Goal: Task Accomplishment & Management: Use online tool/utility

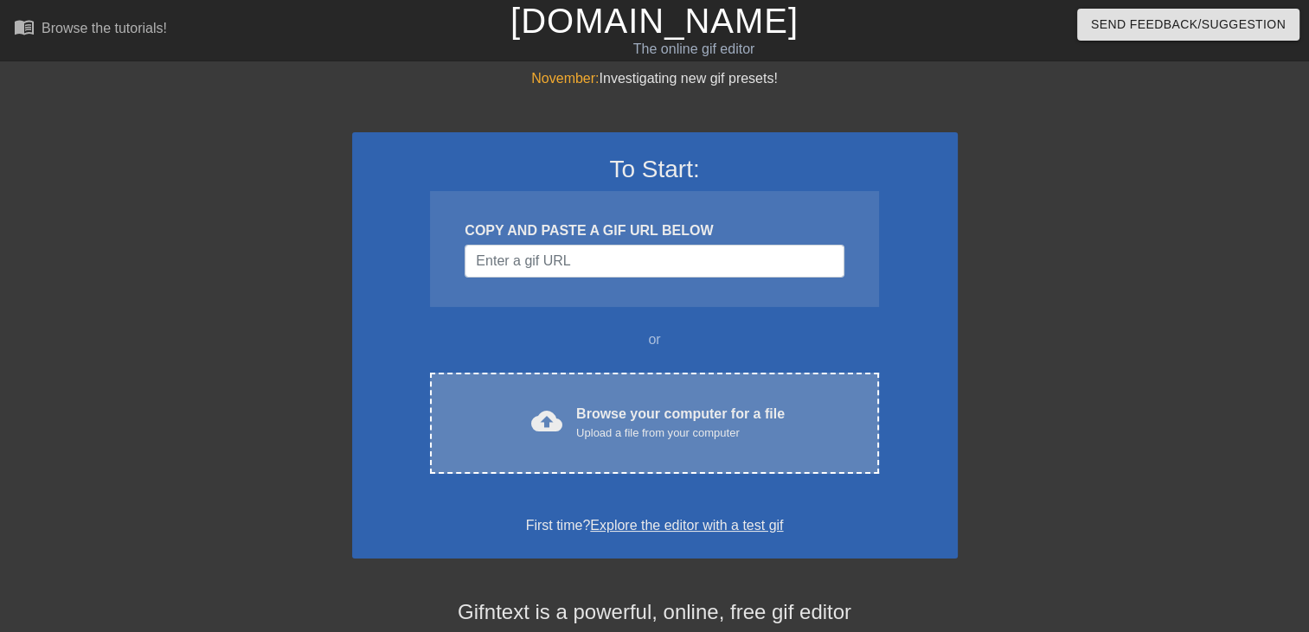
click at [647, 440] on div "Upload a file from your computer" at bounding box center [680, 433] width 208 height 17
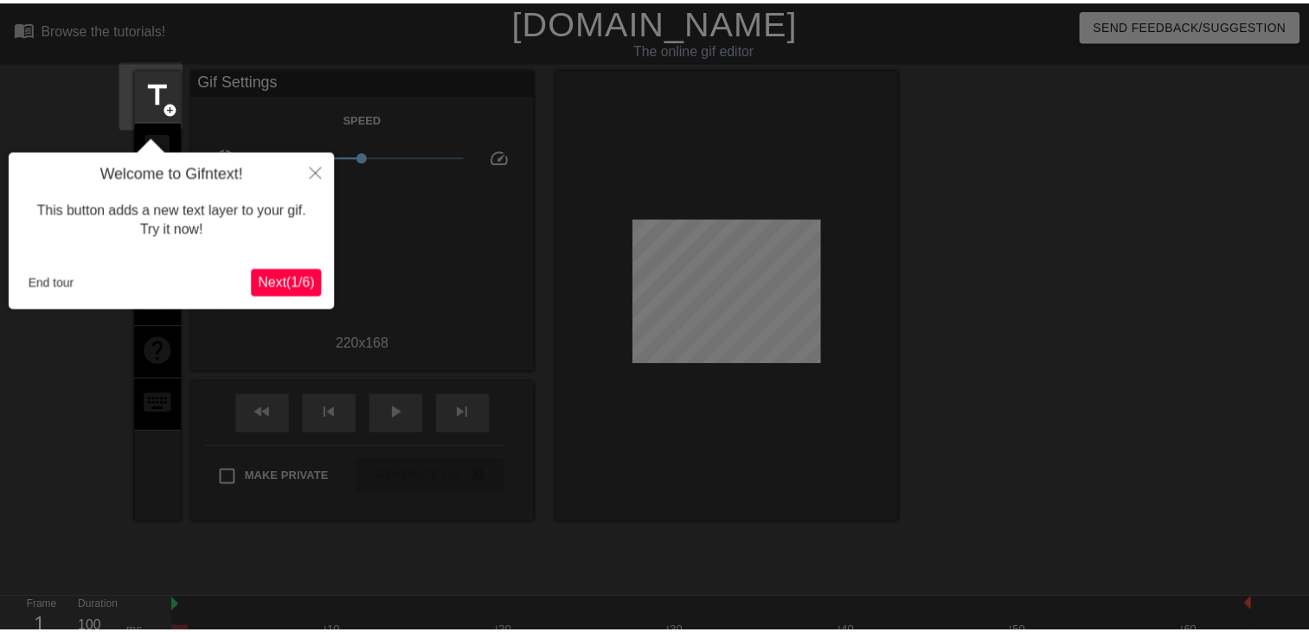
scroll to position [42, 0]
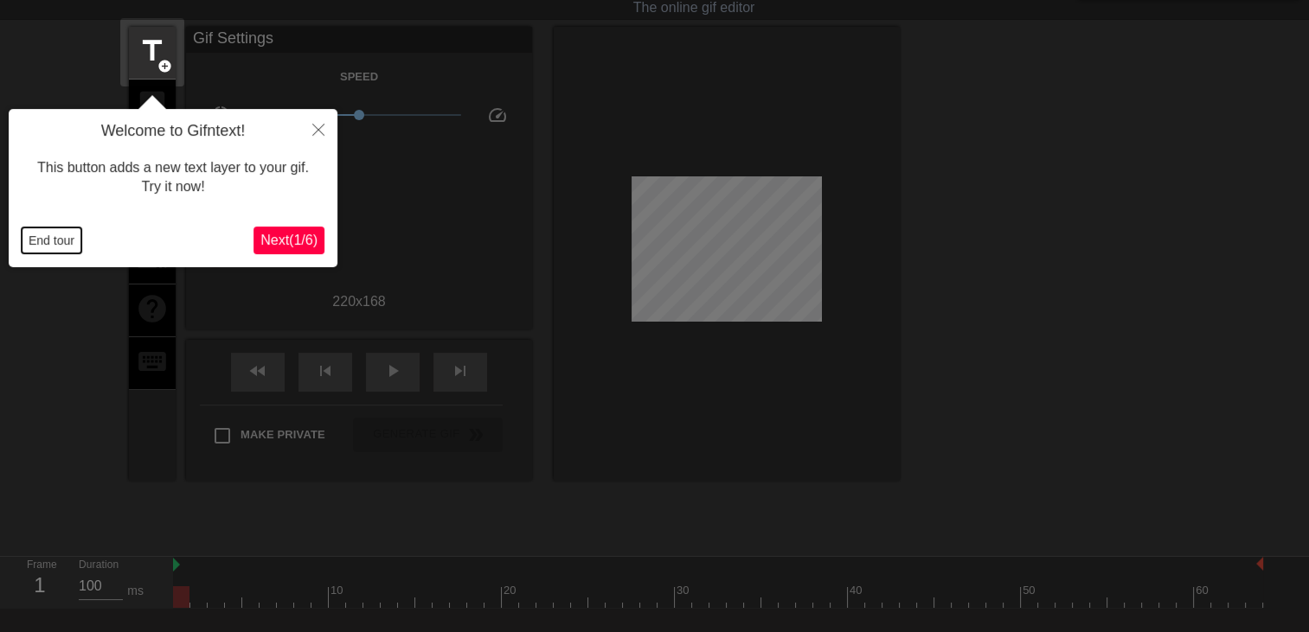
click at [28, 239] on button "End tour" at bounding box center [52, 241] width 60 height 26
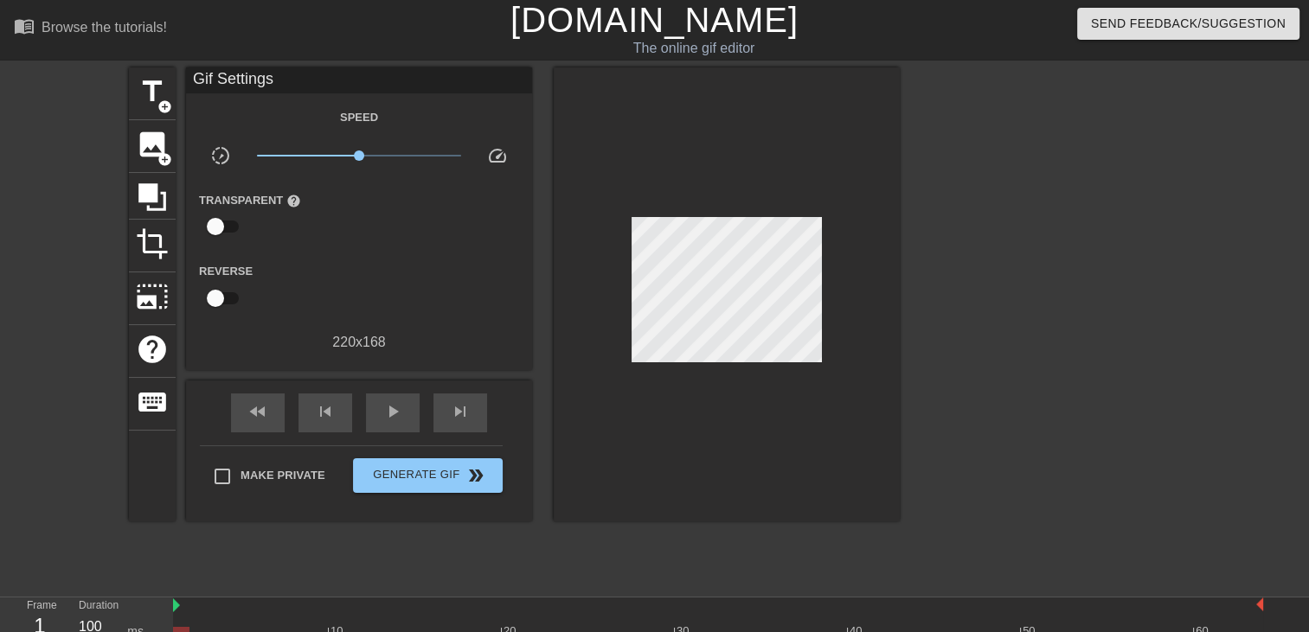
scroll to position [0, 0]
click at [221, 230] on input "checkbox" at bounding box center [215, 227] width 99 height 33
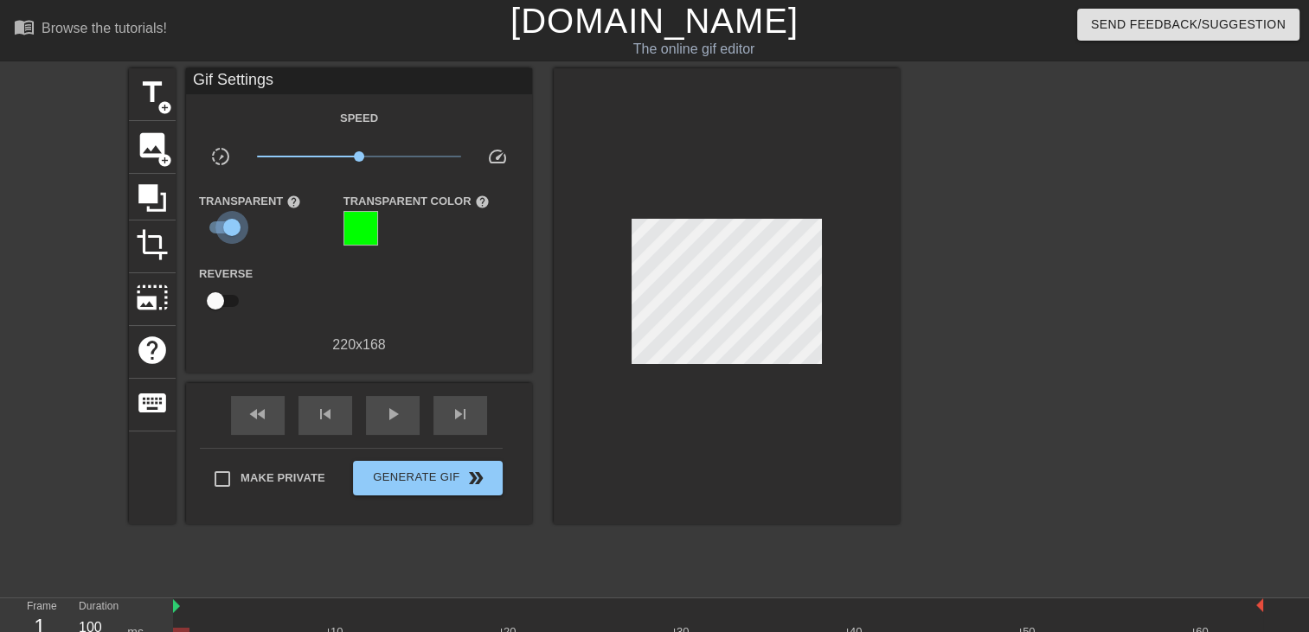
click at [221, 230] on input "checkbox" at bounding box center [232, 227] width 99 height 33
checkbox input "false"
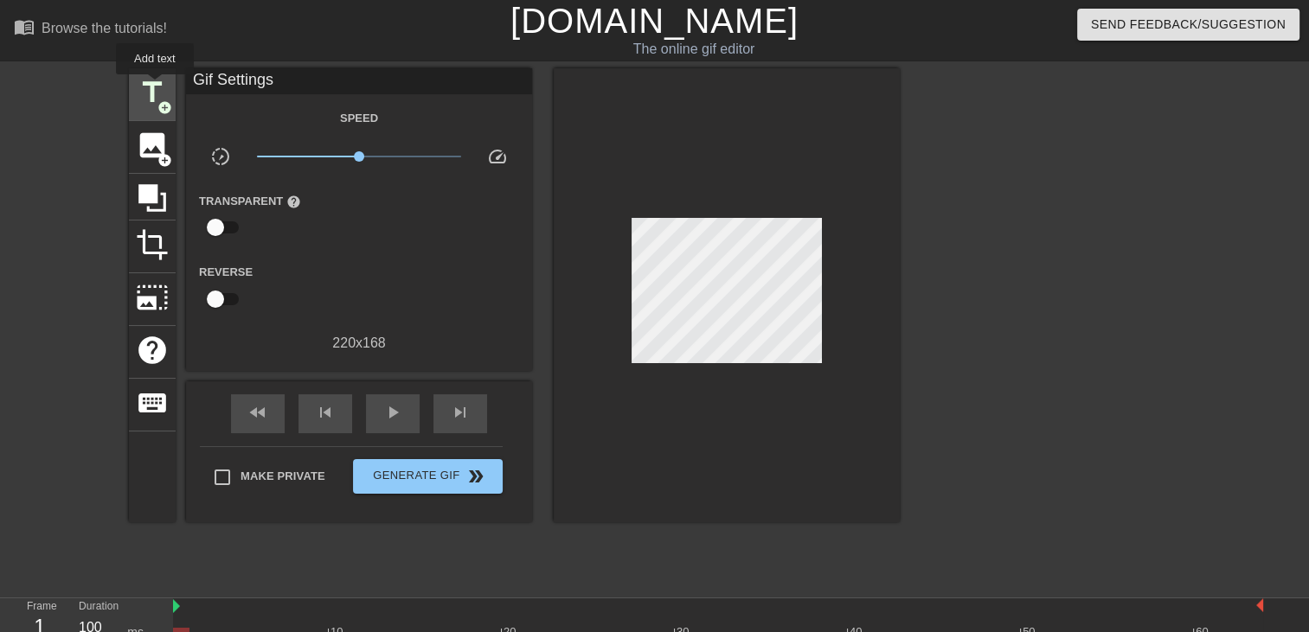
click at [152, 89] on span "title" at bounding box center [152, 92] width 33 height 33
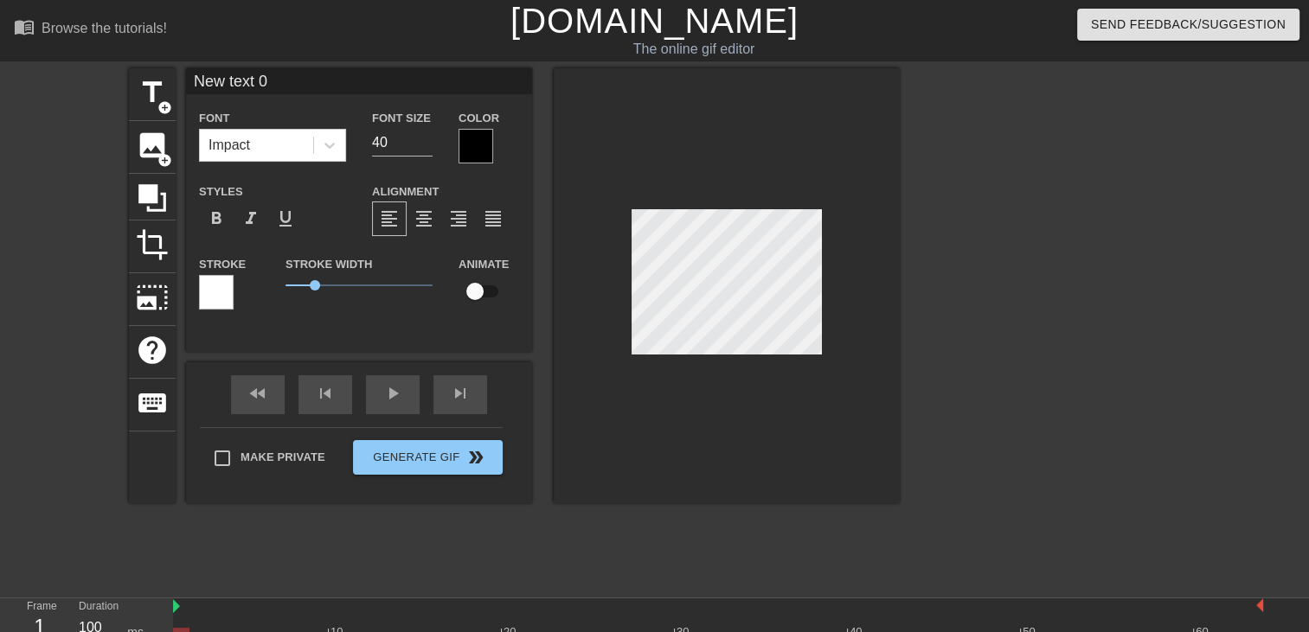
scroll to position [2, 3]
type input "t"
type textarea "t"
type input "T"
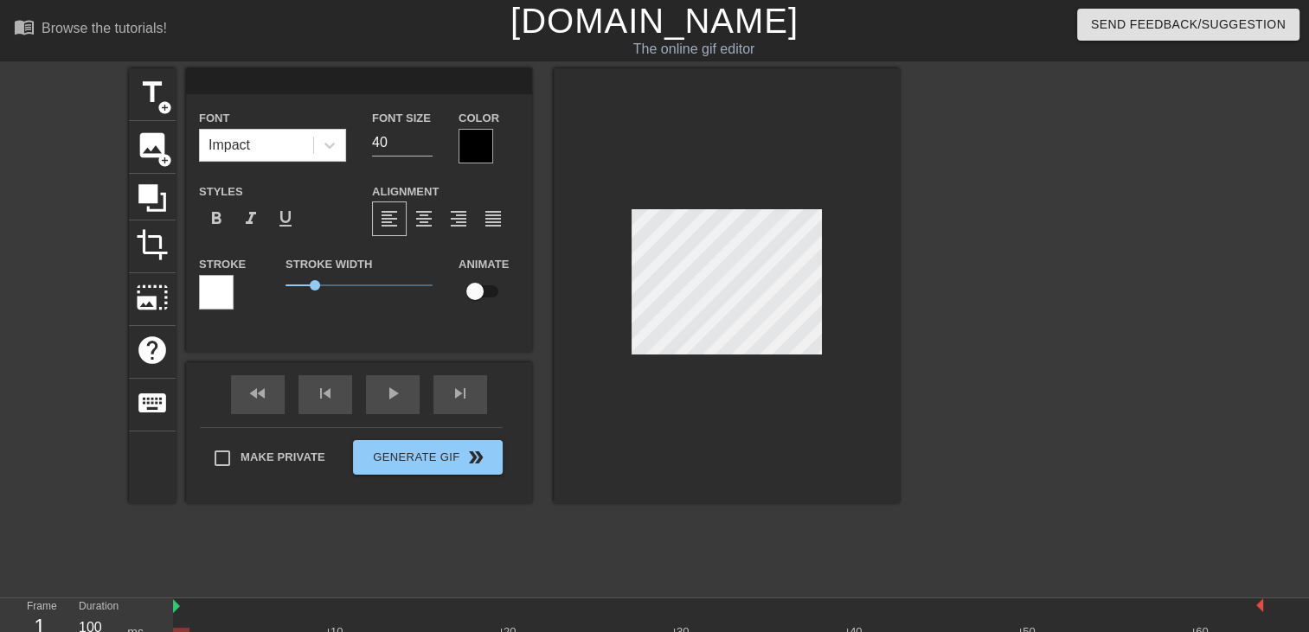
type textarea "T"
type input "Th"
type textarea "Th"
type input "The"
type textarea "The"
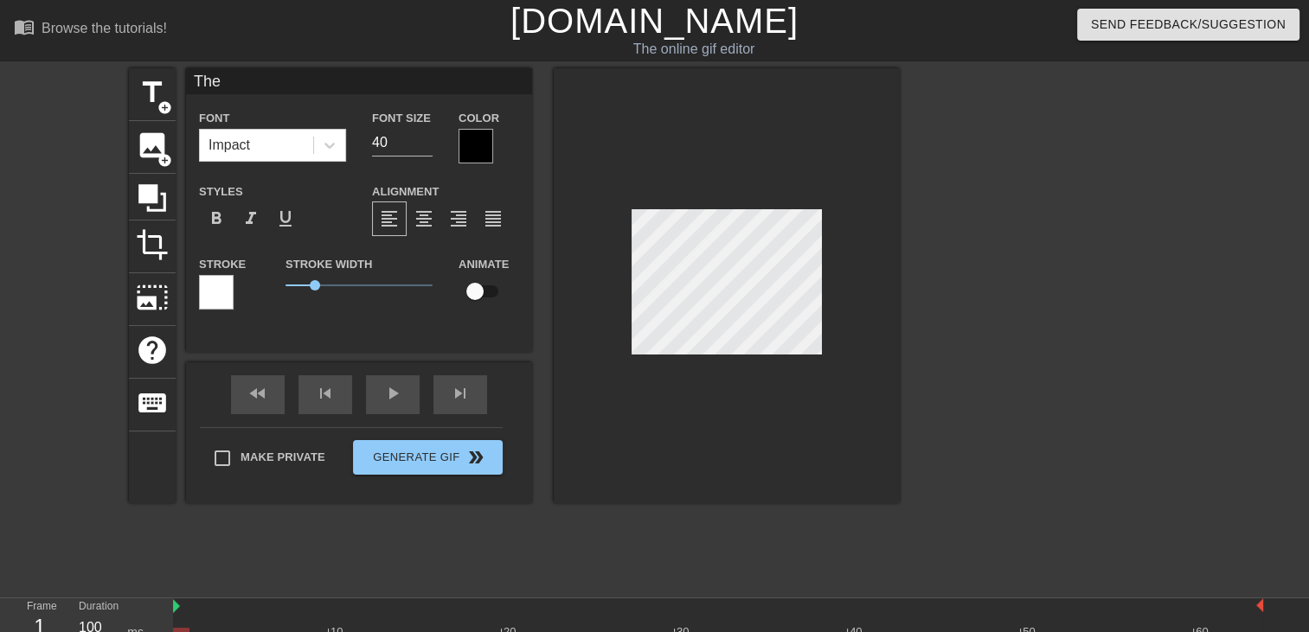
type input "Ther"
type textarea "Ther"
click at [396, 396] on div "play_arrow" at bounding box center [393, 394] width 54 height 39
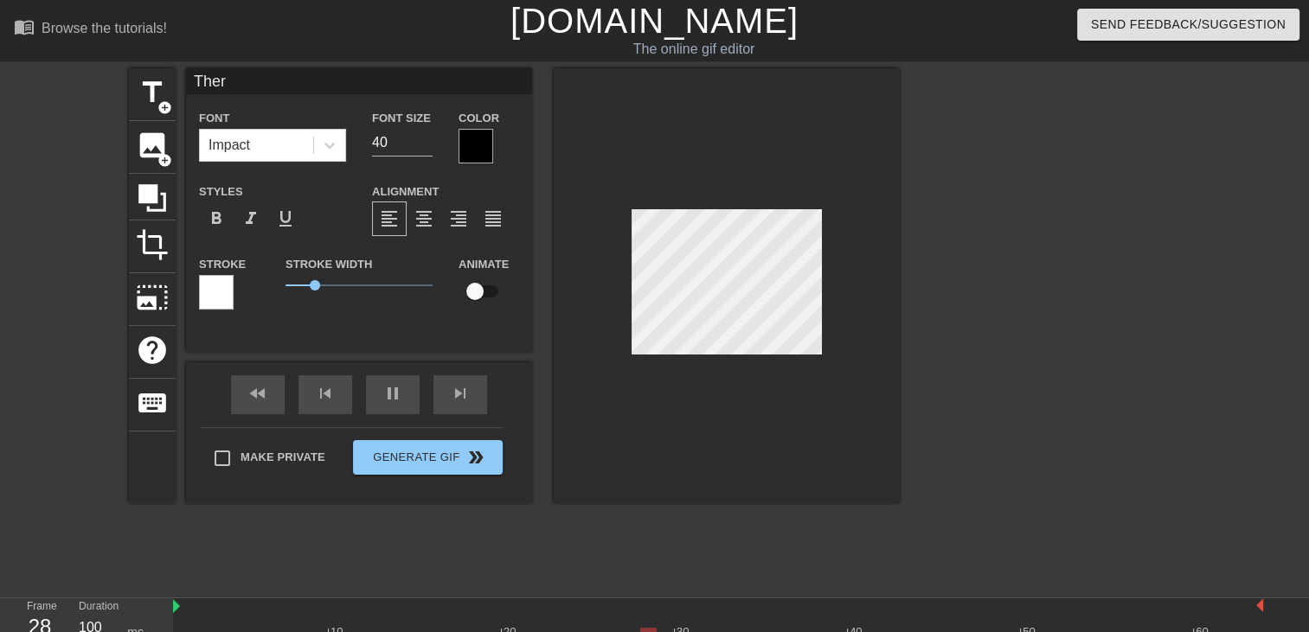
click at [492, 292] on input "checkbox" at bounding box center [475, 291] width 99 height 33
checkbox input "true"
drag, startPoint x: 1045, startPoint y: 385, endPoint x: 1014, endPoint y: 384, distance: 31.2
click at [1045, 385] on div at bounding box center [1050, 327] width 260 height 519
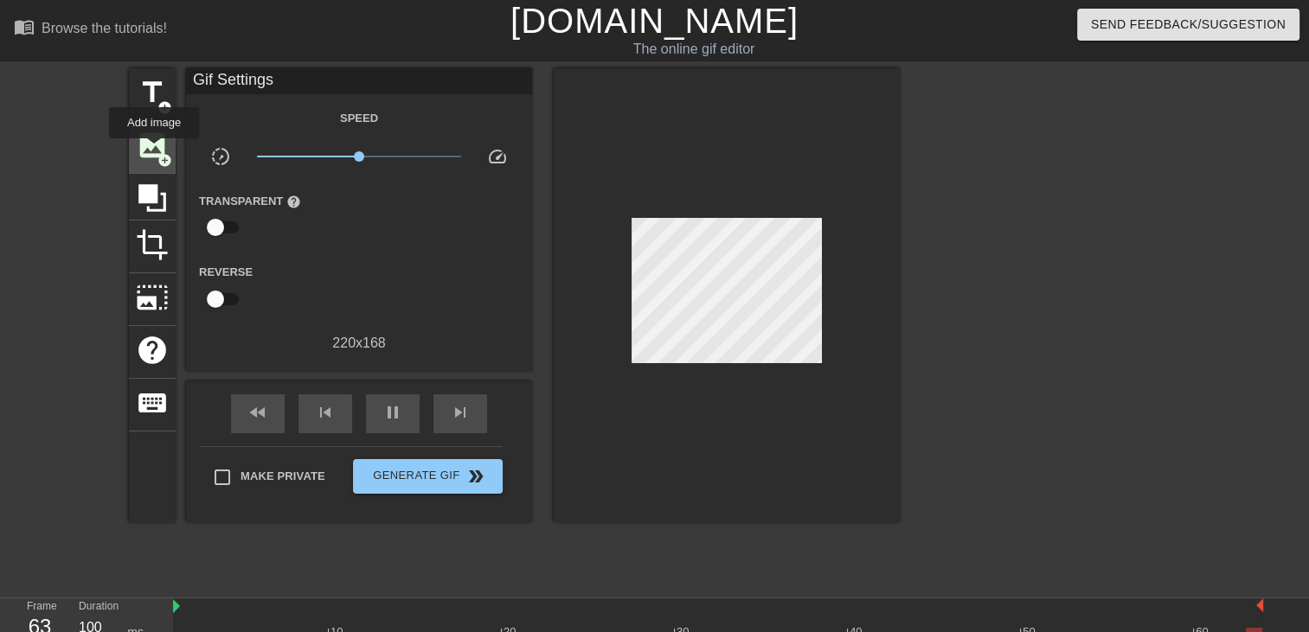
click at [154, 148] on span "image" at bounding box center [152, 145] width 33 height 33
click at [156, 116] on div "title add_circle" at bounding box center [152, 94] width 47 height 53
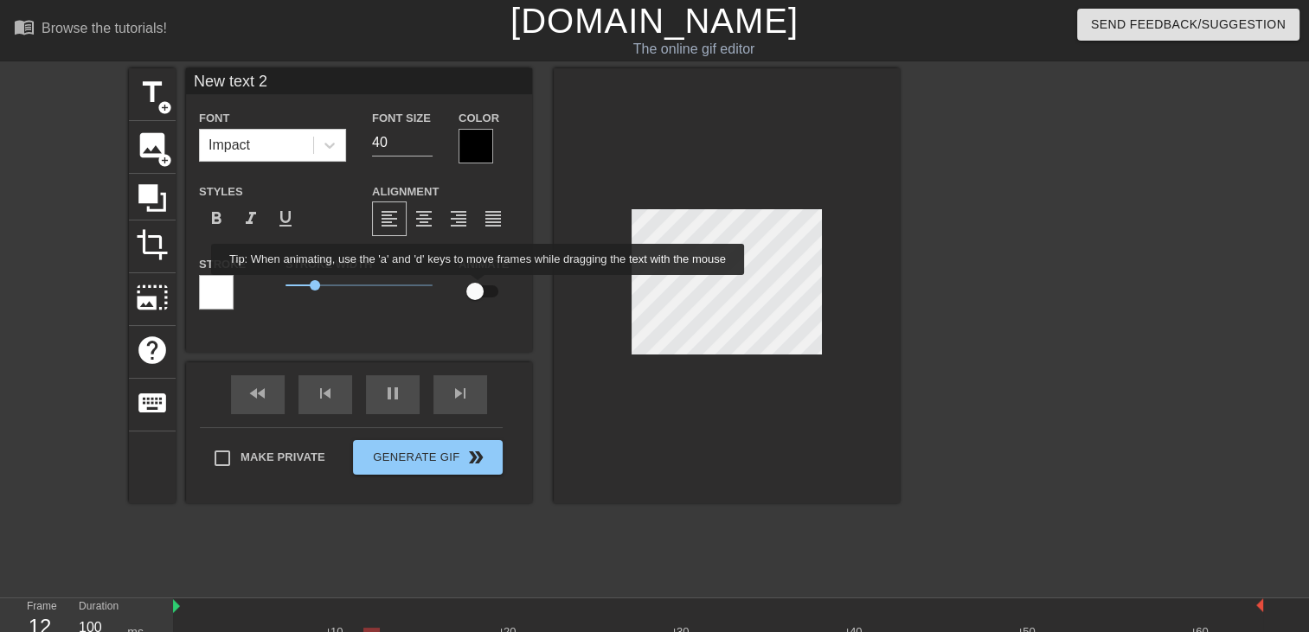
click at [478, 286] on input "checkbox" at bounding box center [475, 291] width 99 height 33
checkbox input "true"
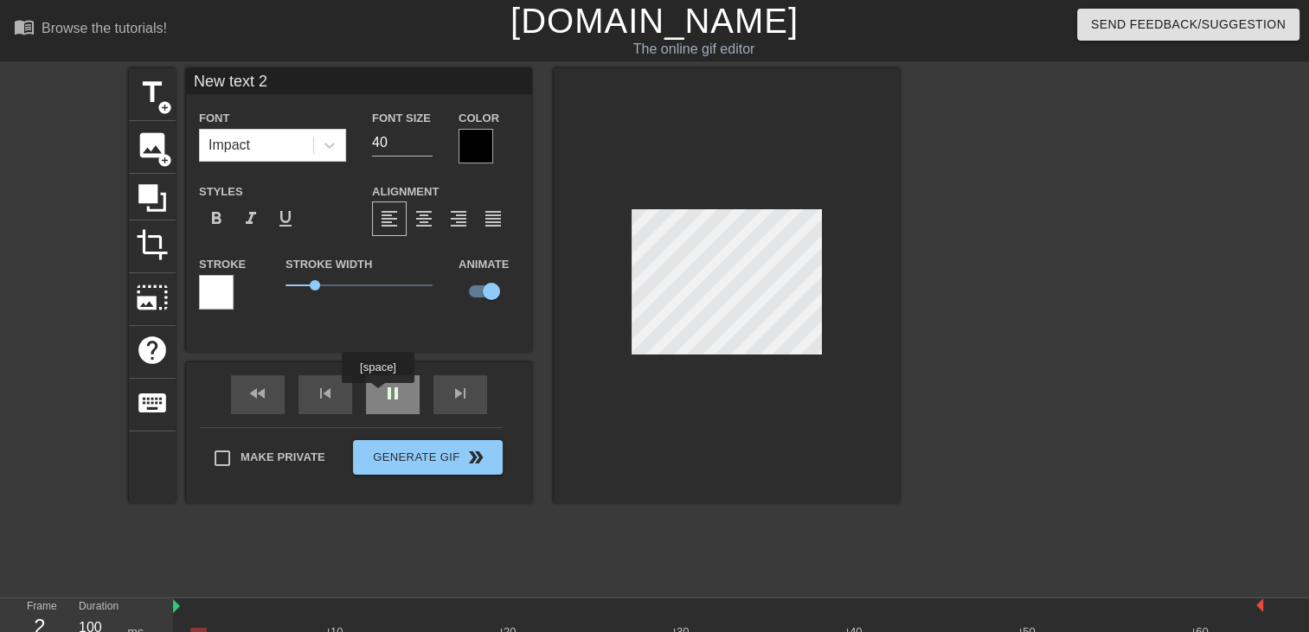
click at [387, 393] on div "pause" at bounding box center [393, 394] width 54 height 39
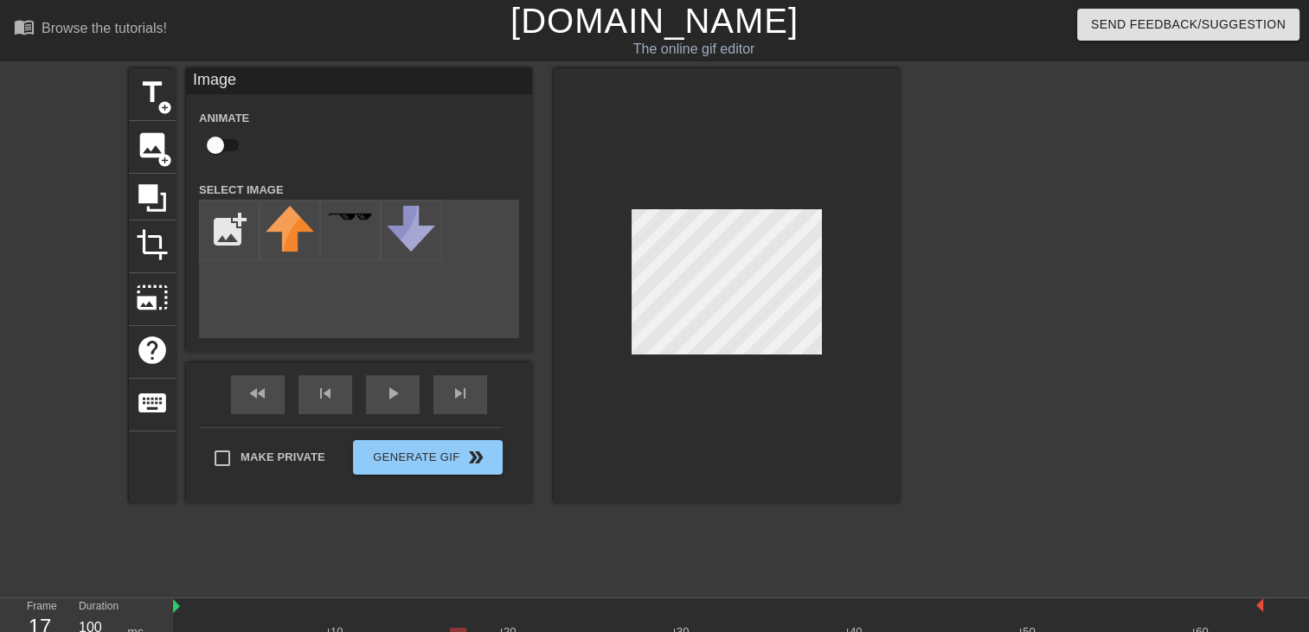
click at [1058, 536] on div "title add_circle image add_circle crop photo_size_select_large help keyboard Im…" at bounding box center [654, 327] width 1309 height 519
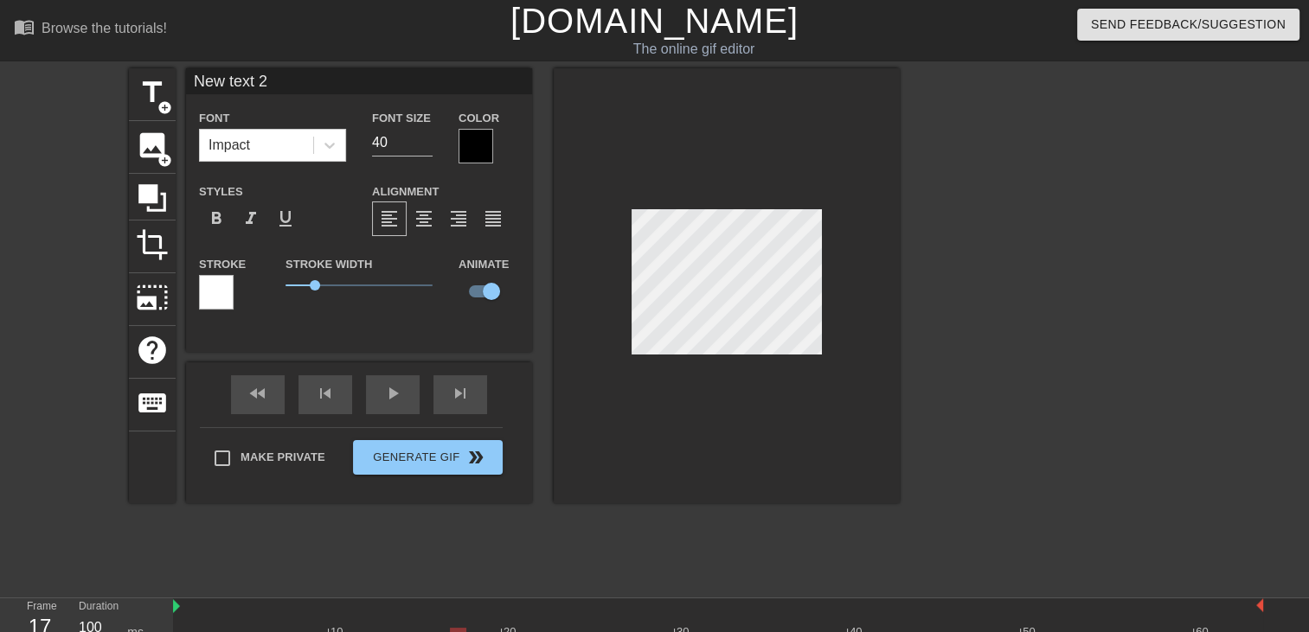
click at [1081, 367] on div "title add_circle image add_circle crop photo_size_select_large help keyboard Ne…" at bounding box center [654, 327] width 1309 height 519
type input "Ther"
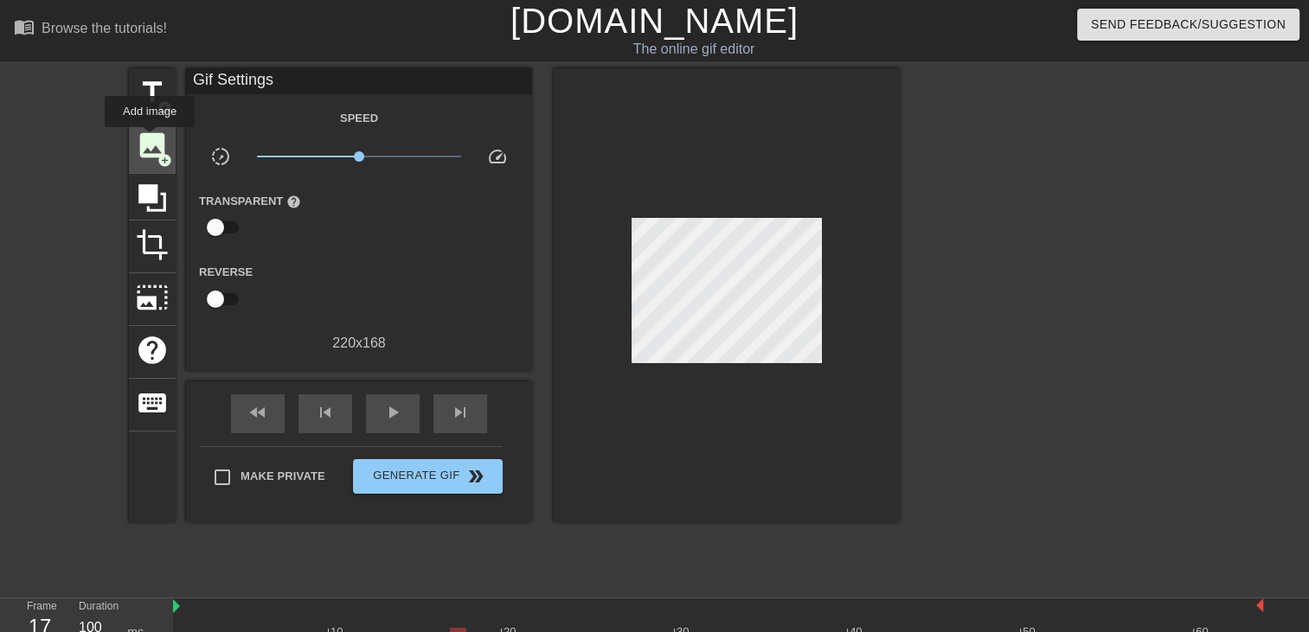
click at [150, 139] on span "image" at bounding box center [152, 145] width 33 height 33
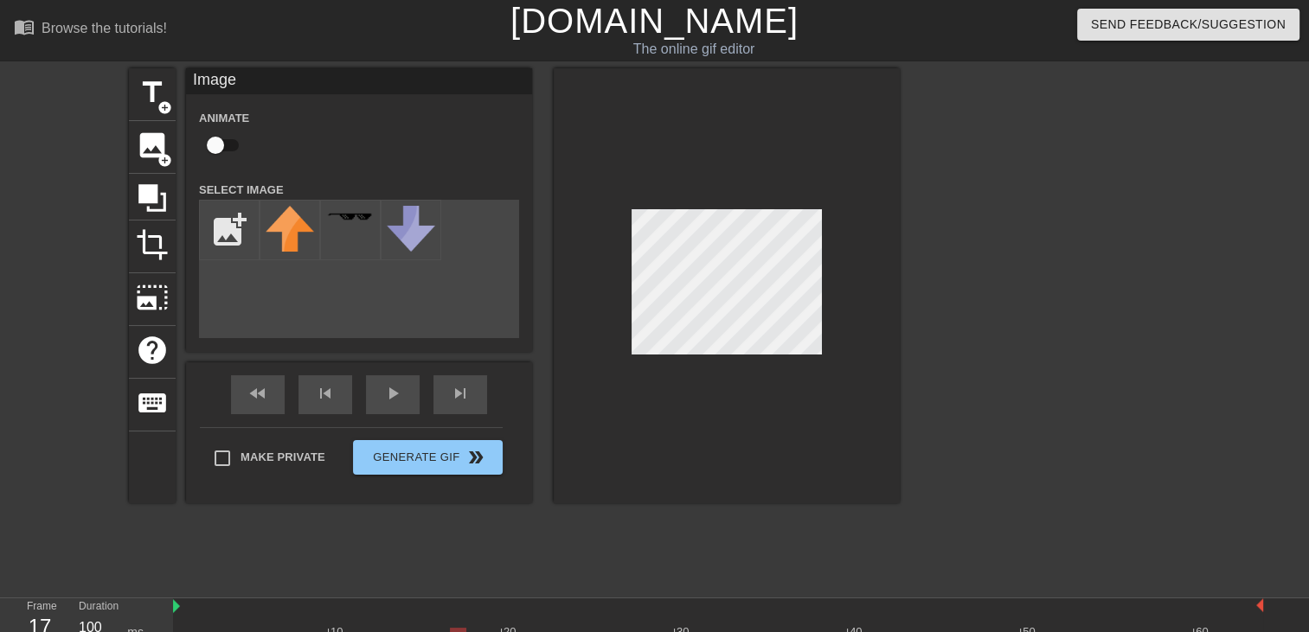
click at [336, 302] on div "add_photo_alternate" at bounding box center [359, 269] width 320 height 138
click at [207, 238] on input "file" at bounding box center [229, 230] width 59 height 59
click at [234, 237] on input "file" at bounding box center [229, 230] width 59 height 59
type input "C:\fakepath\G-123_Thermite_Throwable_Weaponry.png"
click at [302, 237] on img at bounding box center [290, 230] width 48 height 48
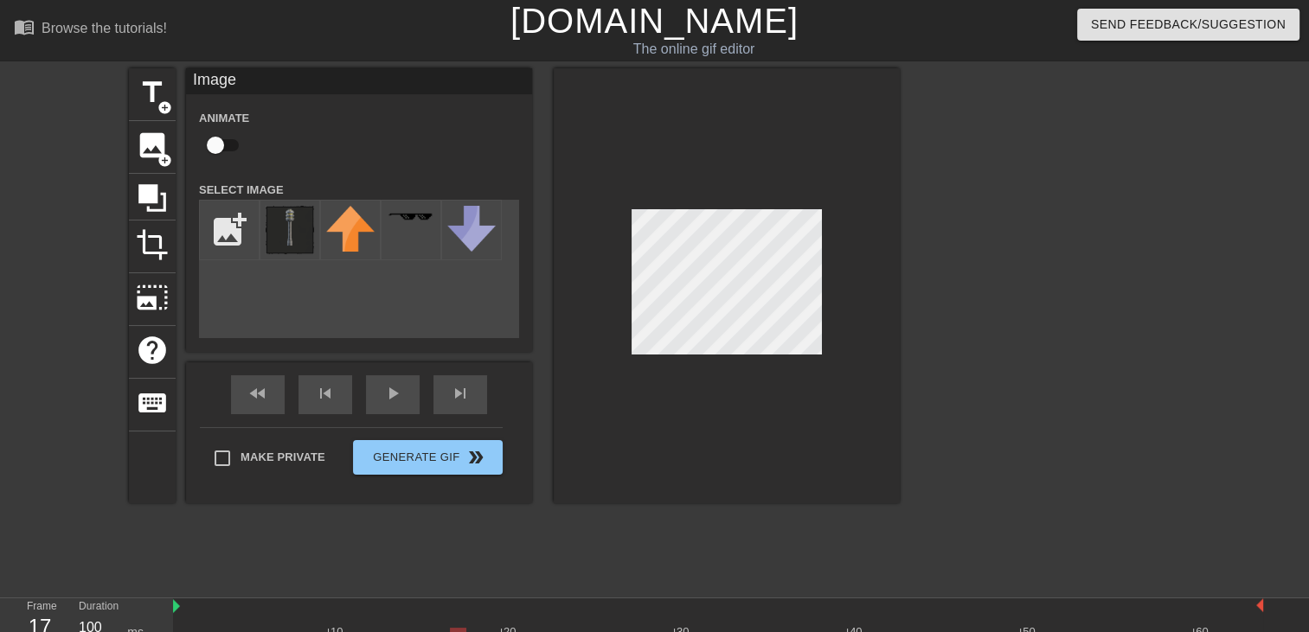
click at [1080, 301] on div at bounding box center [1050, 327] width 260 height 519
click at [233, 230] on input "file" at bounding box center [229, 230] width 59 height 59
click at [347, 234] on img at bounding box center [350, 229] width 48 height 46
click at [429, 241] on div at bounding box center [411, 230] width 61 height 61
click at [489, 240] on img at bounding box center [471, 229] width 48 height 46
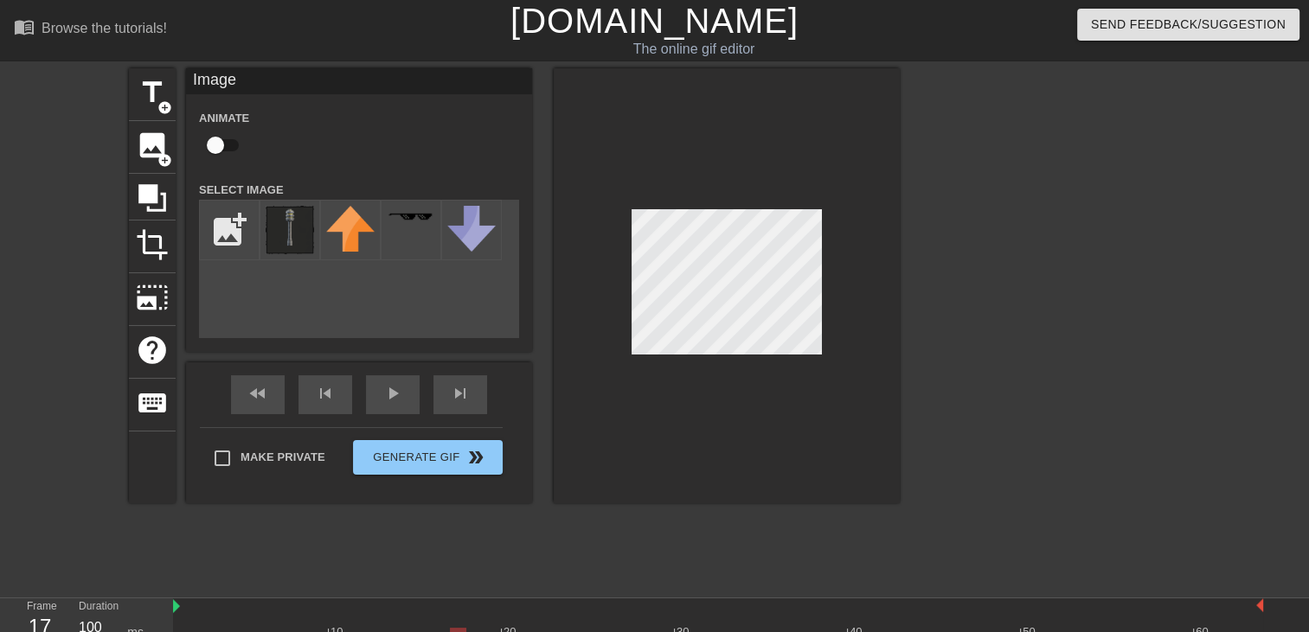
click at [221, 148] on input "checkbox" at bounding box center [215, 145] width 99 height 33
click at [221, 148] on input "checkbox" at bounding box center [232, 145] width 99 height 33
checkbox input "false"
click at [1085, 574] on div "title add_circle image add_circle crop photo_size_select_large help keyboard Im…" at bounding box center [654, 327] width 1309 height 519
click at [165, 157] on span "add_circle" at bounding box center [164, 160] width 15 height 15
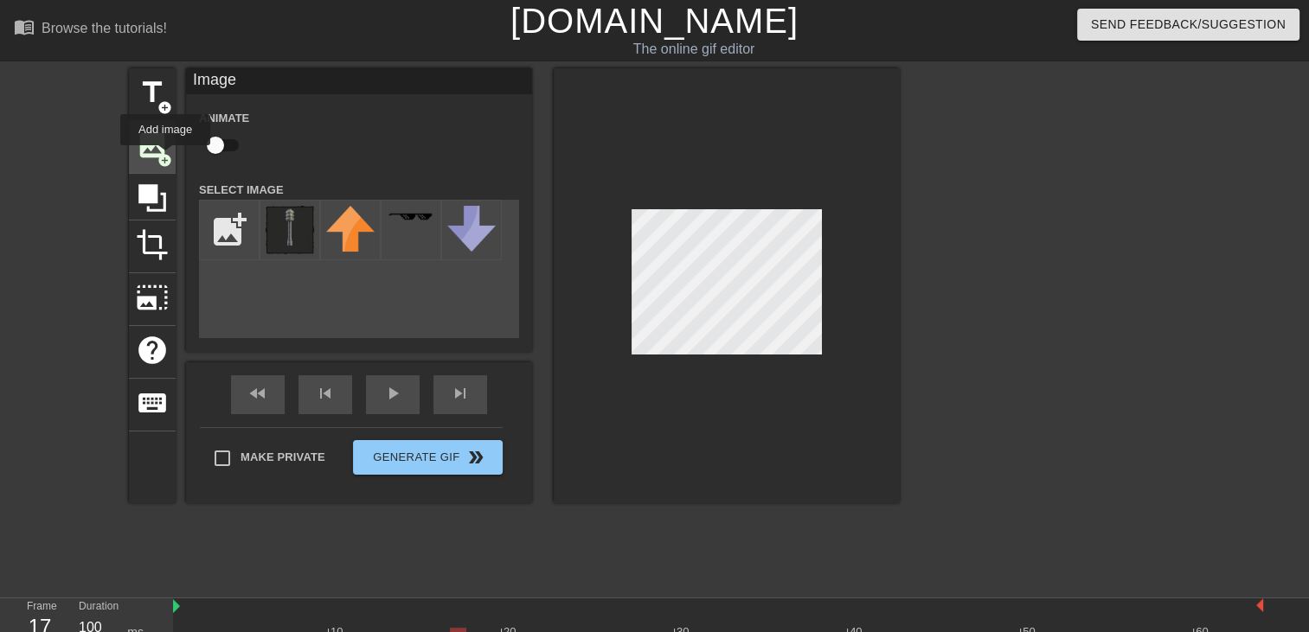
click at [165, 157] on span "add_circle" at bounding box center [164, 160] width 15 height 15
click at [1037, 490] on div "title add_circle image add_circle crop photo_size_select_large help keyboard Im…" at bounding box center [654, 327] width 1309 height 519
click at [978, 464] on div "title add_circle image add_circle crop photo_size_select_large help keyboard Im…" at bounding box center [654, 327] width 1309 height 519
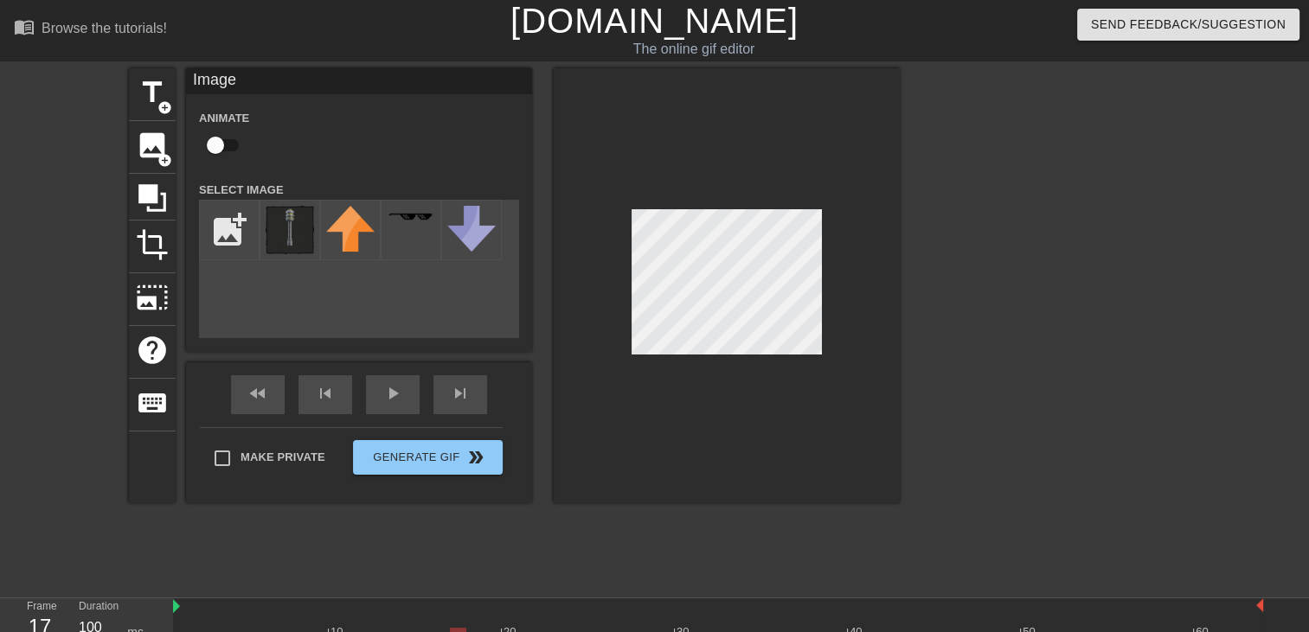
click at [1016, 500] on div "title add_circle image add_circle crop photo_size_select_large help keyboard Im…" at bounding box center [654, 327] width 1309 height 519
click at [1004, 465] on div "title add_circle image add_circle crop photo_size_select_large help keyboard Im…" at bounding box center [654, 327] width 1309 height 519
click at [806, 394] on div at bounding box center [727, 285] width 346 height 435
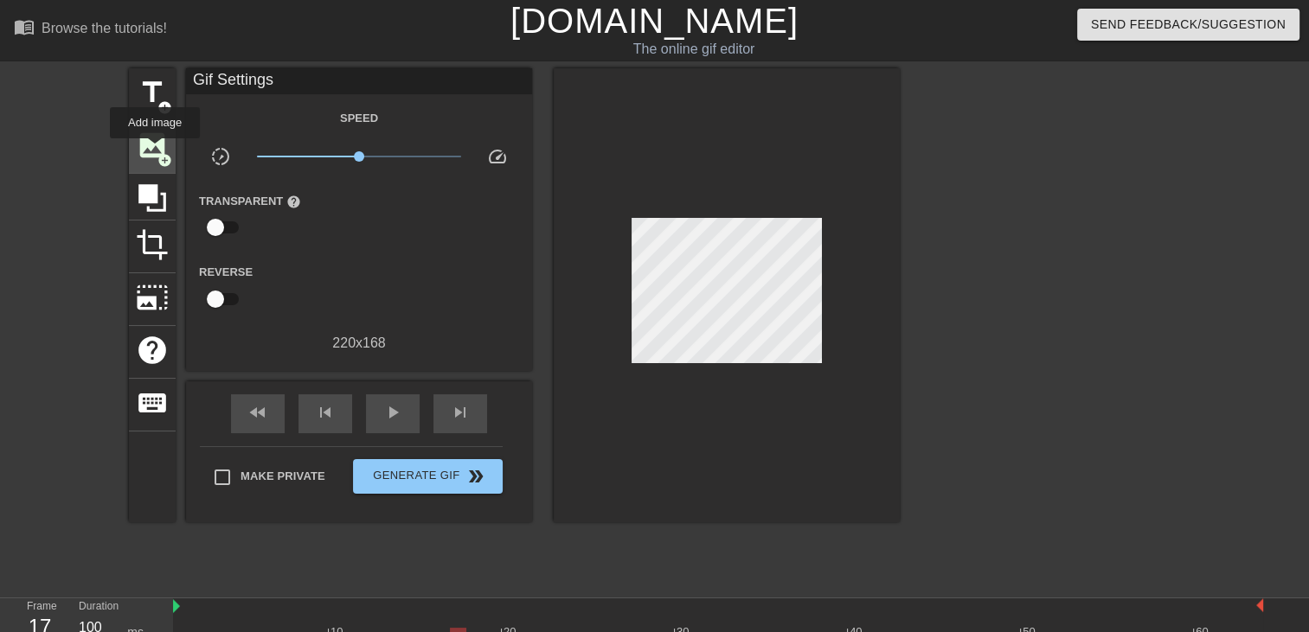
click at [155, 151] on span "image" at bounding box center [152, 145] width 33 height 33
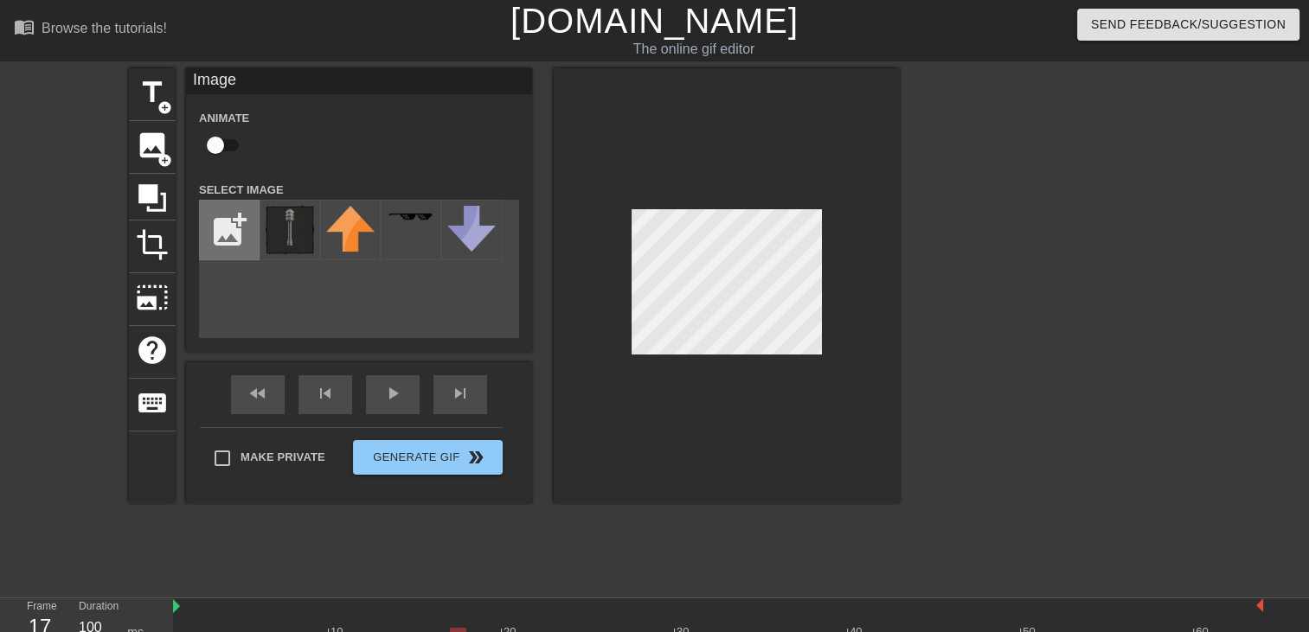
click at [221, 240] on input "file" at bounding box center [229, 230] width 59 height 59
type input "C:\fakepath\G-123_Thermite_Throwable_Weaponry.png"
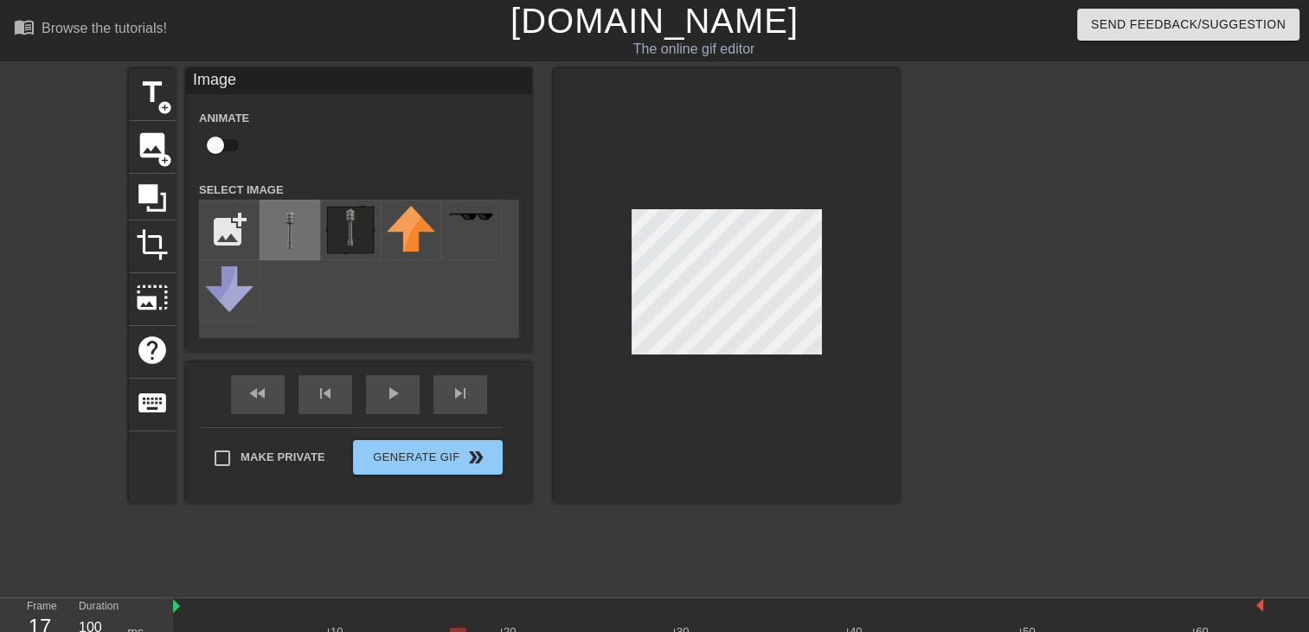
click at [298, 241] on img at bounding box center [290, 230] width 48 height 48
click at [225, 140] on input "checkbox" at bounding box center [215, 145] width 99 height 33
checkbox input "true"
click at [668, 395] on div at bounding box center [727, 285] width 346 height 435
click at [826, 206] on div at bounding box center [727, 285] width 346 height 435
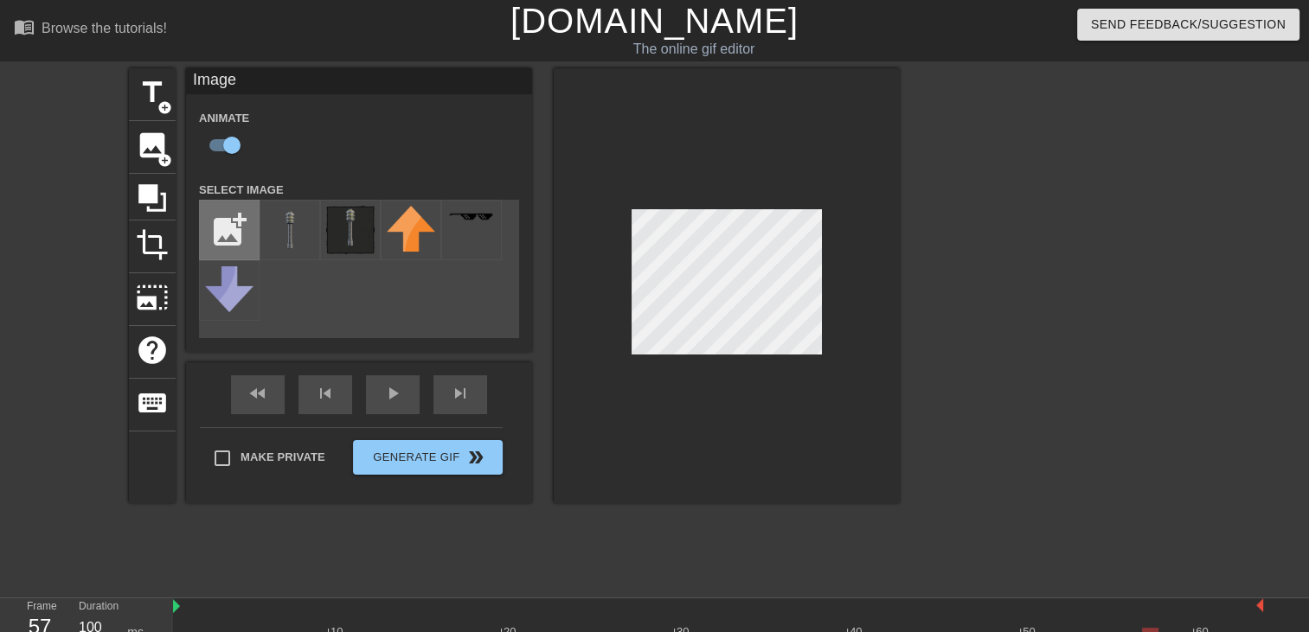
click at [229, 227] on input "file" at bounding box center [229, 230] width 59 height 59
type input "C:\fakepath\600px-War_Strider_Enemy_Icon.png"
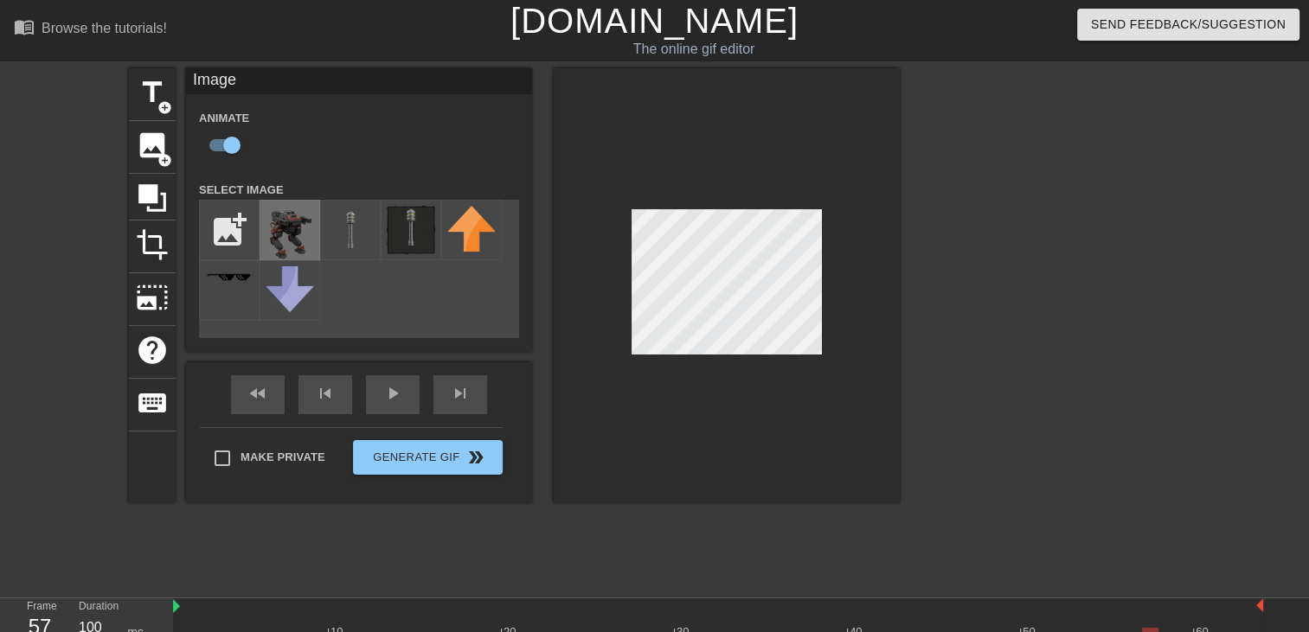
click at [295, 233] on img at bounding box center [290, 234] width 48 height 57
click at [337, 227] on img at bounding box center [350, 230] width 48 height 48
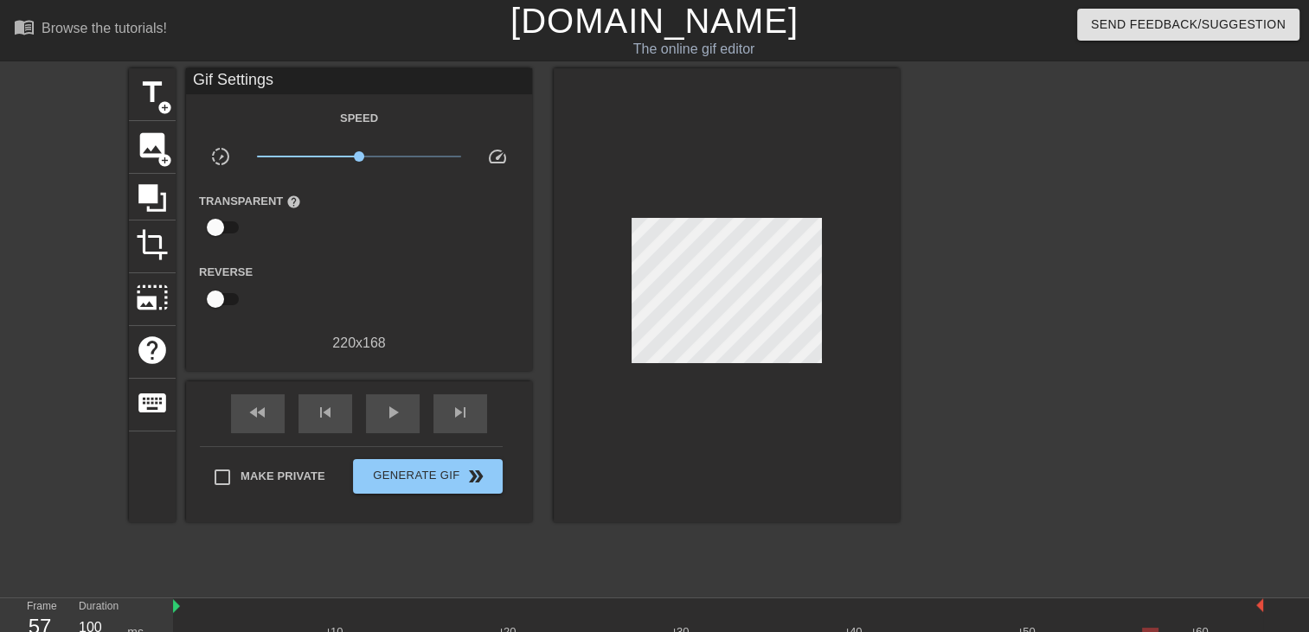
click at [606, 168] on div at bounding box center [727, 295] width 346 height 454
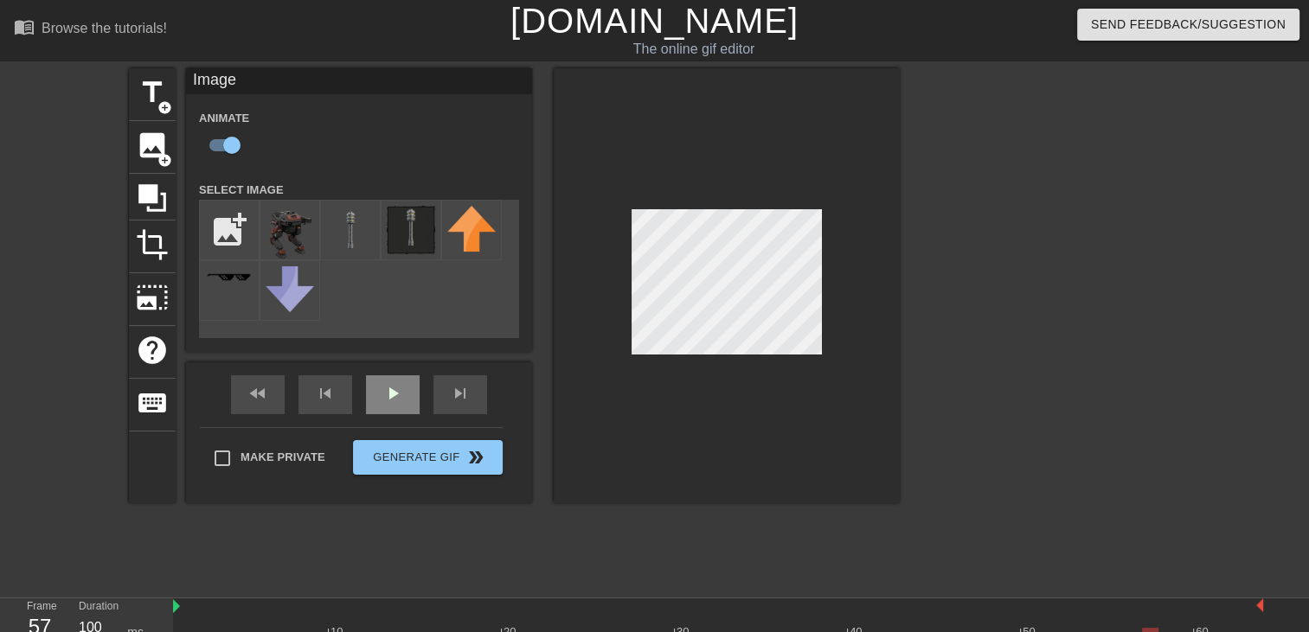
click at [388, 398] on div "play_arrow" at bounding box center [393, 394] width 54 height 39
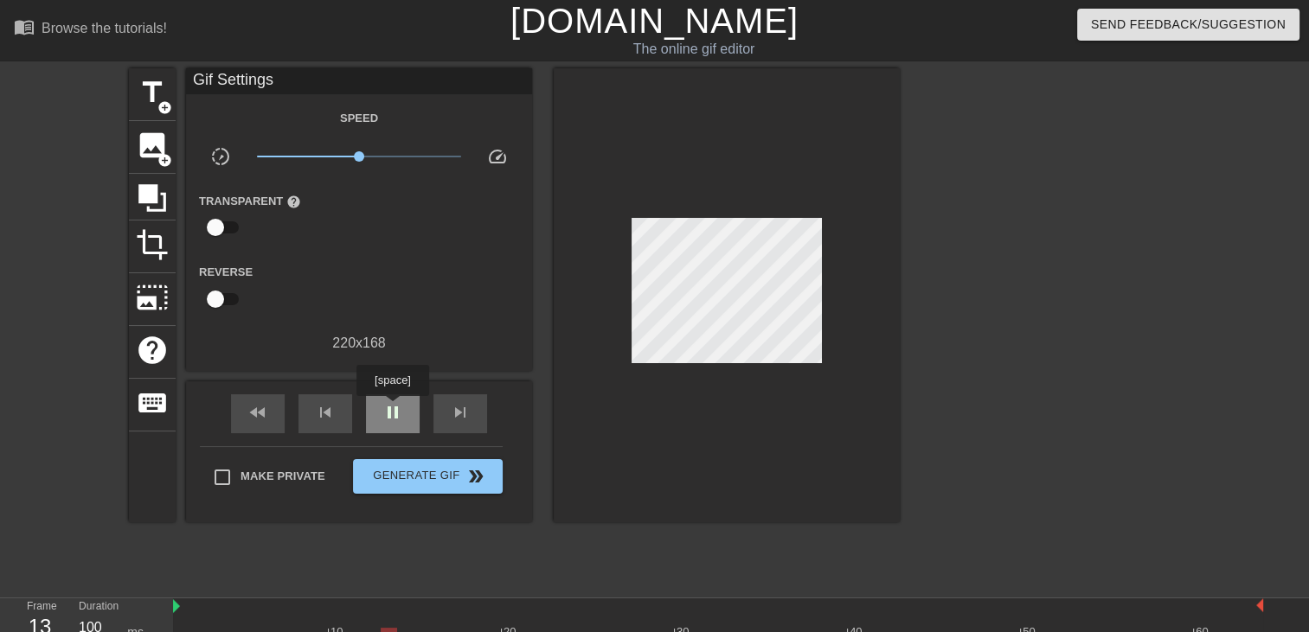
click at [392, 408] on span "pause" at bounding box center [392, 412] width 21 height 21
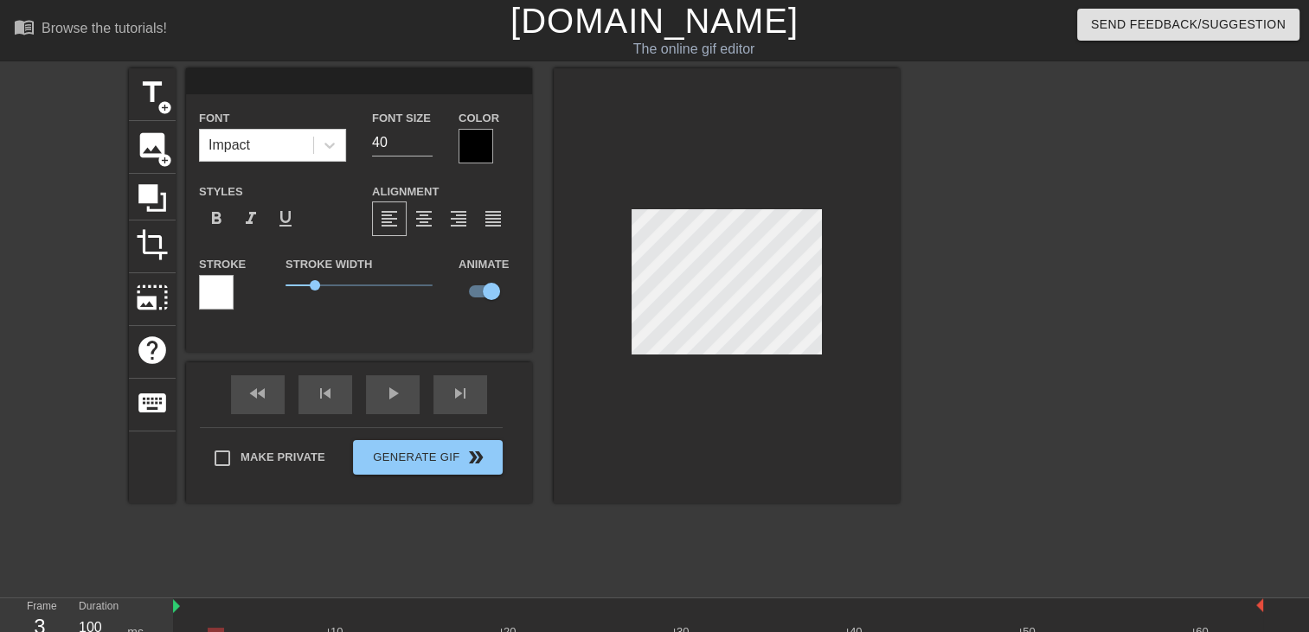
scroll to position [2, 3]
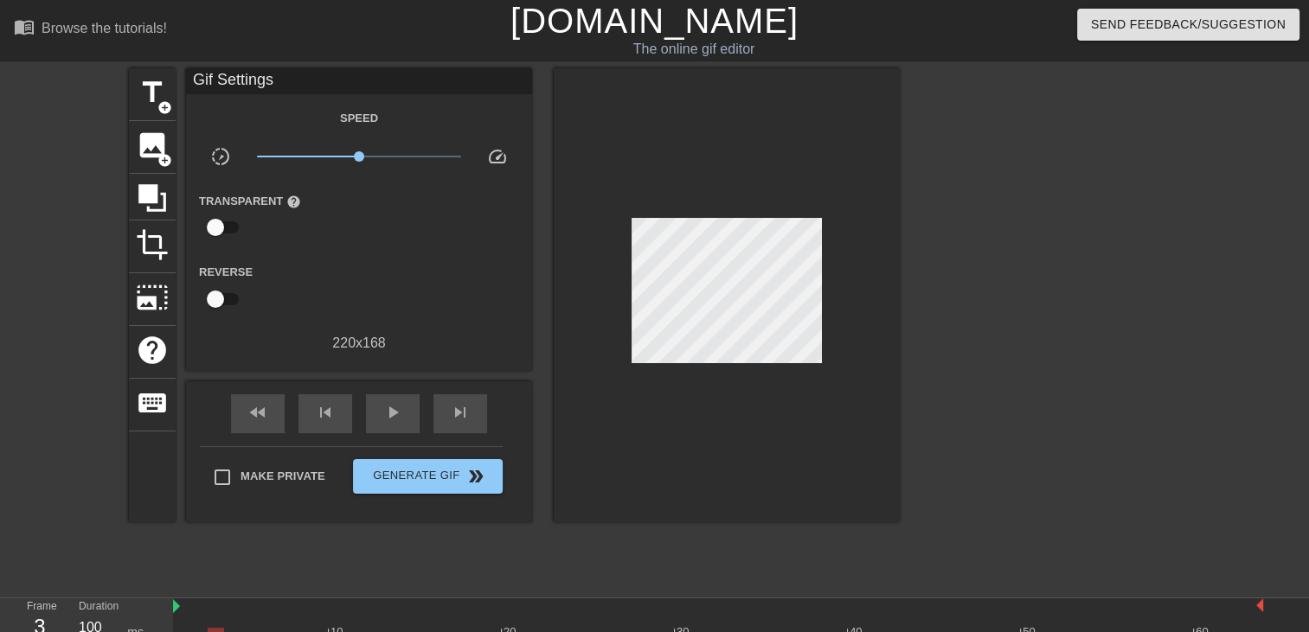
click at [888, 275] on div at bounding box center [727, 295] width 346 height 454
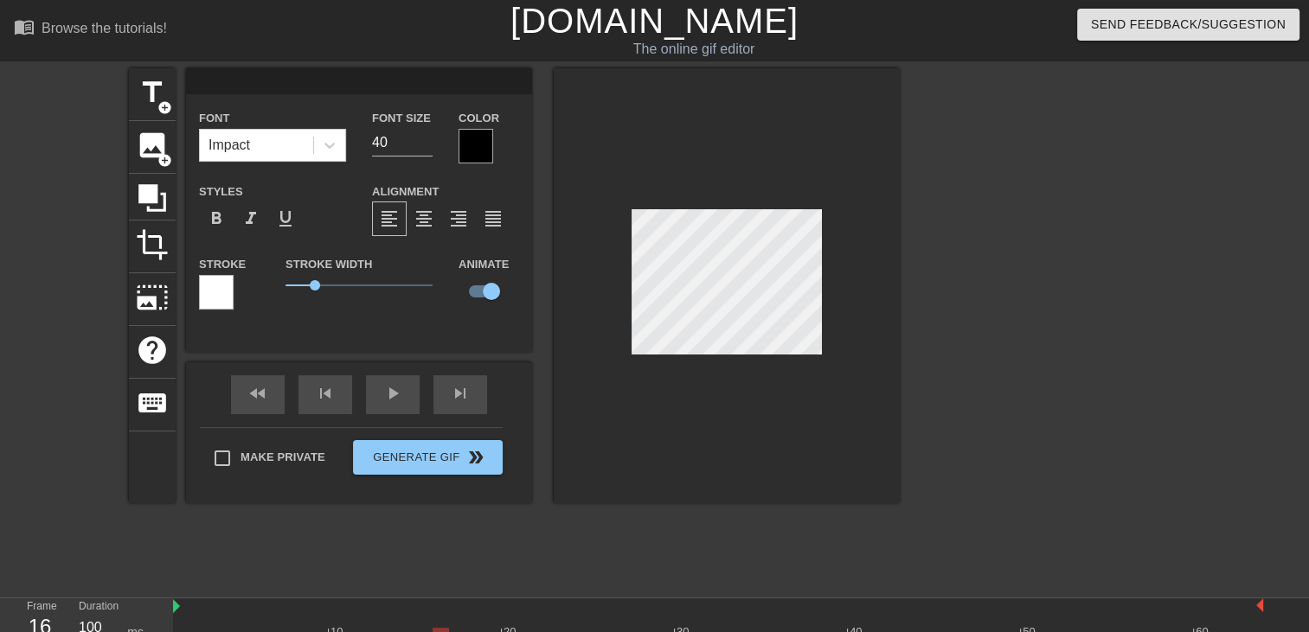
click at [538, 320] on div "title add_circle image add_circle crop photo_size_select_large help keyboard Fo…" at bounding box center [514, 285] width 771 height 435
click at [567, 323] on div at bounding box center [727, 285] width 346 height 435
click at [571, 318] on div at bounding box center [727, 285] width 346 height 435
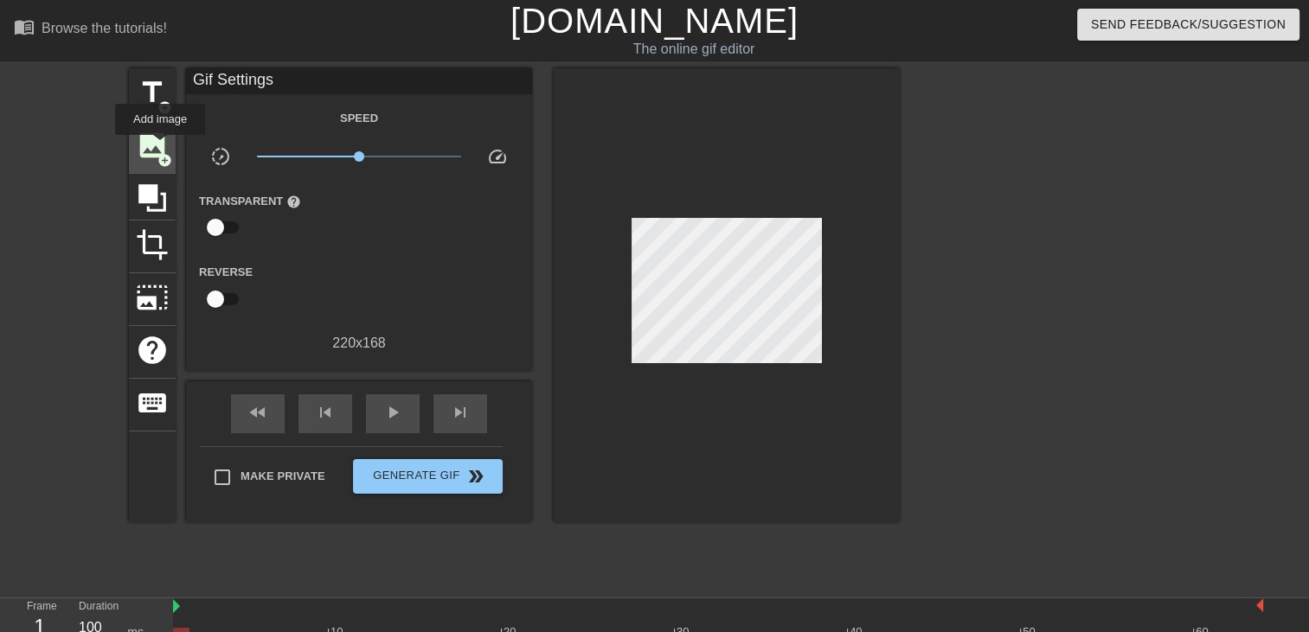
click at [160, 148] on span "image" at bounding box center [152, 145] width 33 height 33
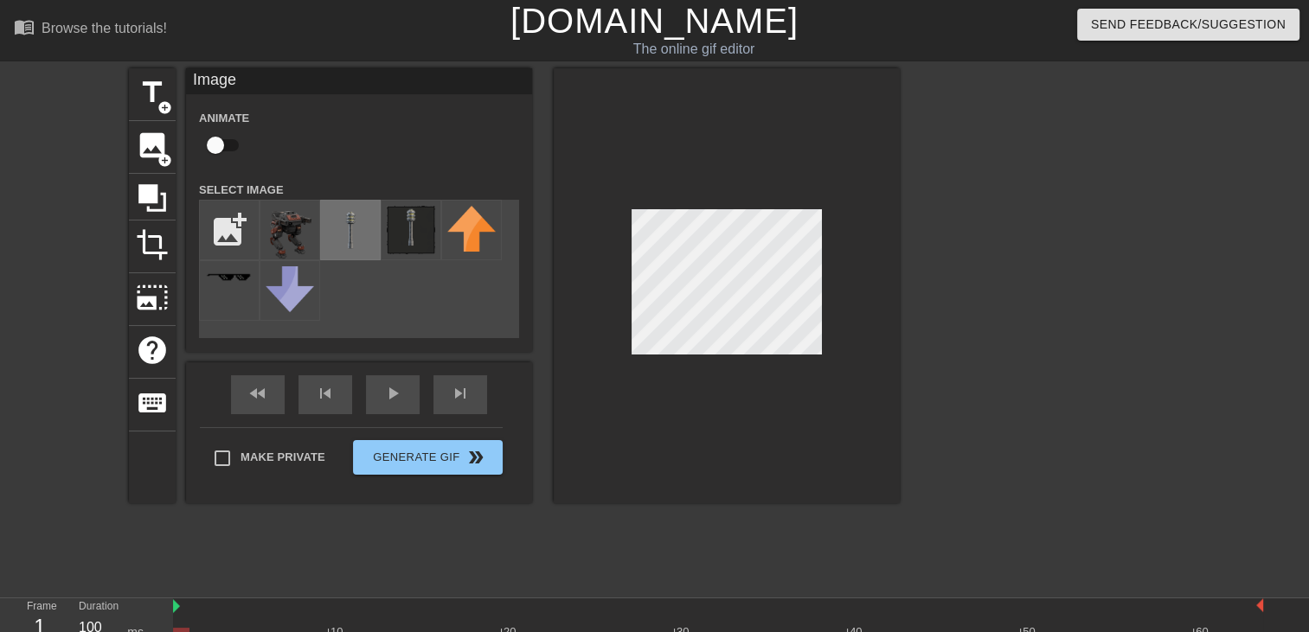
click at [356, 225] on img at bounding box center [350, 230] width 48 height 48
click at [835, 247] on div at bounding box center [727, 285] width 346 height 435
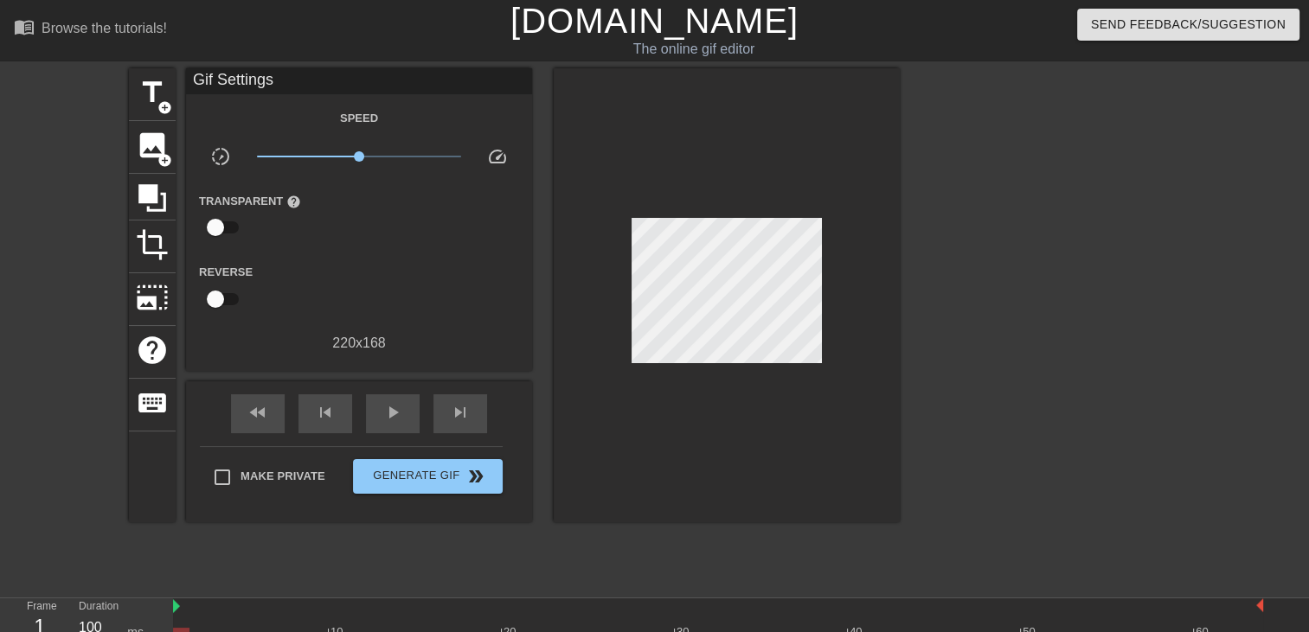
click at [972, 246] on div at bounding box center [1050, 327] width 260 height 519
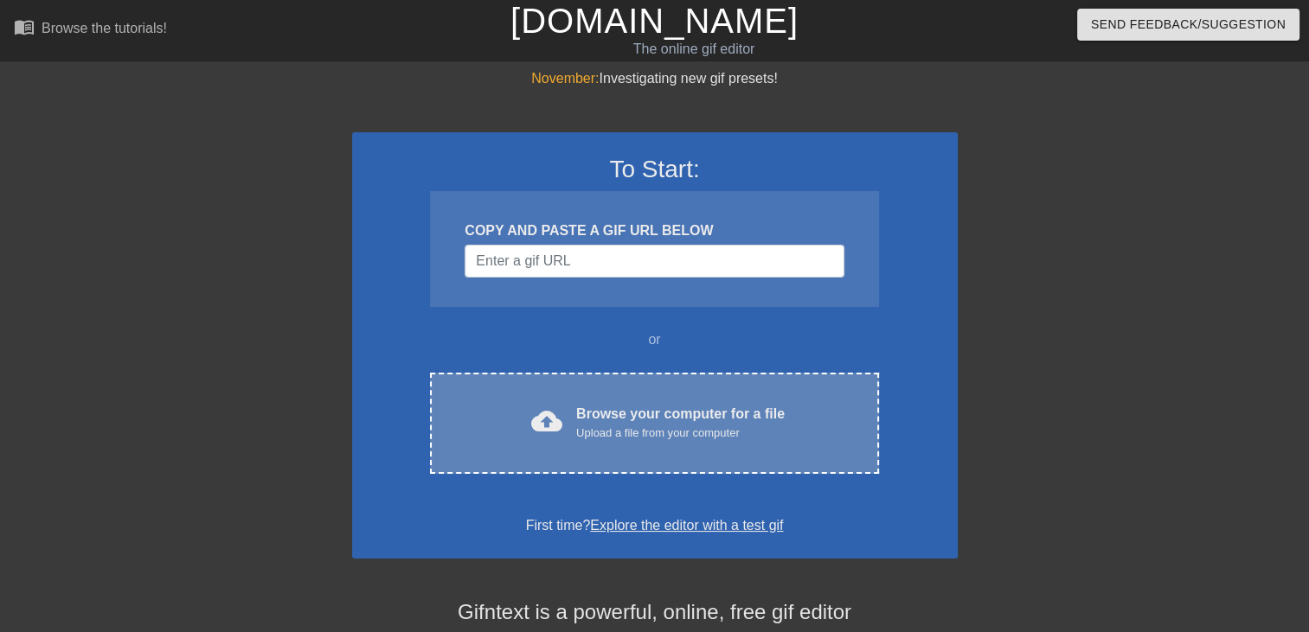
click at [657, 417] on div "Browse your computer for a file Upload a file from your computer" at bounding box center [680, 423] width 208 height 38
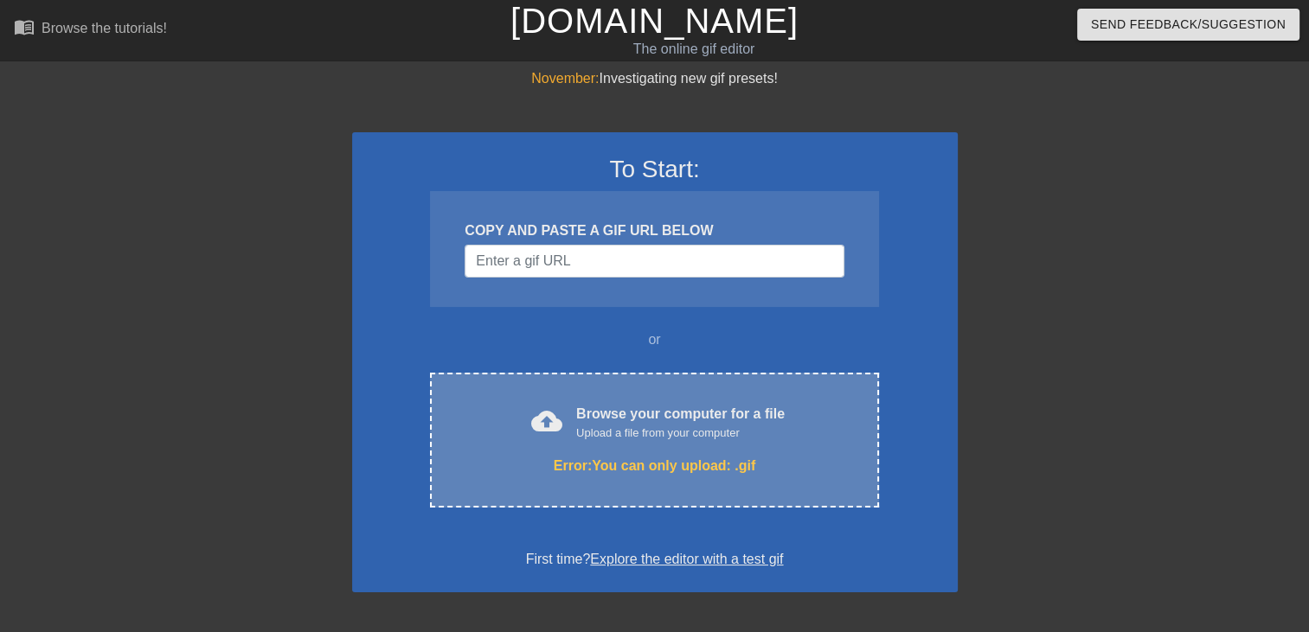
click at [704, 440] on div "Upload a file from your computer" at bounding box center [680, 433] width 208 height 17
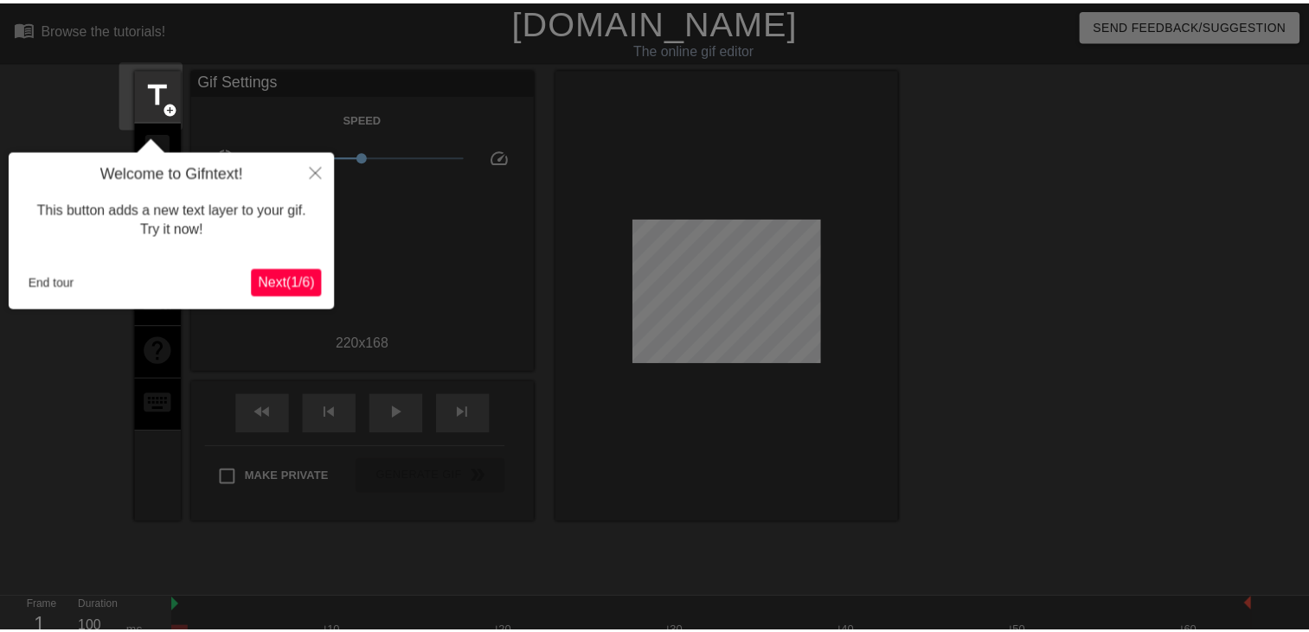
scroll to position [42, 0]
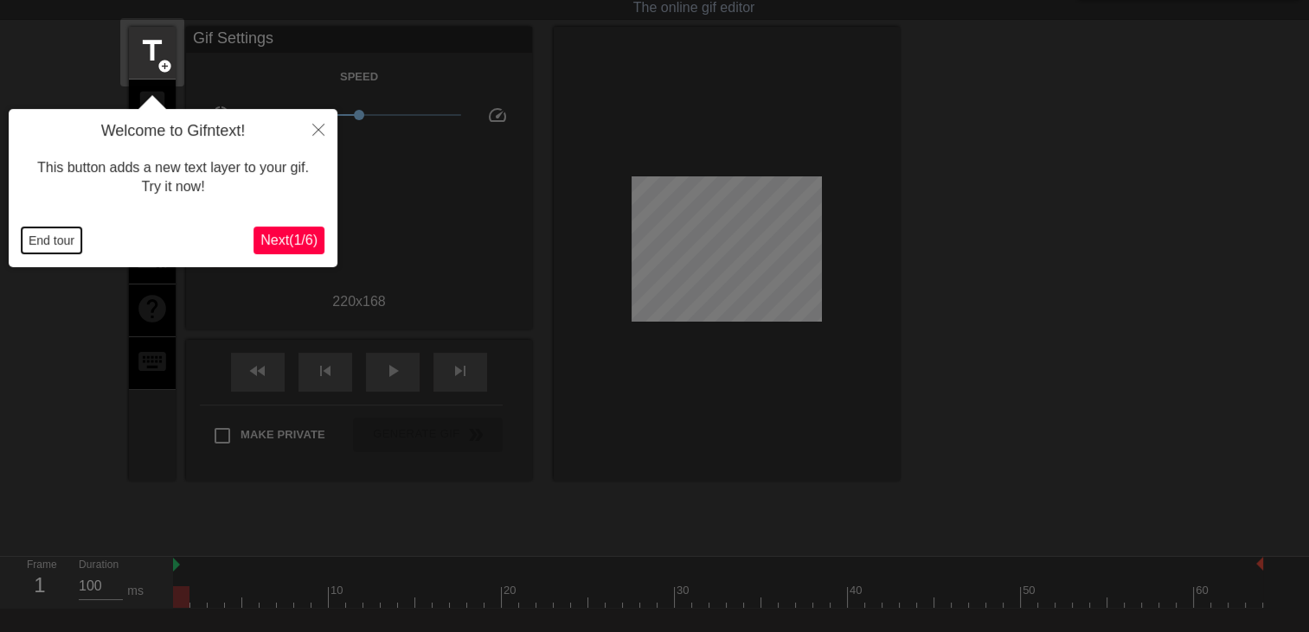
click at [62, 231] on button "End tour" at bounding box center [52, 241] width 60 height 26
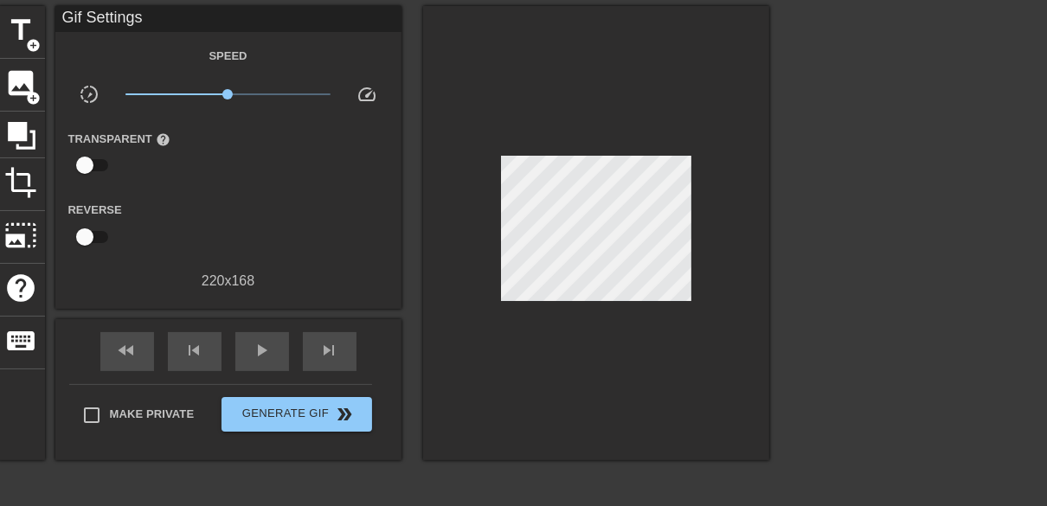
scroll to position [69, 0]
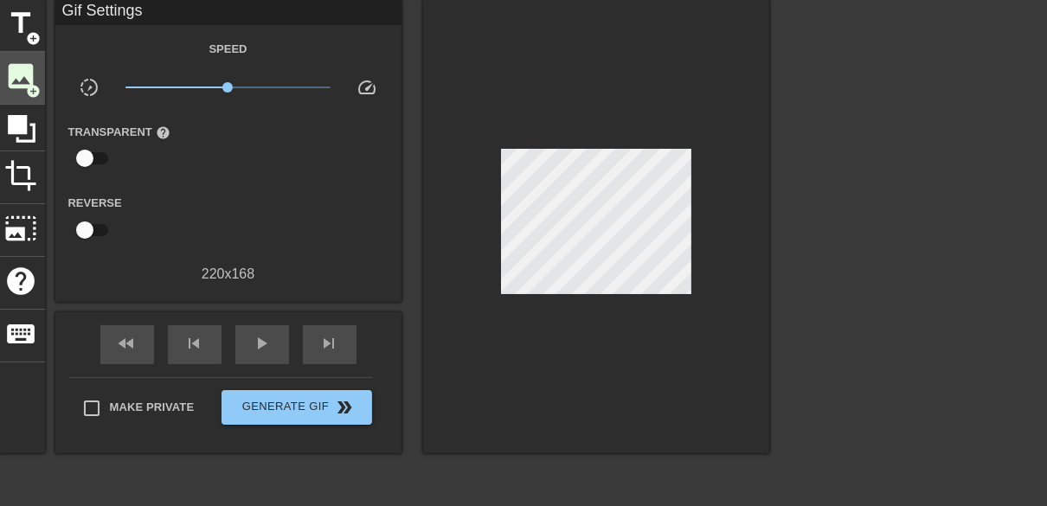
click at [12, 74] on span "image" at bounding box center [21, 76] width 33 height 33
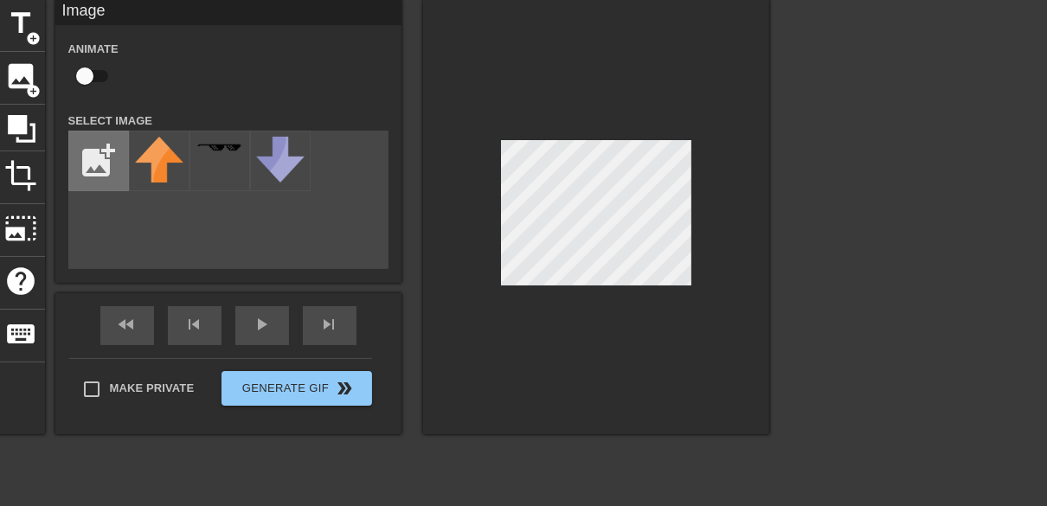
click at [97, 159] on input "file" at bounding box center [98, 160] width 59 height 59
type input "C:\fakepath\G-123_Thermite_Throwable_Weaponry.png"
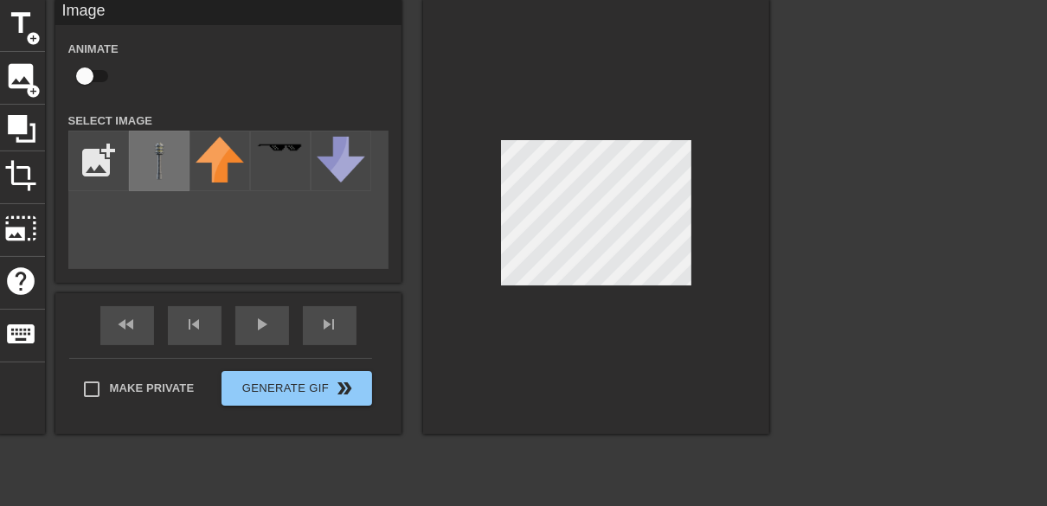
click at [175, 164] on img at bounding box center [159, 161] width 48 height 48
click at [83, 74] on input "checkbox" at bounding box center [84, 76] width 99 height 33
checkbox input "true"
click at [692, 131] on div at bounding box center [596, 216] width 346 height 435
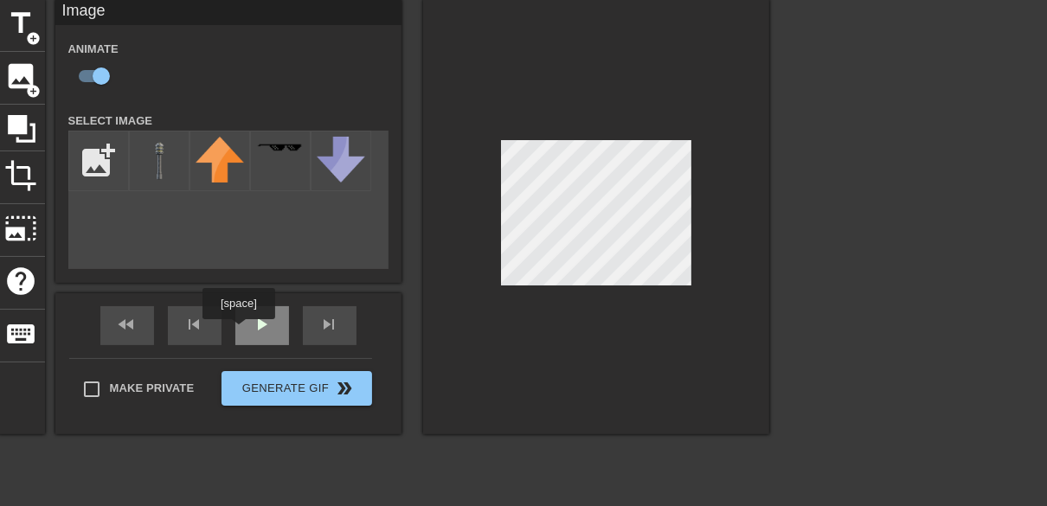
click at [248, 330] on div "play_arrow" at bounding box center [262, 325] width 54 height 39
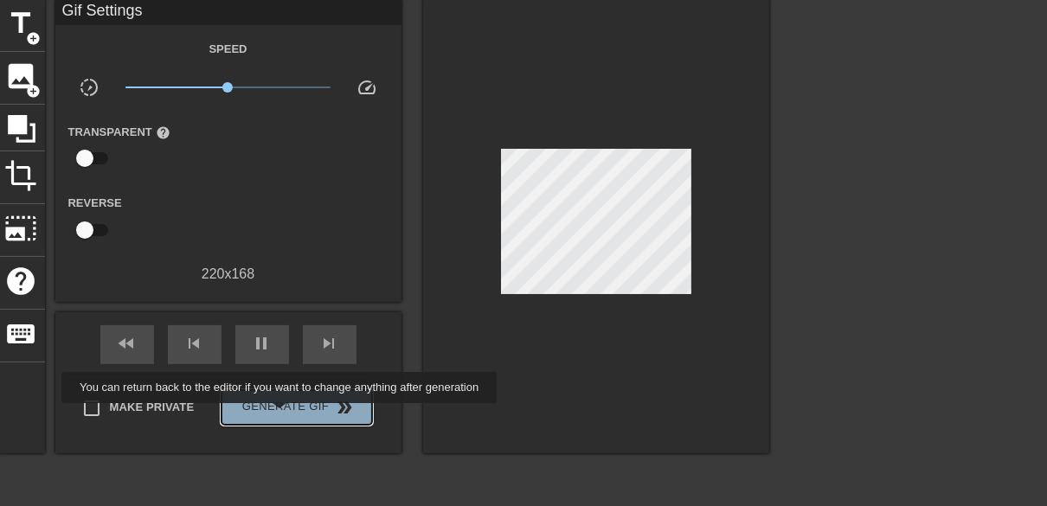
click at [281, 415] on span "Generate Gif double_arrow" at bounding box center [296, 407] width 136 height 21
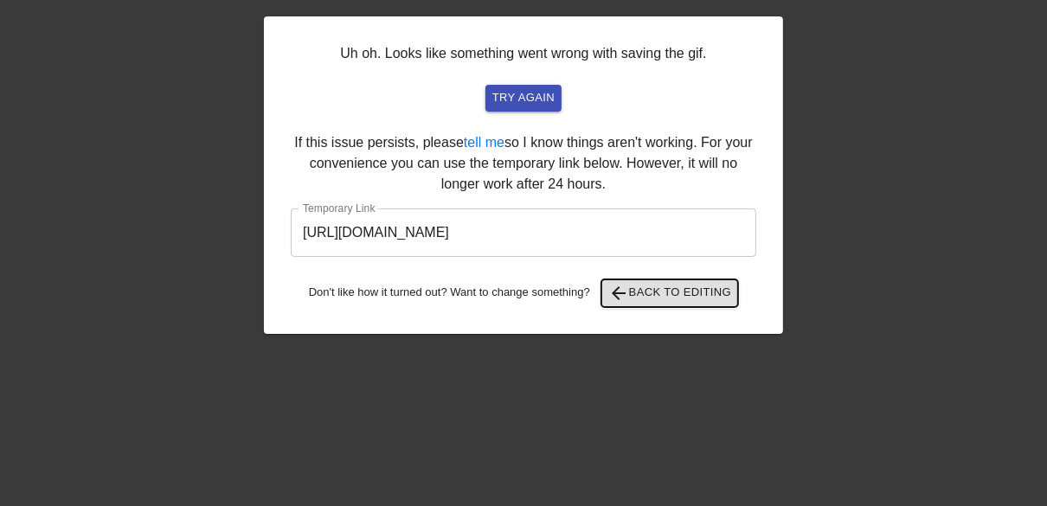
click at [657, 298] on span "arrow_back Back to Editing" at bounding box center [670, 293] width 124 height 21
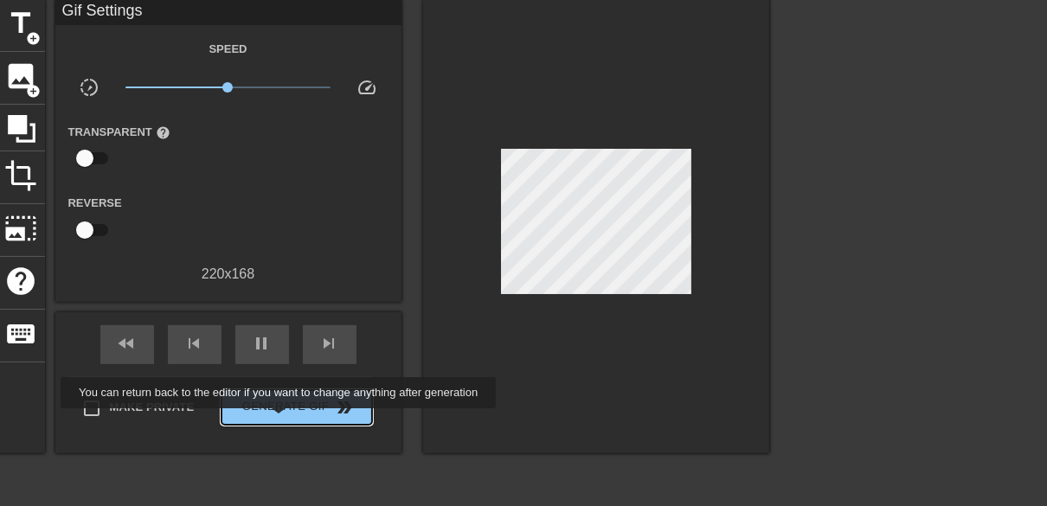
click at [280, 420] on button "Generate Gif double_arrow" at bounding box center [296, 407] width 150 height 35
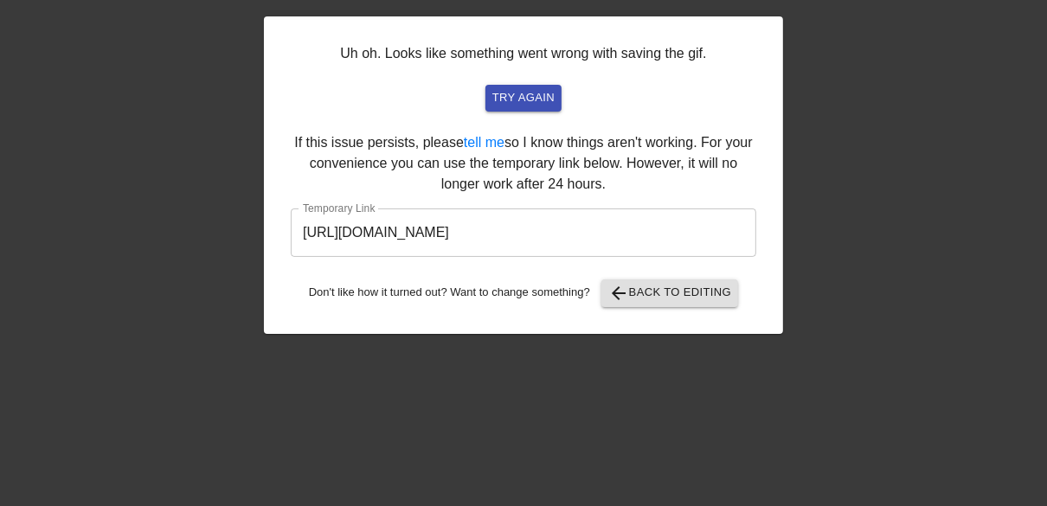
click at [576, 357] on div "Uh oh. Looks like something went wrong with saving the gif. try again If this i…" at bounding box center [523, 258] width 519 height 519
click at [629, 300] on span "arrow_back" at bounding box center [618, 293] width 21 height 21
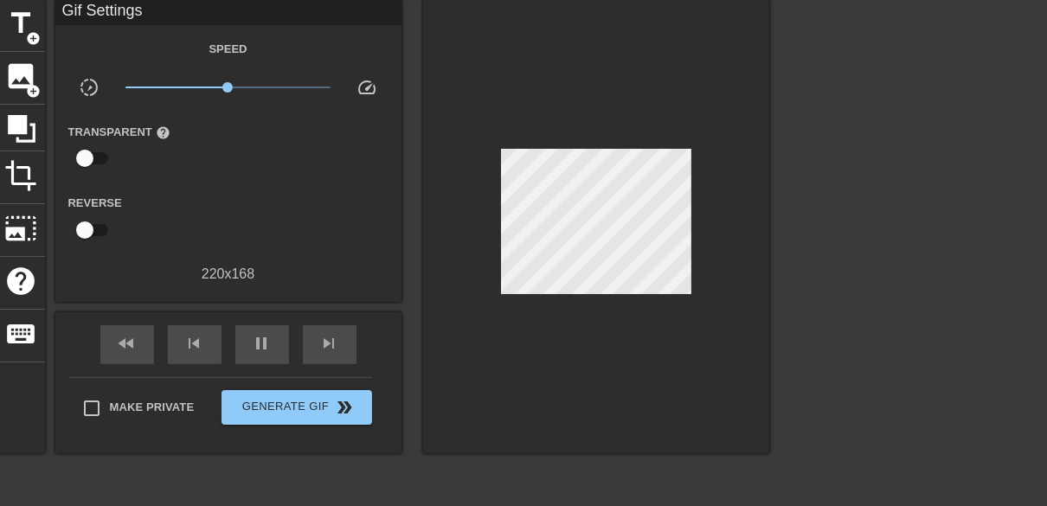
drag, startPoint x: 875, startPoint y: 140, endPoint x: 866, endPoint y: 138, distance: 9.0
click at [876, 140] on div at bounding box center [920, 258] width 260 height 519
drag, startPoint x: 638, startPoint y: 148, endPoint x: 863, endPoint y: 151, distance: 224.1
click at [865, 151] on div at bounding box center [920, 258] width 260 height 519
click at [715, 81] on div at bounding box center [596, 226] width 346 height 454
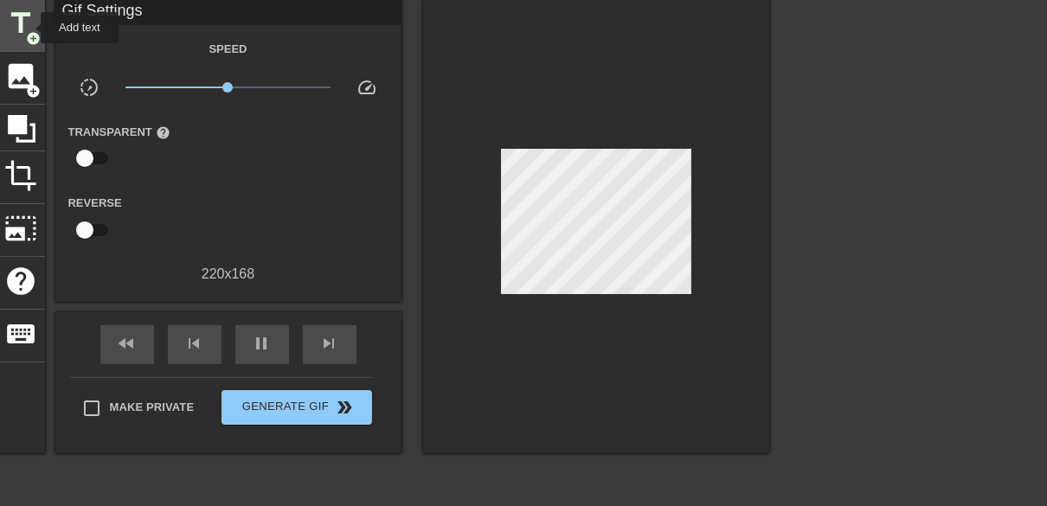
click at [29, 28] on span "title" at bounding box center [21, 23] width 33 height 33
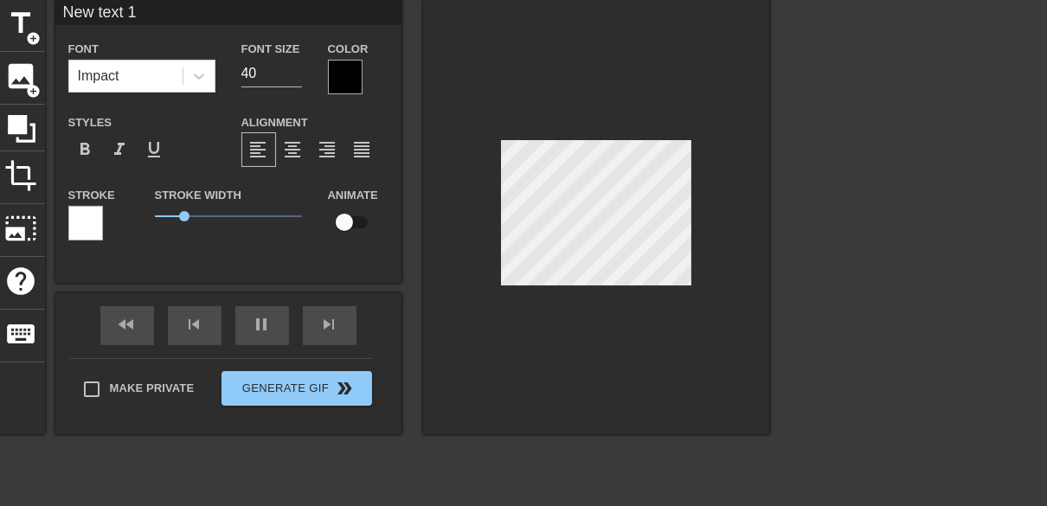
type input "O"
type textarea "O"
type input "Oh"
type textarea "Oh"
type input "Oh"
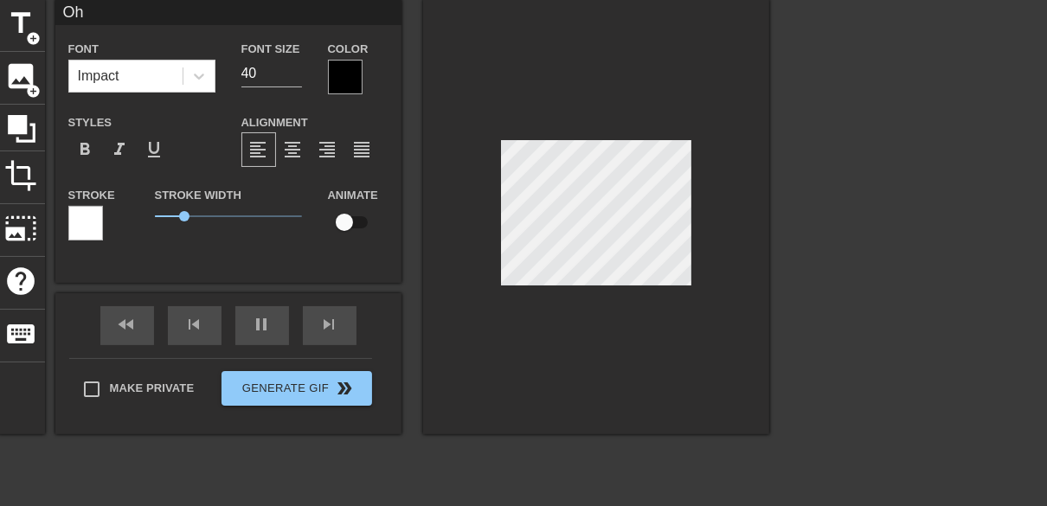
type textarea "Oh"
type input "Oh s"
type textarea "Oh s"
type input "Oh sh"
type textarea "Oh sh"
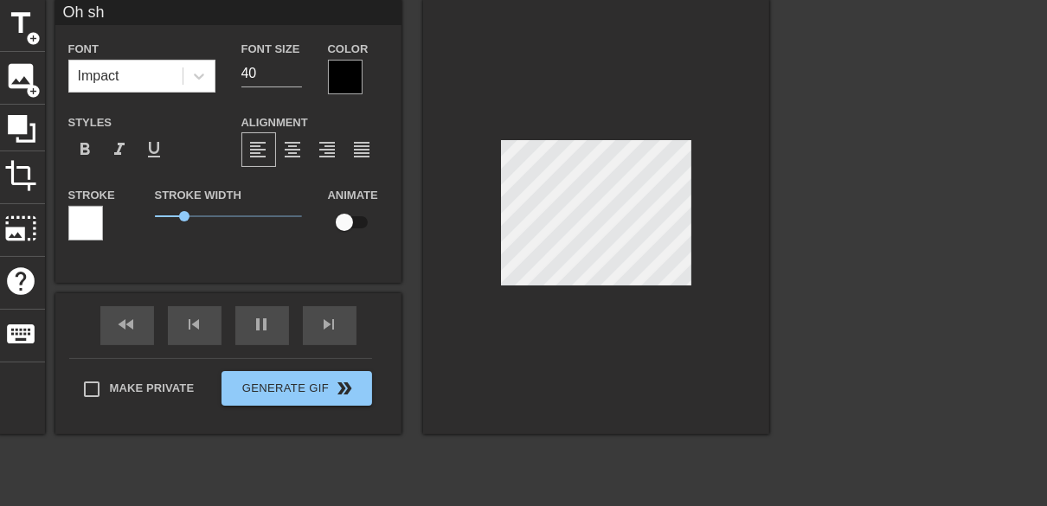
type input "Oh shi"
type textarea "Oh shi"
type input "Oh shit"
type textarea "Oh shit"
type input "Oh shit a"
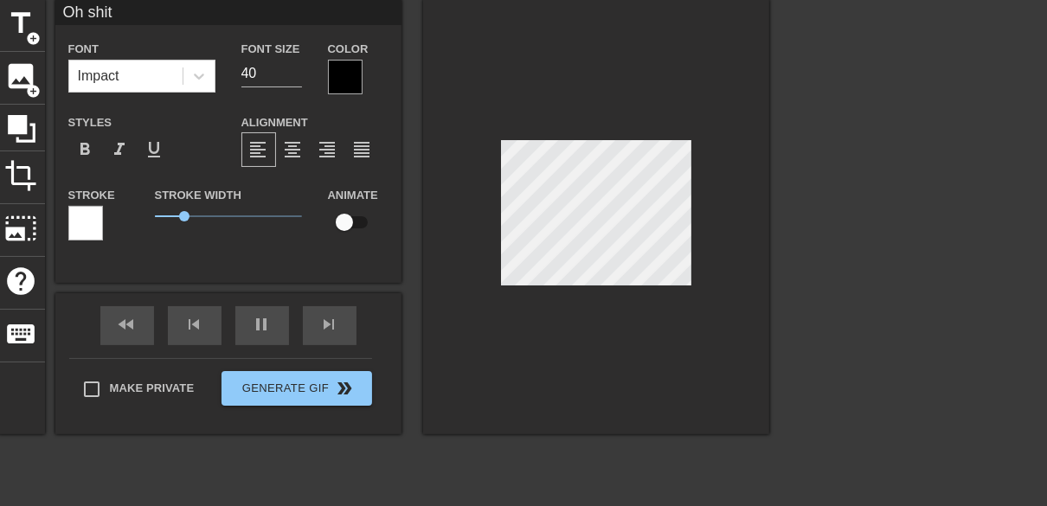
type textarea "Oh shit a"
type input "Oh shit a"
type textarea "Oh shit a"
type input "Oh shit a w"
type textarea "Oh shit a w"
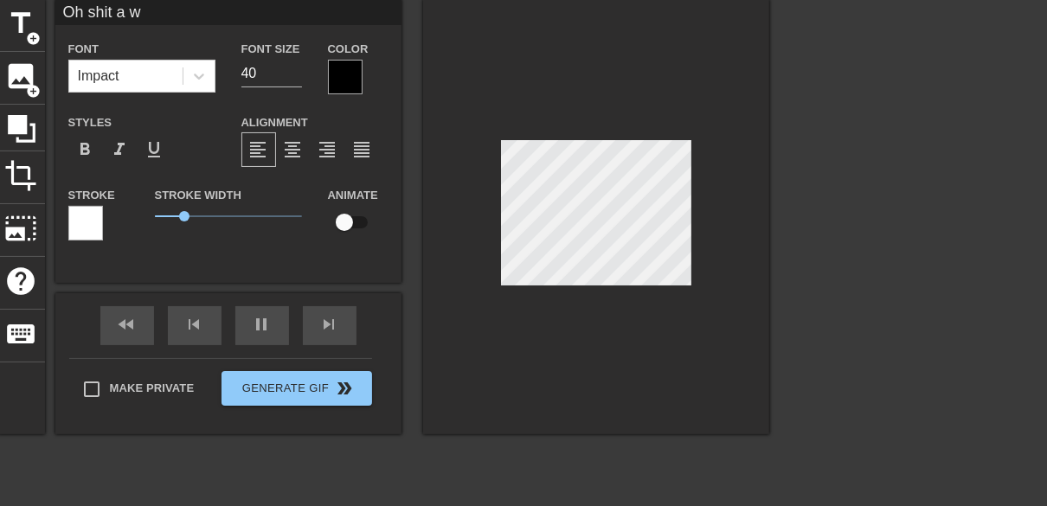
type input "Oh shit a wa"
type textarea "Oh shit a wa"
type input "Oh shit a war"
type textarea "Oh shit a war"
type input "Oh shit a war"
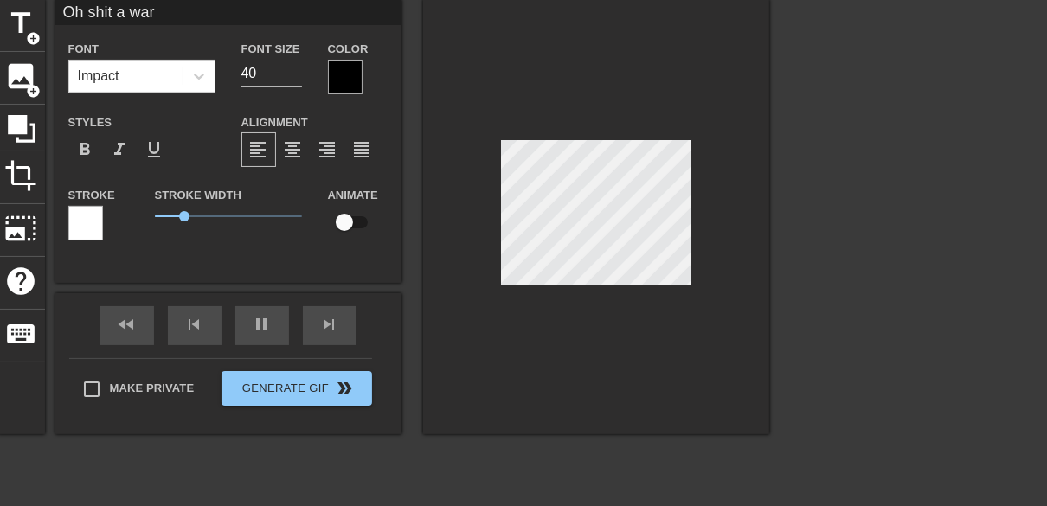
type textarea "Oh shit a war"
type input "Oh shit a war s"
type textarea "Oh shit a war s"
type input "Oh shit a war st"
type textarea "Oh shit a war st"
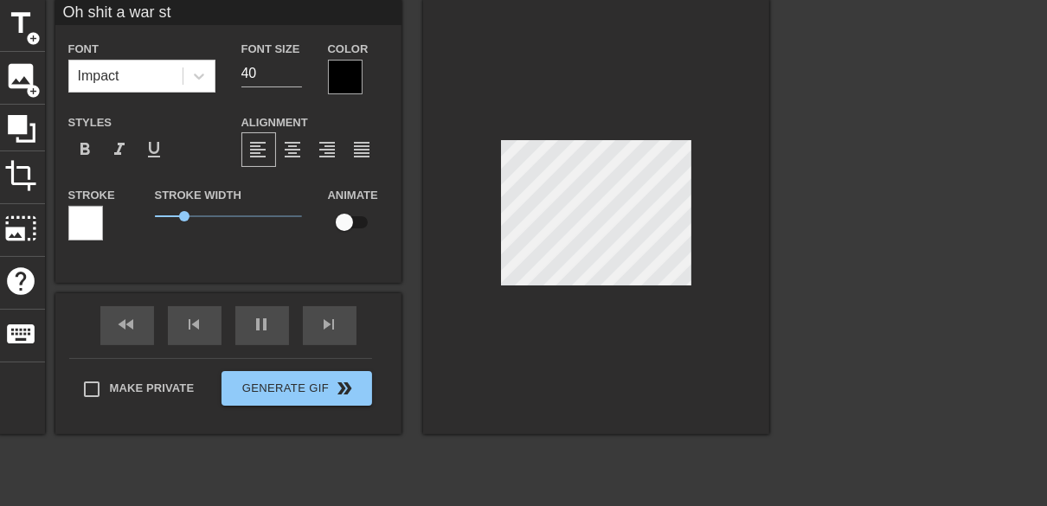
type input "Oh shit a war str"
type textarea "Oh shit a war stri"
type input "Oh shit a war strid"
type textarea "Oh shit a war strid"
type input "Oh shit a war stride"
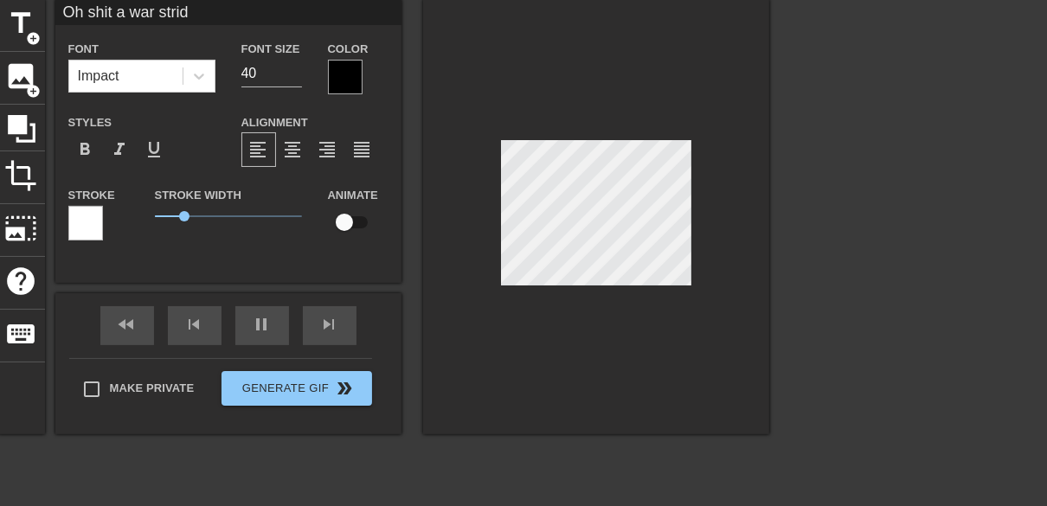
type textarea "Oh shit a war stride"
type input "Oh shit a war strider"
type textarea "Oh shit a war strider"
click at [257, 74] on input "40" at bounding box center [271, 74] width 61 height 28
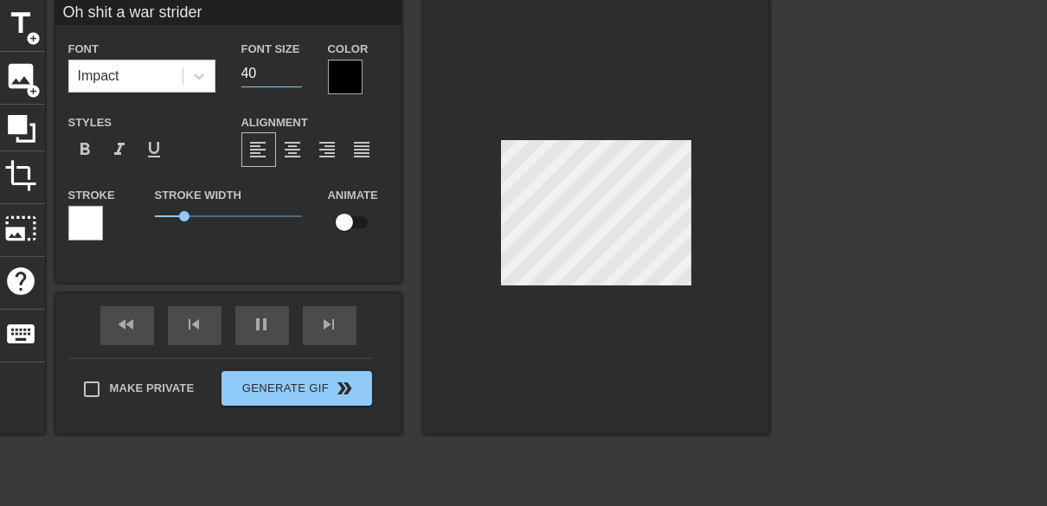
click at [257, 74] on input "40" at bounding box center [271, 74] width 61 height 28
type input "24"
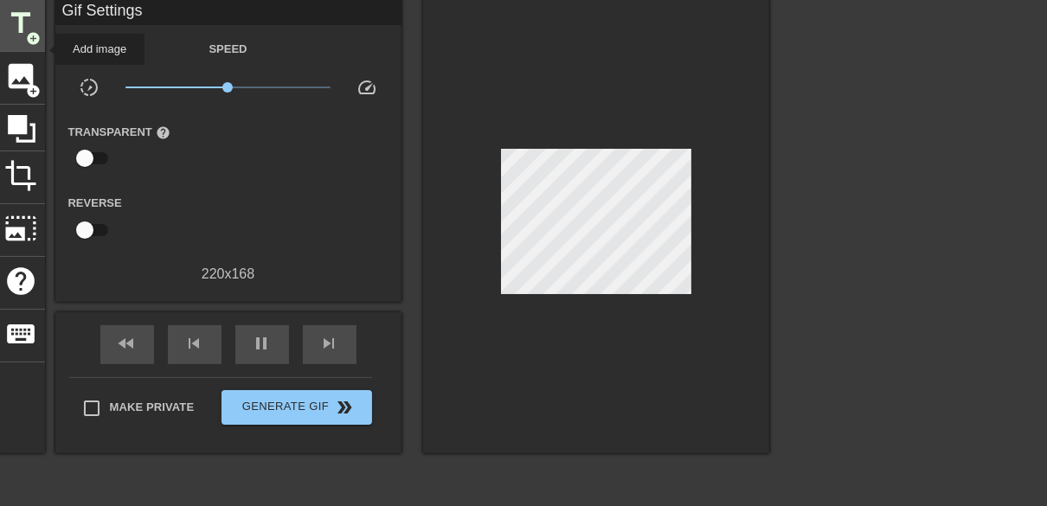
click at [36, 35] on span "add_circle" at bounding box center [34, 38] width 15 height 15
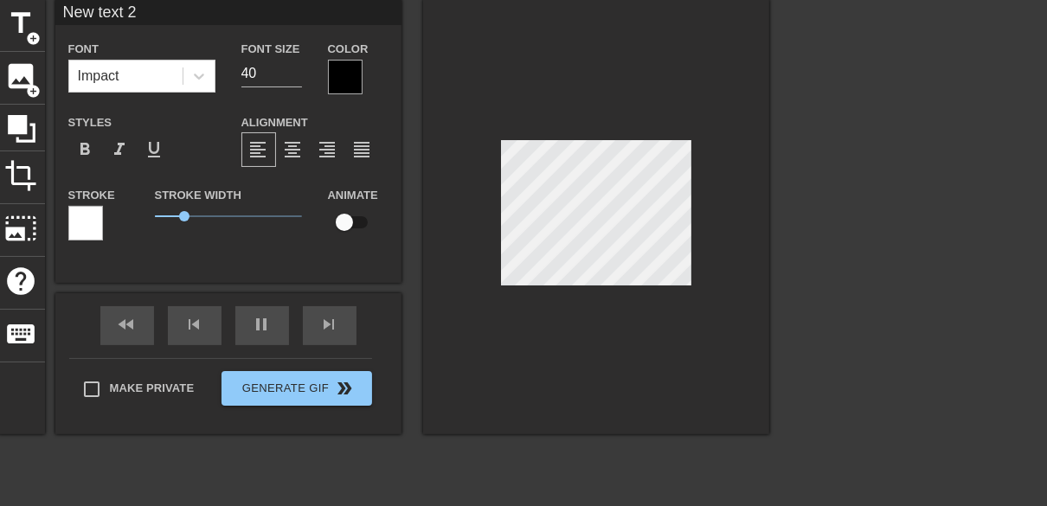
click at [609, 396] on div at bounding box center [596, 216] width 346 height 435
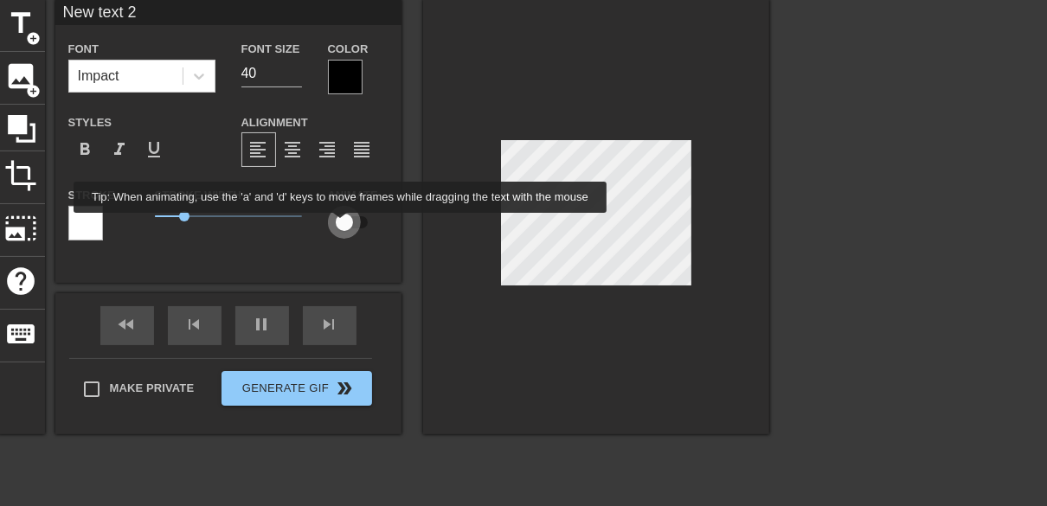
click at [341, 225] on input "checkbox" at bounding box center [344, 222] width 99 height 33
checkbox input "true"
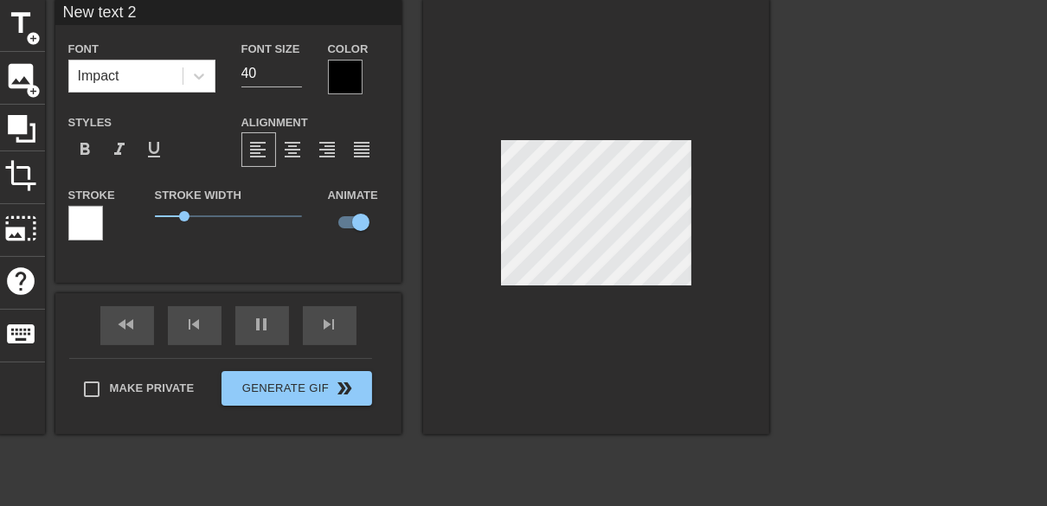
type input "Oh shit a war strider"
type input "24"
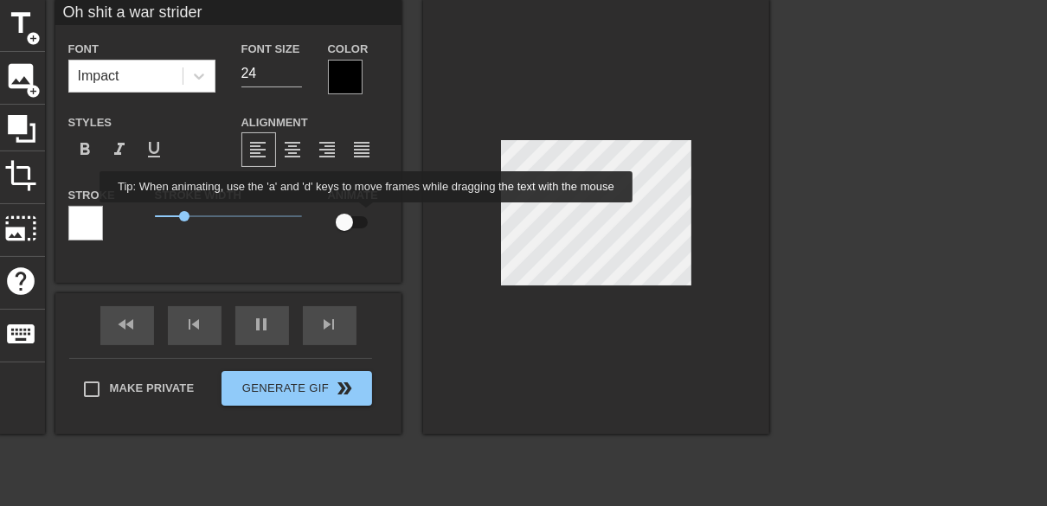
click at [358, 215] on input "checkbox" at bounding box center [344, 222] width 99 height 33
checkbox input "true"
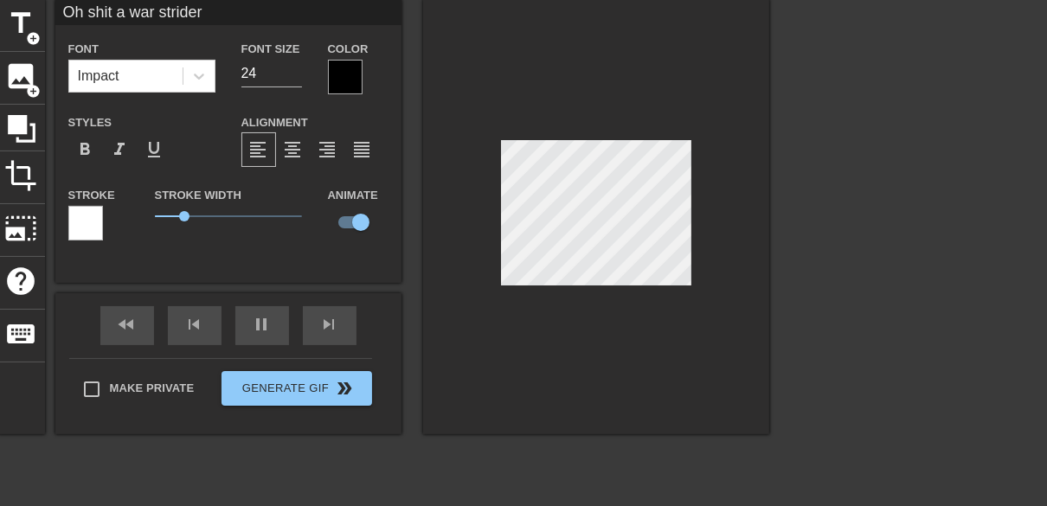
scroll to position [3, 2]
click at [355, 225] on input "checkbox" at bounding box center [360, 222] width 99 height 33
click at [355, 225] on input "checkbox" at bounding box center [344, 222] width 99 height 33
checkbox input "true"
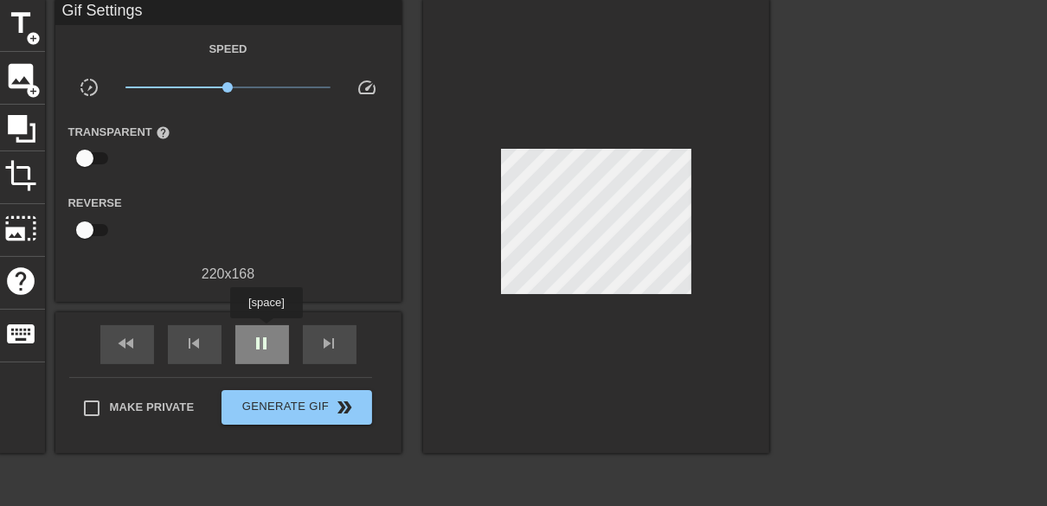
click at [266, 330] on div "pause" at bounding box center [262, 344] width 54 height 39
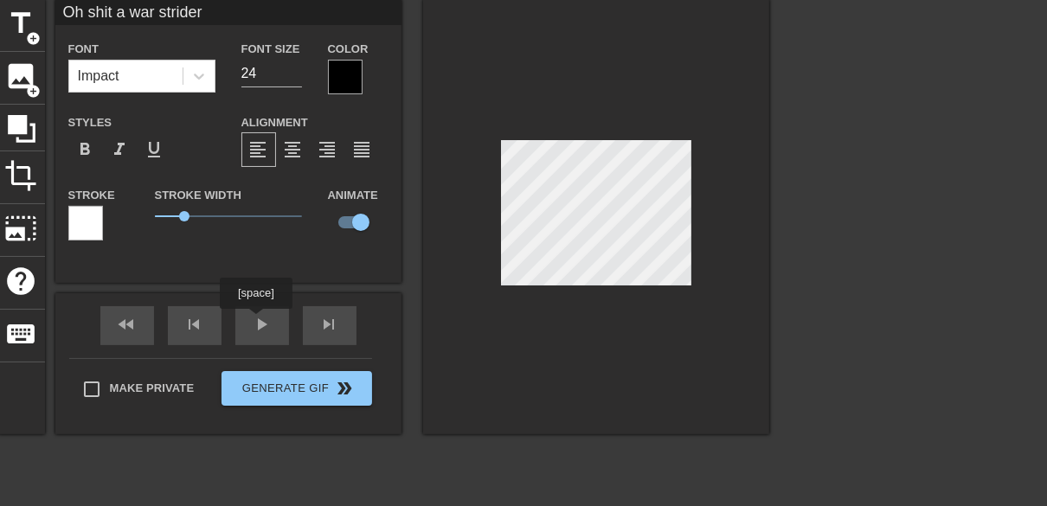
click at [260, 321] on div "fast_rewind skip_previous play_arrow skip_next" at bounding box center [228, 325] width 282 height 65
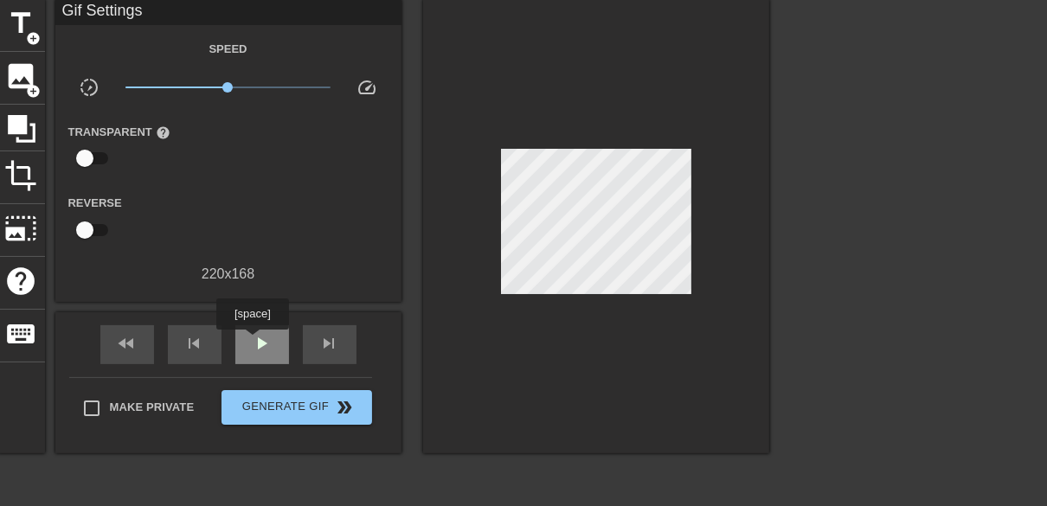
click at [252, 342] on div "play_arrow" at bounding box center [262, 344] width 54 height 39
click at [256, 344] on span "pause" at bounding box center [262, 343] width 21 height 21
click at [263, 342] on span "play_arrow" at bounding box center [262, 343] width 21 height 21
click at [261, 340] on span "pause" at bounding box center [262, 343] width 21 height 21
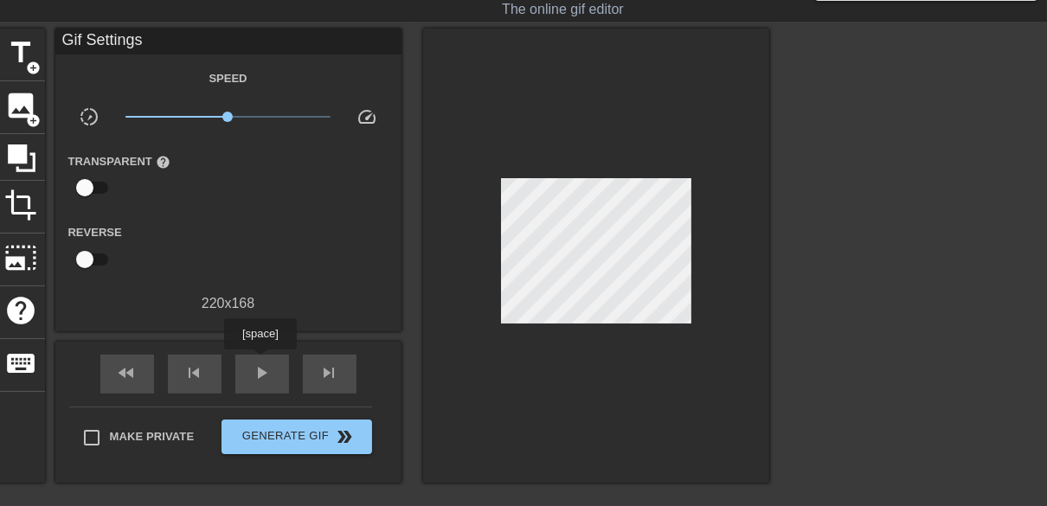
scroll to position [0, 0]
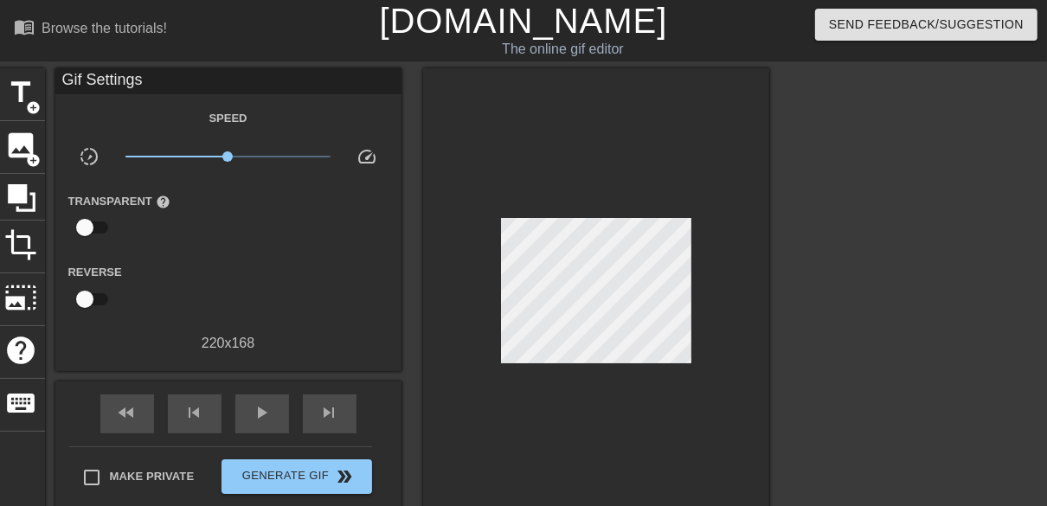
click at [61, 111] on div "Speed" at bounding box center [228, 118] width 346 height 22
click at [28, 33] on span "menu_book" at bounding box center [24, 26] width 21 height 21
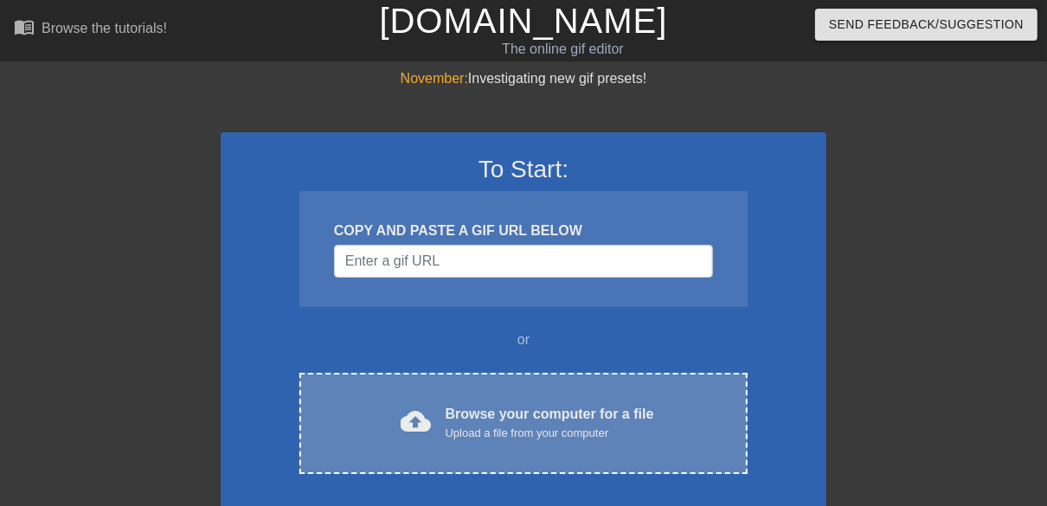
click at [467, 407] on div "Browse your computer for a file Upload a file from your computer" at bounding box center [550, 423] width 208 height 38
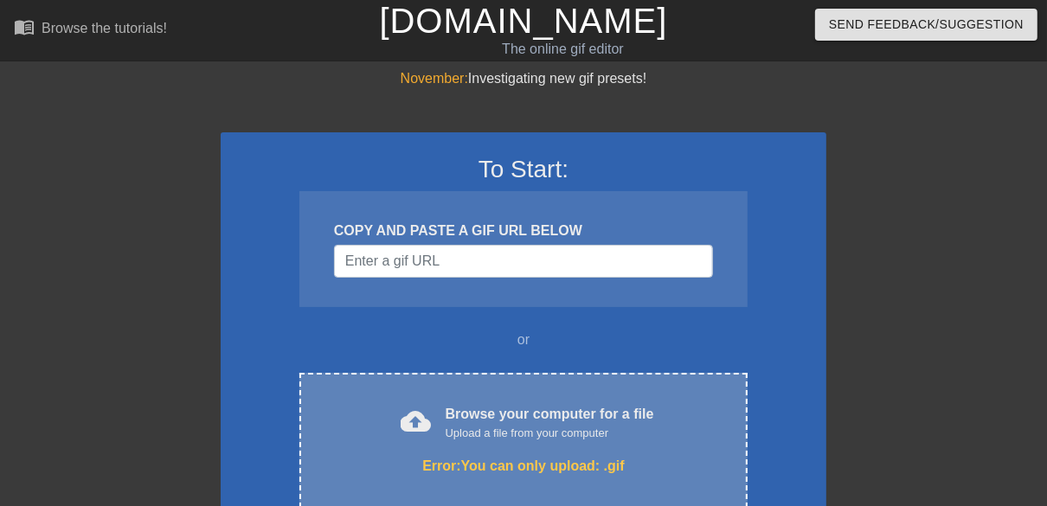
click at [429, 382] on div "cloud_upload Browse your computer for a file Upload a file from your computer E…" at bounding box center [523, 440] width 448 height 135
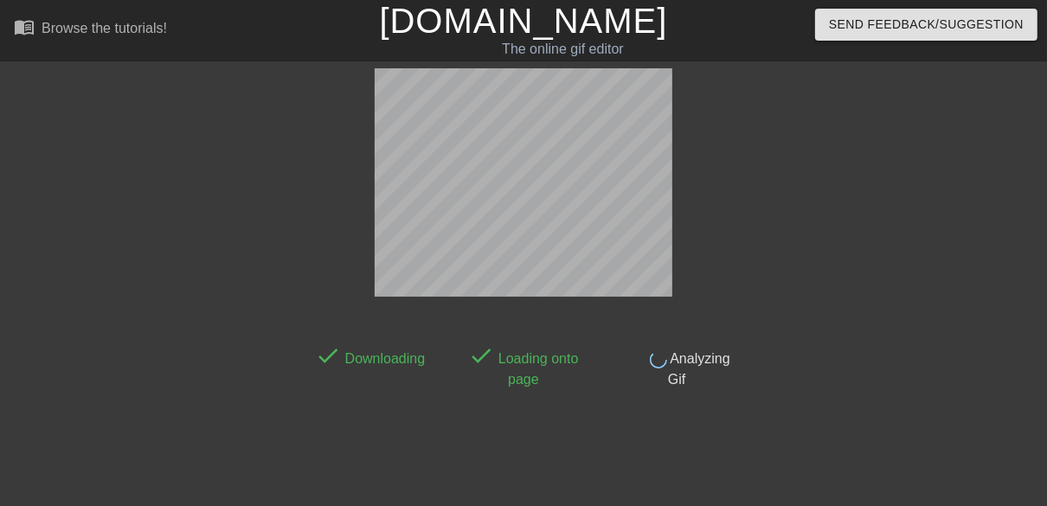
scroll to position [42, 0]
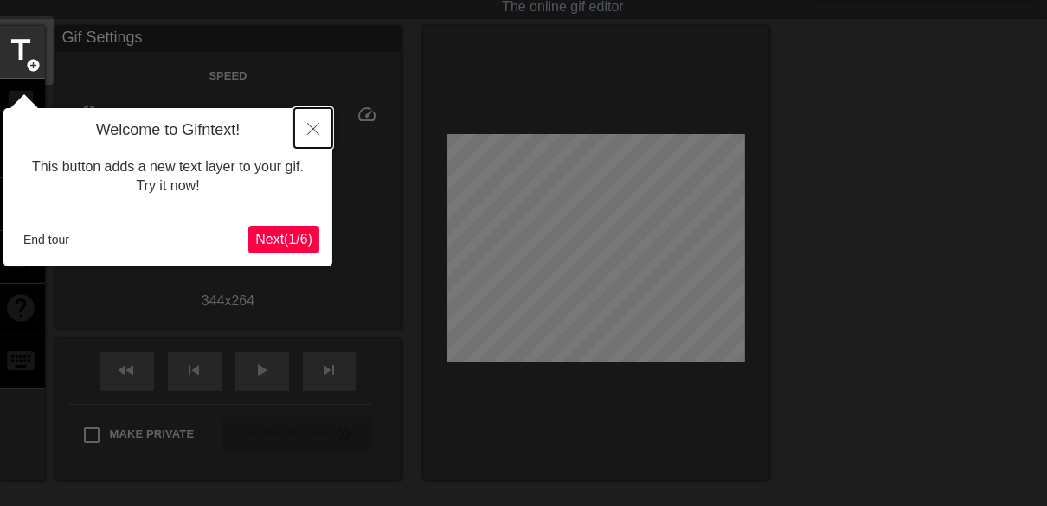
click at [311, 132] on icon "Close" at bounding box center [313, 129] width 12 height 12
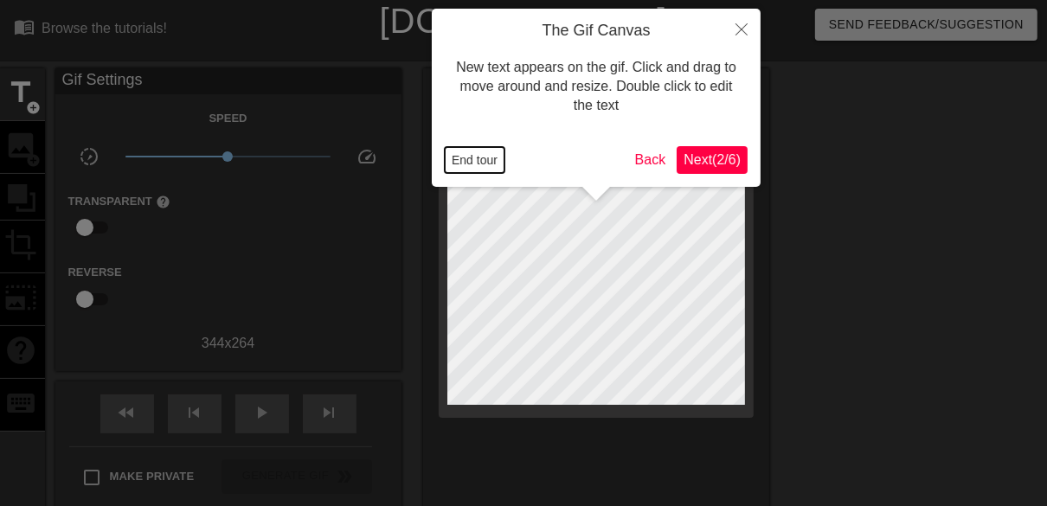
click at [472, 160] on button "End tour" at bounding box center [475, 160] width 60 height 26
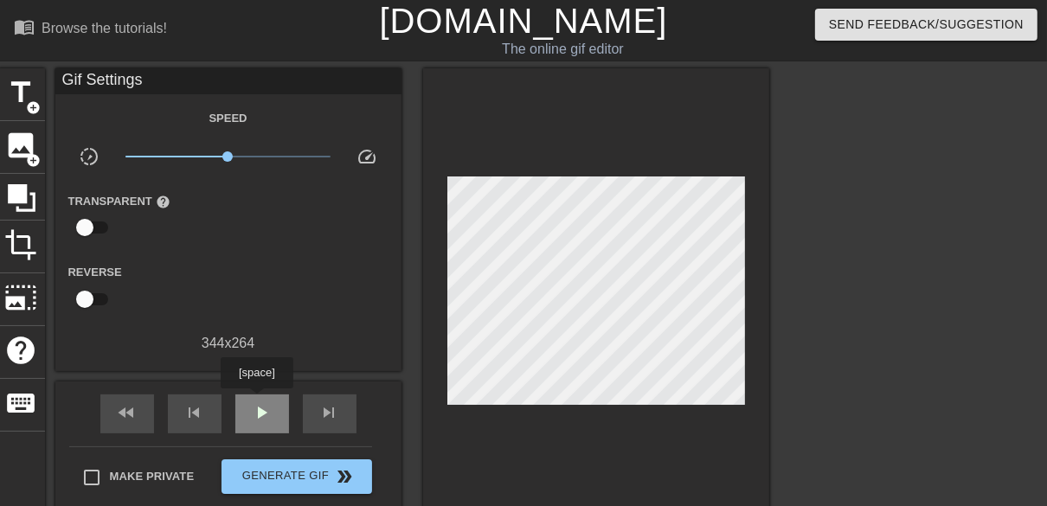
click at [256, 401] on div "play_arrow" at bounding box center [262, 413] width 54 height 39
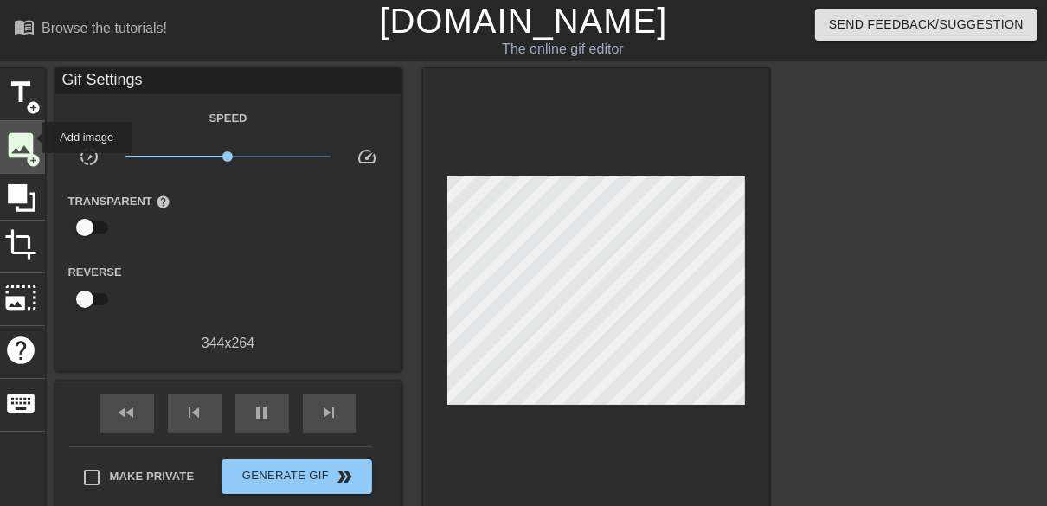
click at [30, 138] on span "image" at bounding box center [21, 145] width 33 height 33
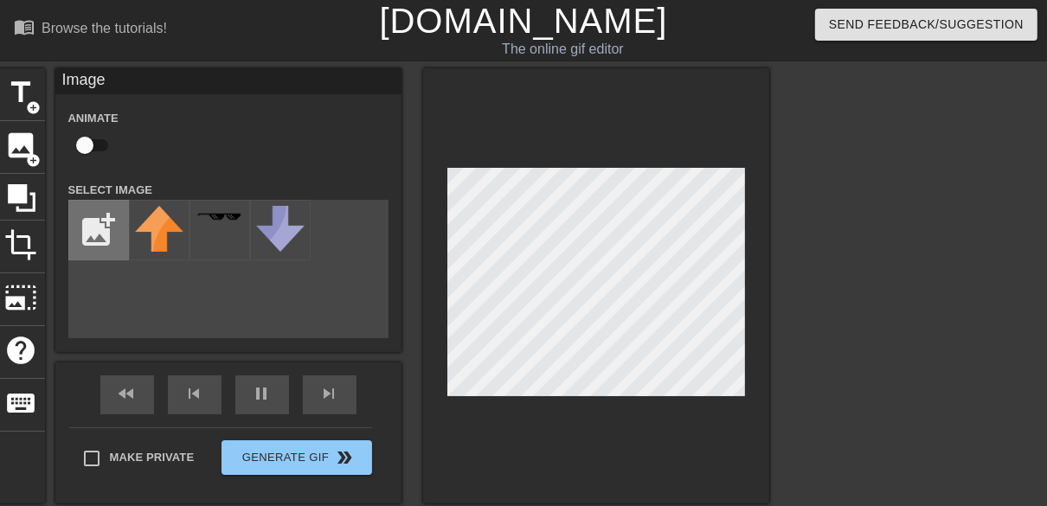
click at [98, 228] on input "file" at bounding box center [98, 230] width 59 height 59
type input "C:\fakepath\600px-War_Strider_Enemy_Icon.png"
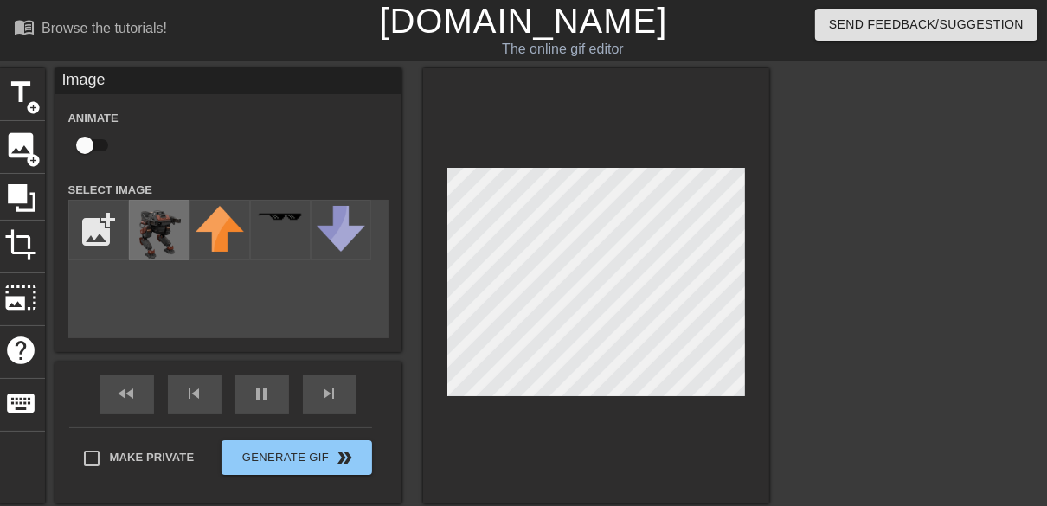
click at [151, 233] on img at bounding box center [159, 234] width 48 height 57
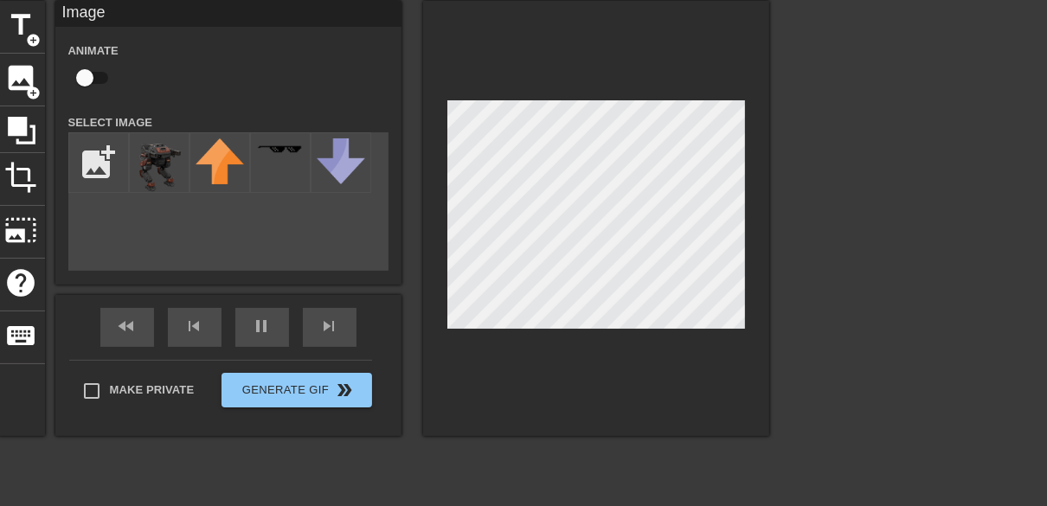
scroll to position [69, 0]
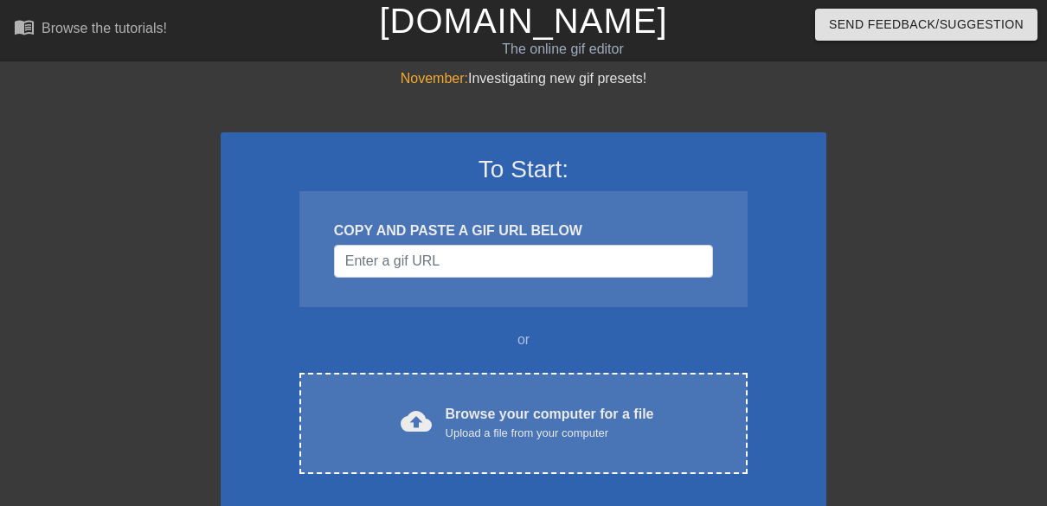
scroll to position [69, 0]
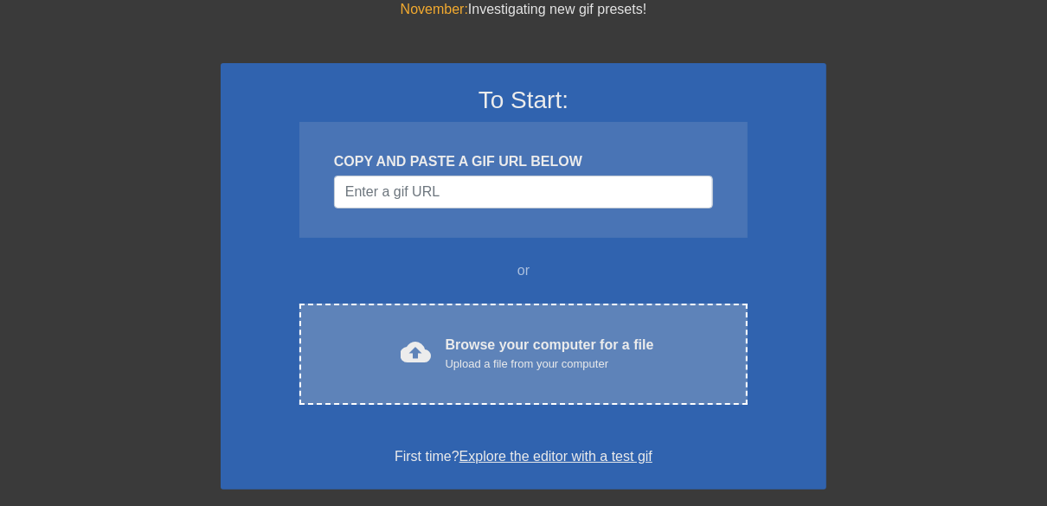
click at [459, 382] on div "cloud_upload Browse your computer for a file Upload a file from your computer C…" at bounding box center [523, 354] width 448 height 101
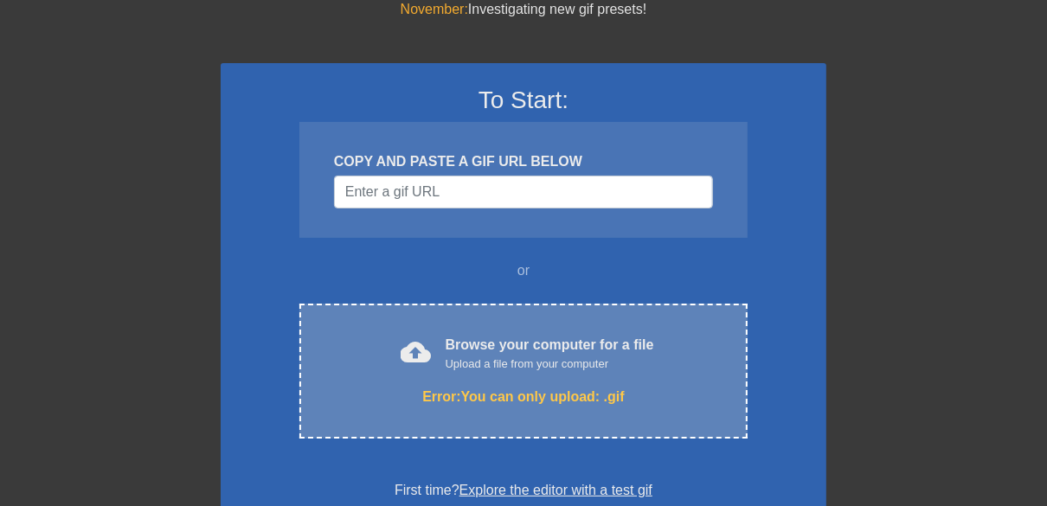
click at [432, 328] on div "cloud_upload Browse your computer for a file Upload a file from your computer E…" at bounding box center [523, 371] width 448 height 135
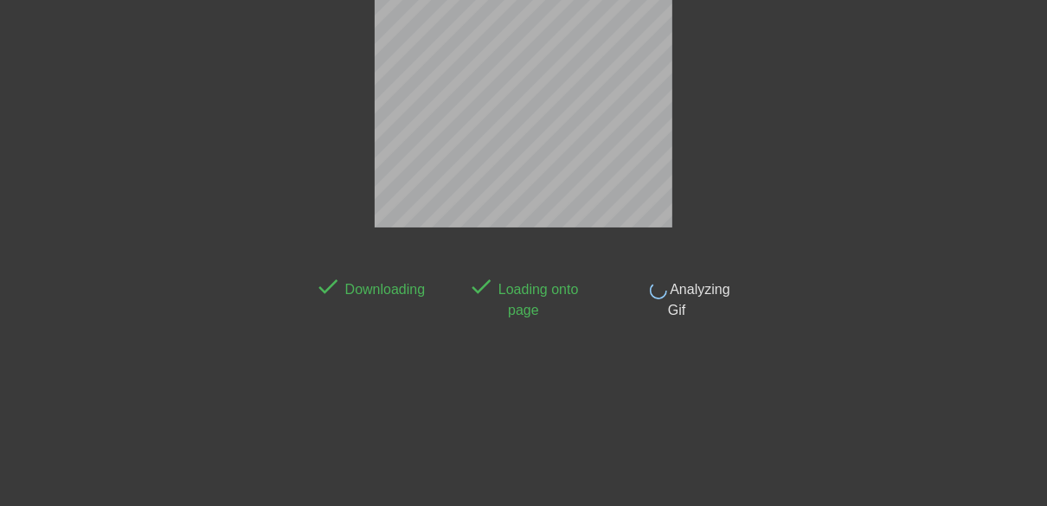
scroll to position [42, 0]
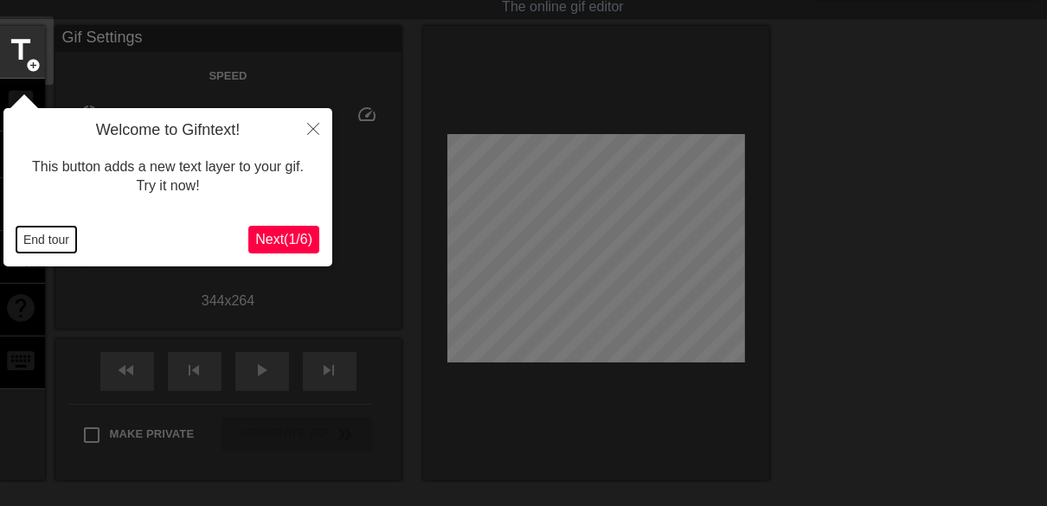
click at [48, 226] on div "End tour Next ( 1 / 6 )" at bounding box center [167, 240] width 303 height 28
click at [53, 241] on button "End tour" at bounding box center [46, 240] width 60 height 26
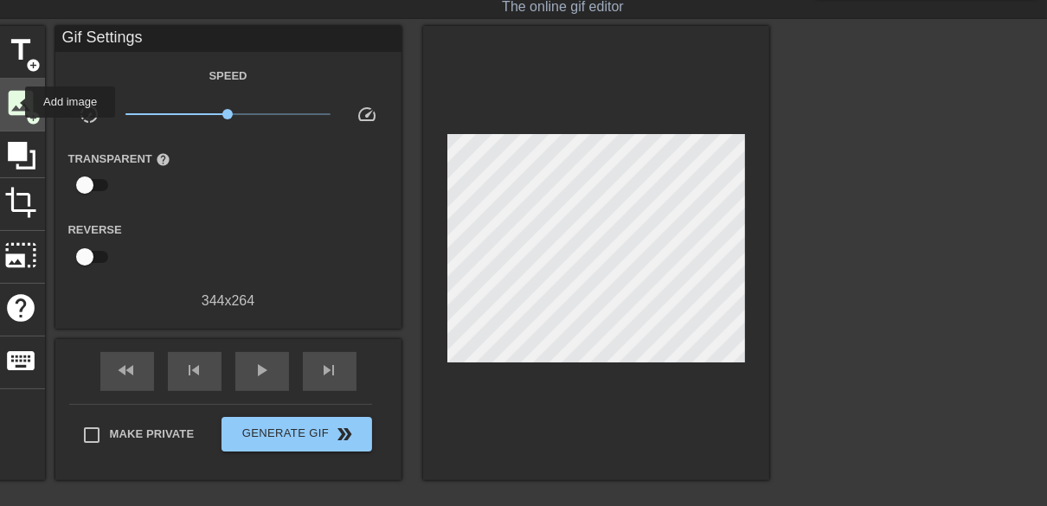
click at [14, 101] on span "image" at bounding box center [21, 103] width 33 height 33
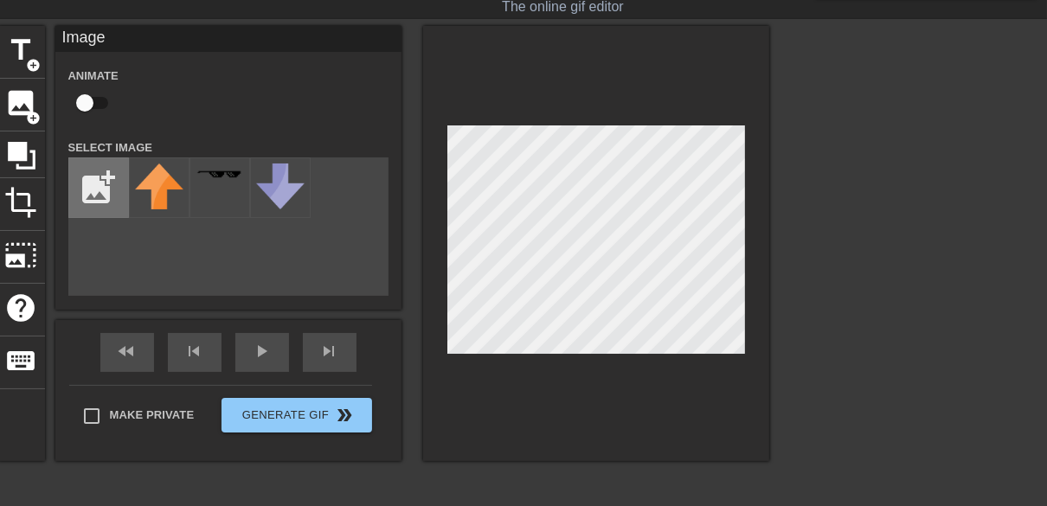
click at [109, 177] on input "file" at bounding box center [98, 187] width 59 height 59
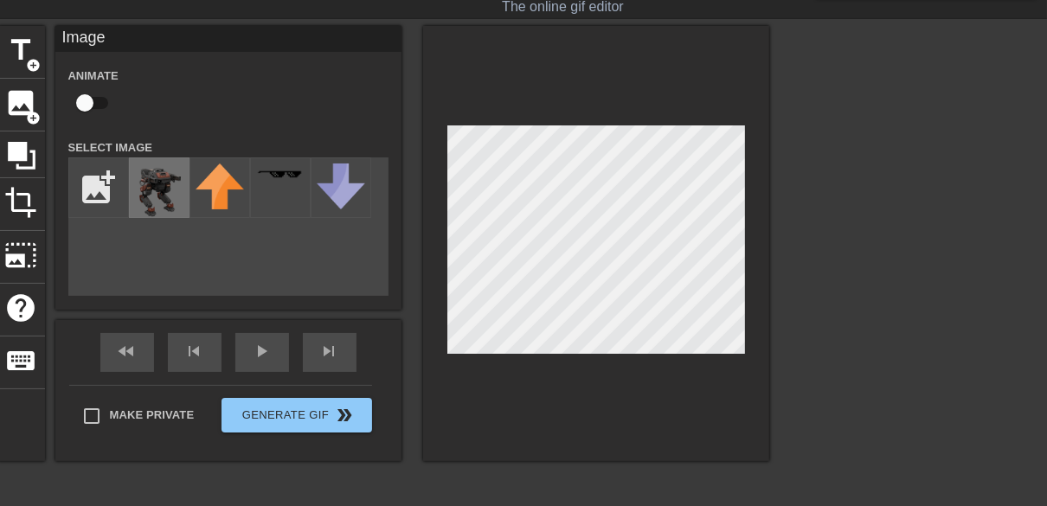
click at [142, 196] on img at bounding box center [159, 192] width 48 height 57
click at [755, 242] on div at bounding box center [596, 243] width 346 height 435
click at [757, 282] on div at bounding box center [596, 243] width 346 height 435
click at [155, 248] on div "add_photo_alternate" at bounding box center [228, 226] width 320 height 138
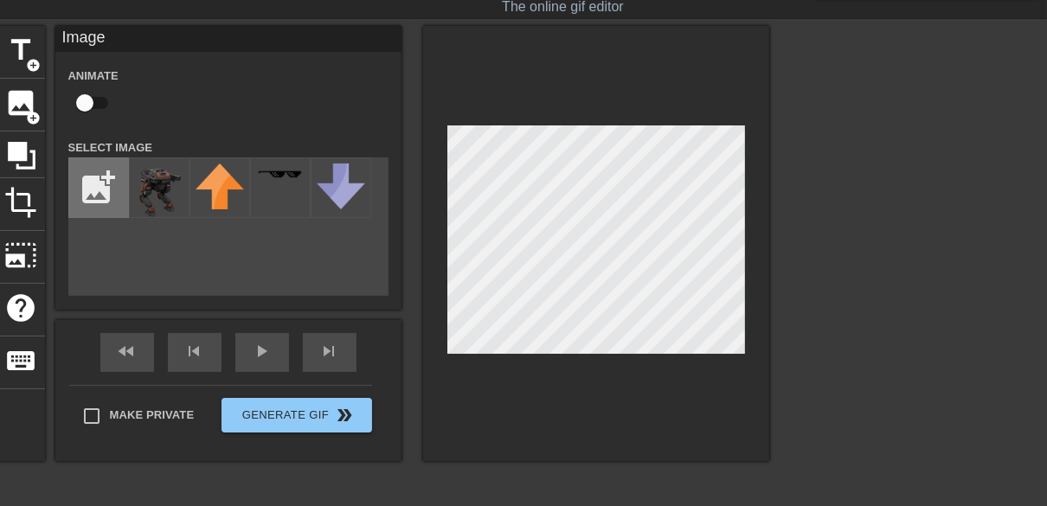
click at [87, 179] on input "file" at bounding box center [98, 187] width 59 height 59
type input "C:\fakepath\fire png.png"
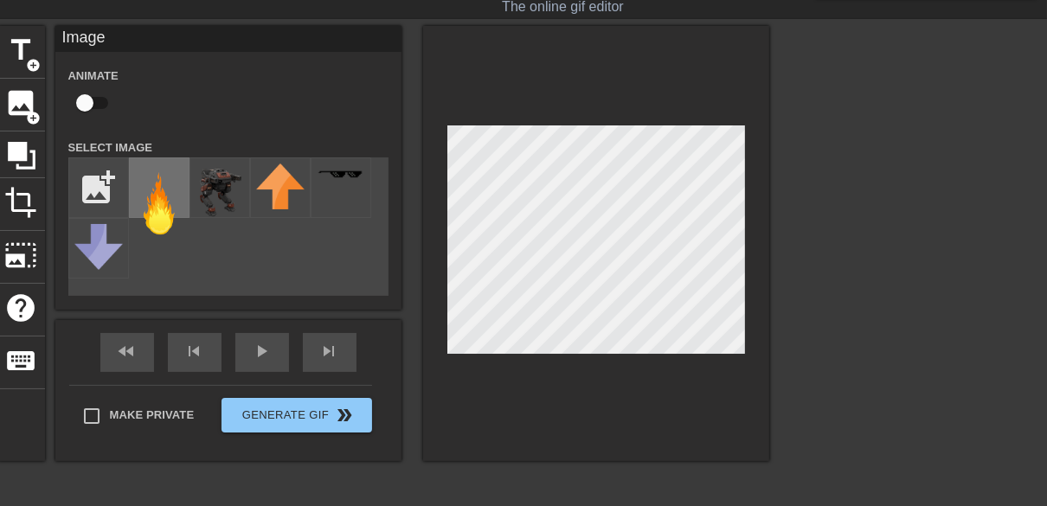
click at [166, 193] on img at bounding box center [159, 204] width 48 height 80
click at [224, 199] on img at bounding box center [220, 192] width 48 height 57
click at [277, 362] on div "play_arrow" at bounding box center [262, 352] width 54 height 39
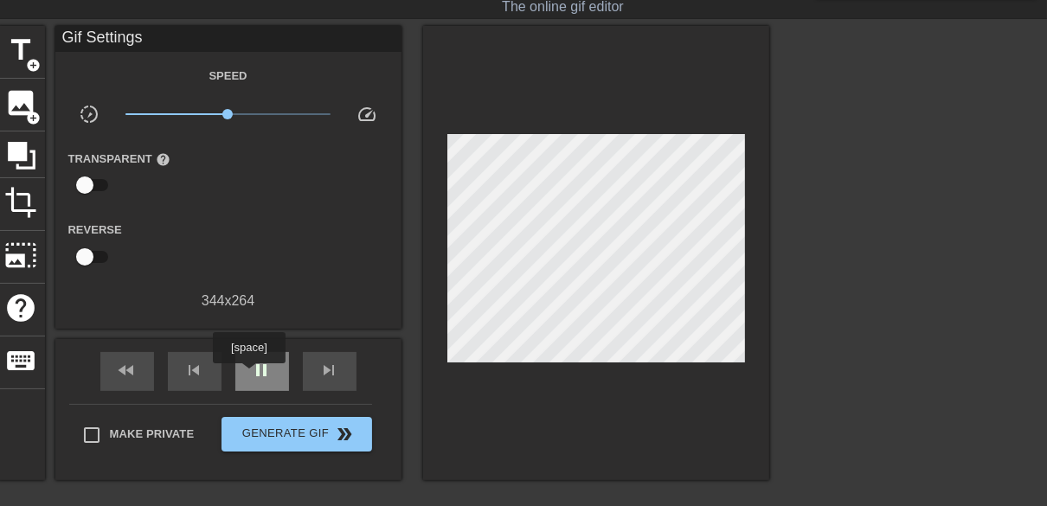
click at [250, 376] on div "pause" at bounding box center [262, 371] width 54 height 39
click at [19, 100] on span "image" at bounding box center [21, 103] width 33 height 33
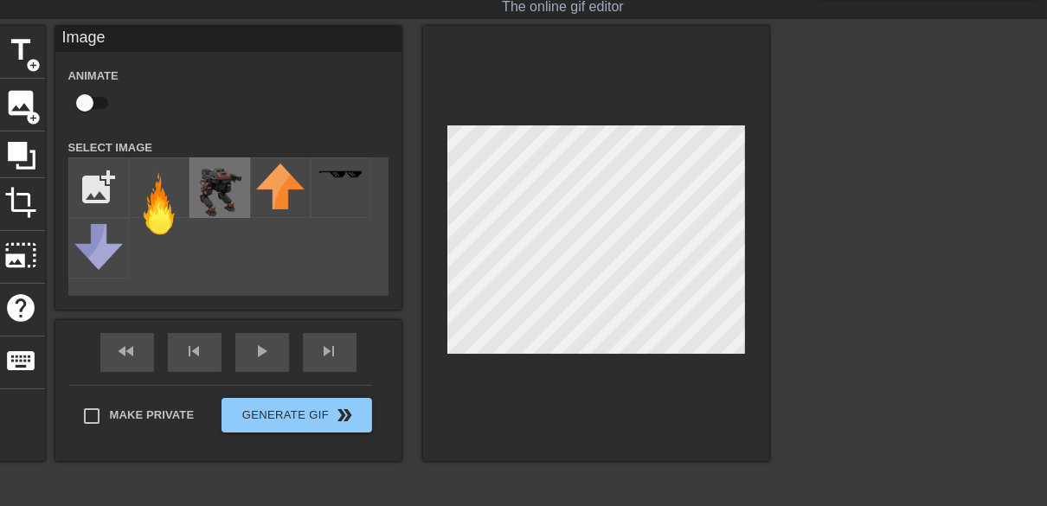
click at [215, 187] on img at bounding box center [220, 192] width 48 height 57
click at [177, 198] on img at bounding box center [159, 204] width 48 height 80
click at [477, 494] on div "title add_circle image add_circle crop photo_size_select_large help keyboard Im…" at bounding box center [383, 285] width 771 height 519
click at [82, 98] on input "checkbox" at bounding box center [84, 103] width 99 height 33
checkbox input "true"
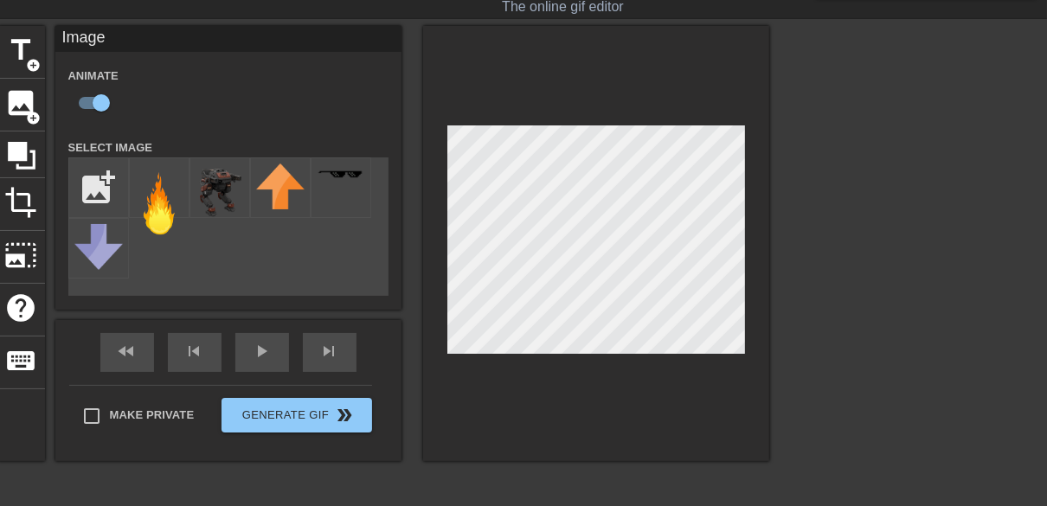
click at [501, 385] on div at bounding box center [596, 243] width 346 height 435
click at [269, 352] on div "play_arrow" at bounding box center [262, 352] width 54 height 39
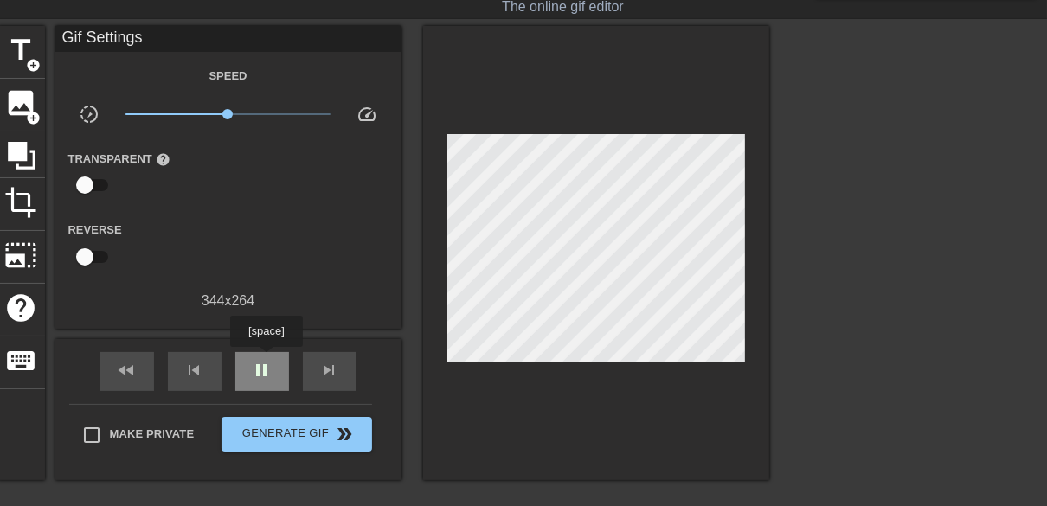
click at [265, 359] on div "pause" at bounding box center [262, 371] width 54 height 39
click at [22, 103] on span "image" at bounding box center [21, 103] width 33 height 33
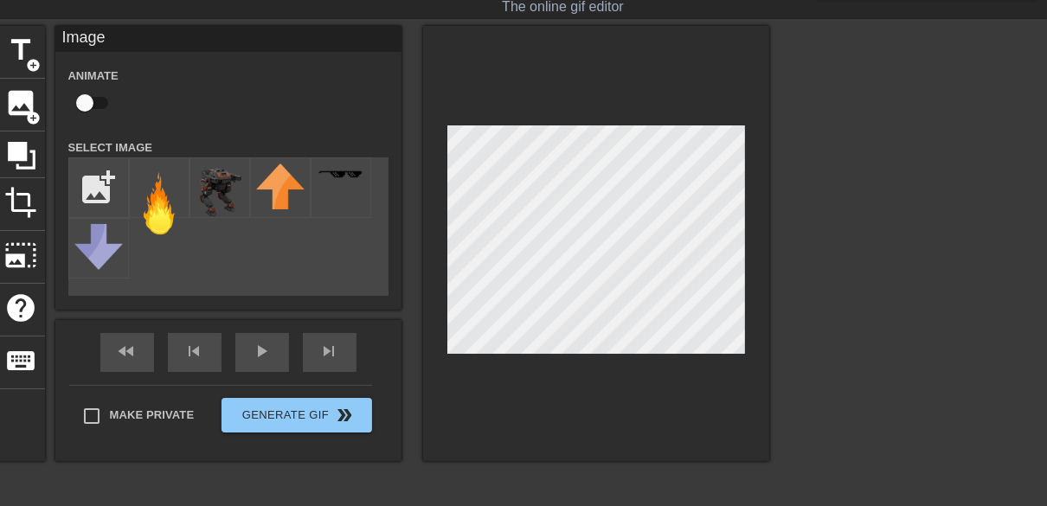
click at [959, 505] on html "menu_book Browse the tutorials! [DOMAIN_NAME] The online gif editor Send Feedba…" at bounding box center [523, 341] width 1047 height 767
click at [159, 209] on img at bounding box center [159, 204] width 48 height 80
click at [188, 195] on div at bounding box center [159, 187] width 61 height 61
click at [159, 189] on img at bounding box center [159, 204] width 48 height 80
click at [85, 96] on input "checkbox" at bounding box center [84, 103] width 99 height 33
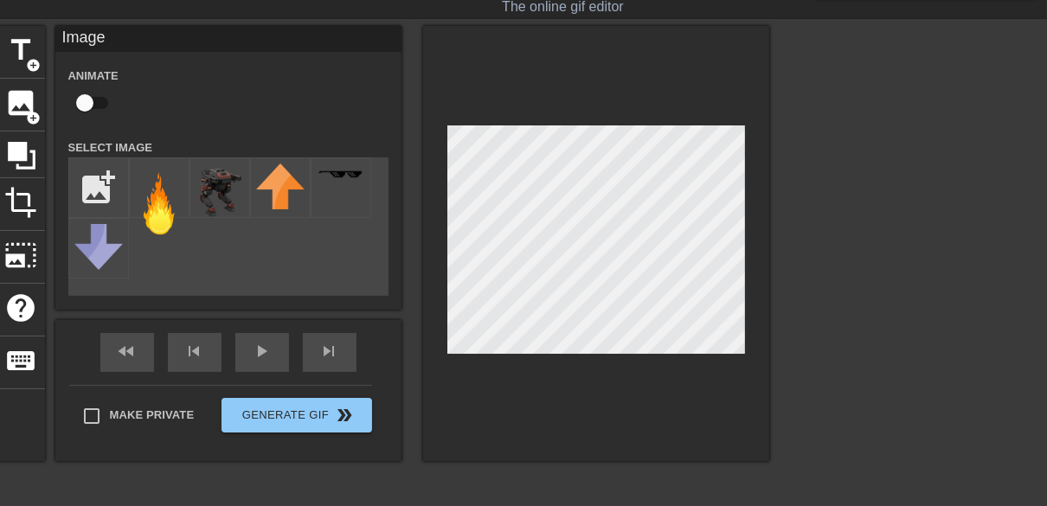
checkbox input "true"
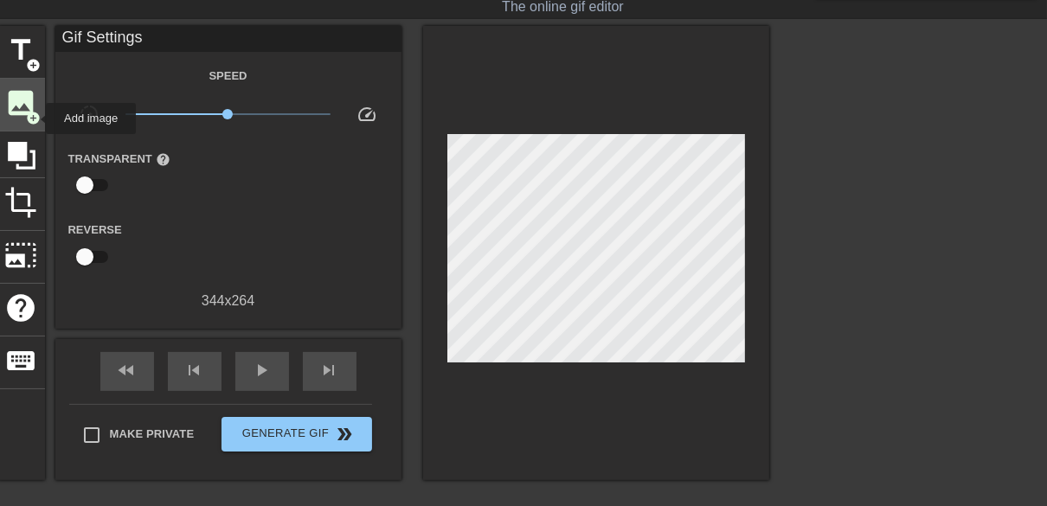
click at [30, 111] on span "add_circle" at bounding box center [34, 118] width 15 height 15
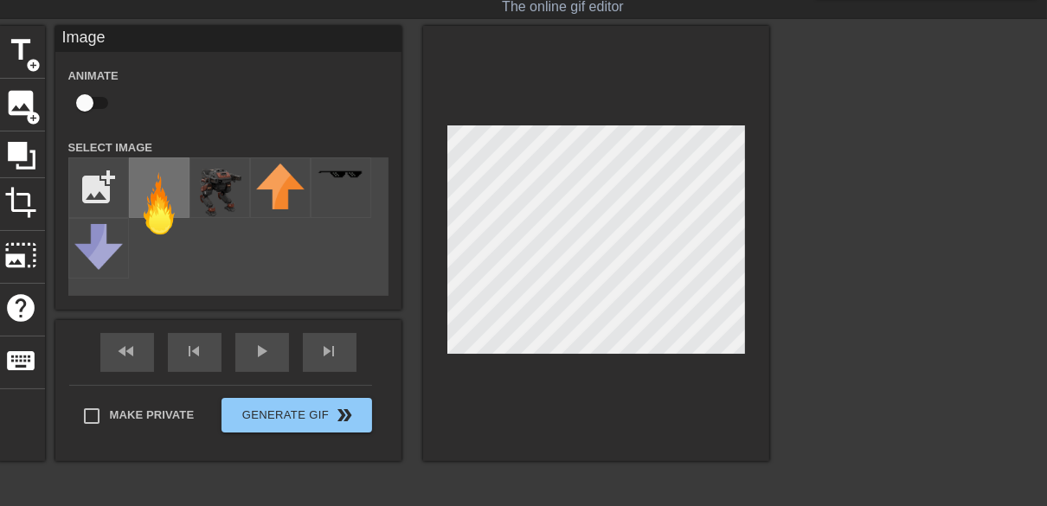
click at [155, 203] on img at bounding box center [159, 204] width 48 height 80
click at [264, 362] on div "play_arrow" at bounding box center [262, 352] width 54 height 39
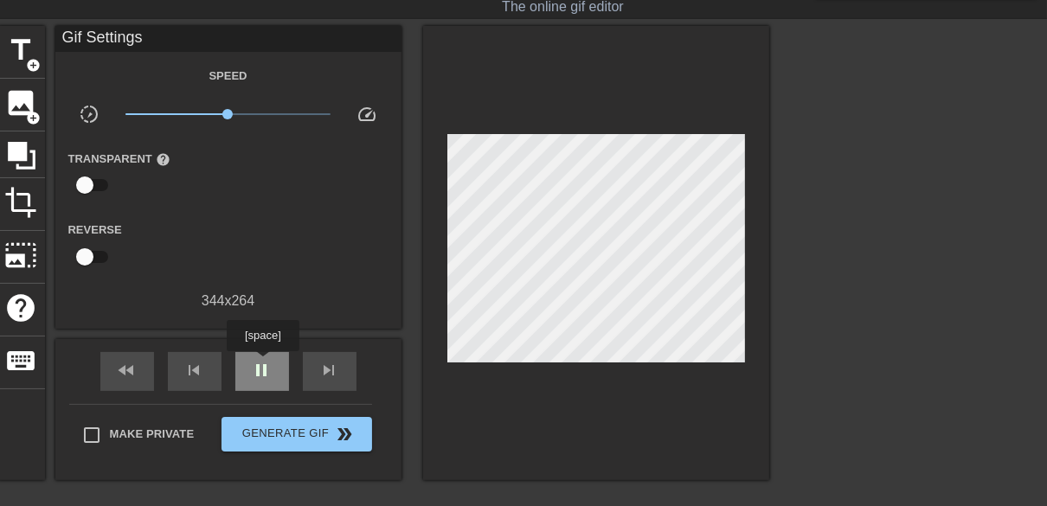
click at [259, 363] on span "pause" at bounding box center [262, 370] width 21 height 21
click at [16, 61] on span "title" at bounding box center [21, 50] width 33 height 33
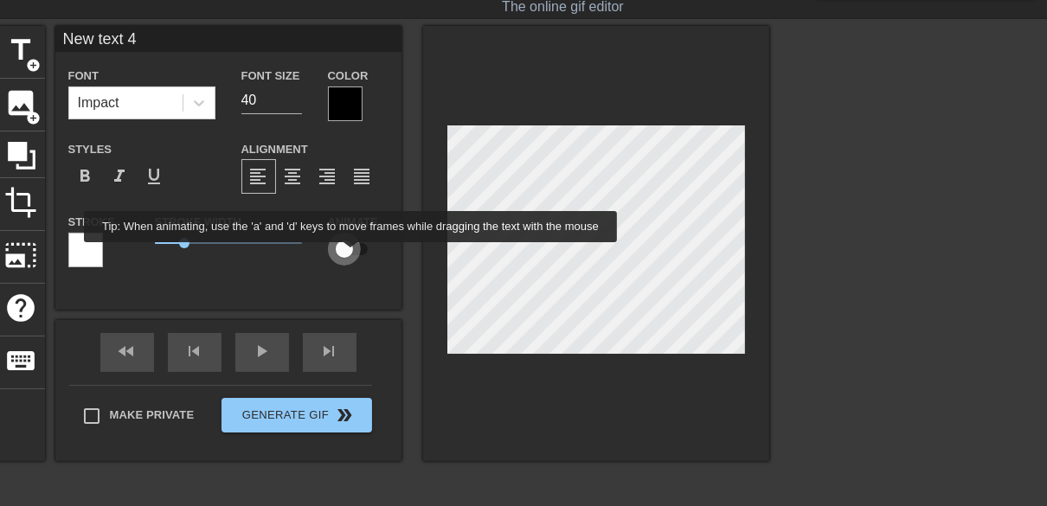
click at [352, 254] on input "checkbox" at bounding box center [344, 249] width 99 height 33
checkbox input "true"
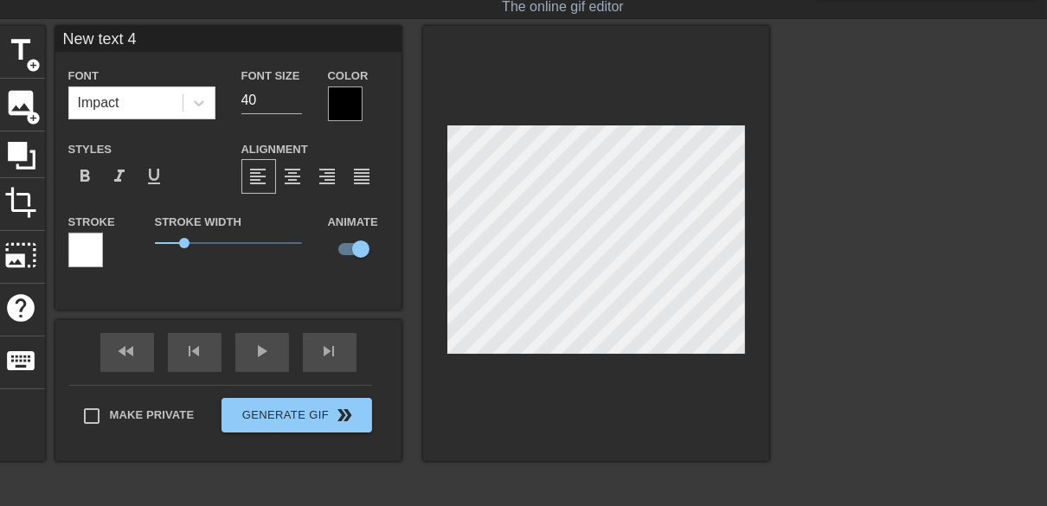
scroll to position [2, 3]
type input "Y"
type textarea "Y"
type input "Ya"
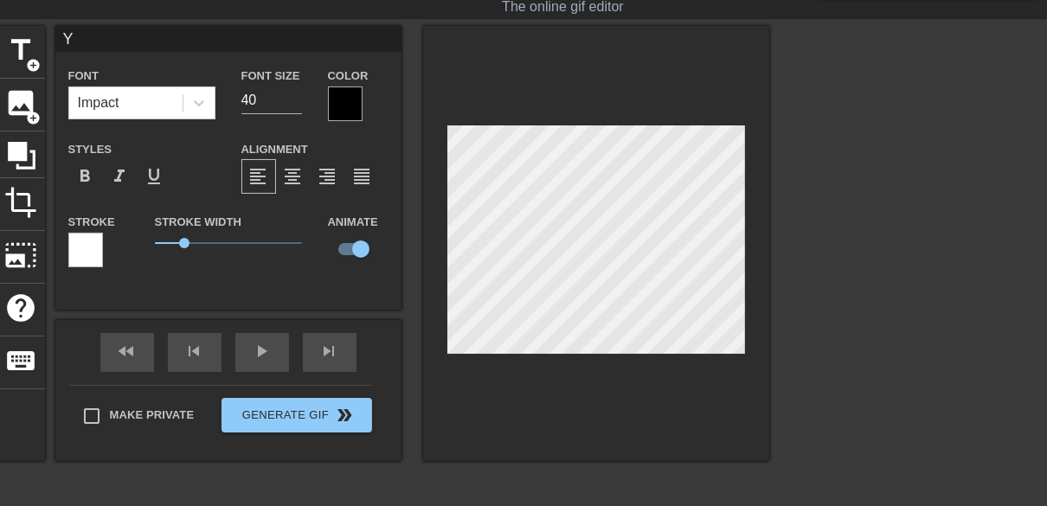
type textarea "Ya"
type input "Y"
type textarea "Y"
type input "Y<"
type textarea "Y<"
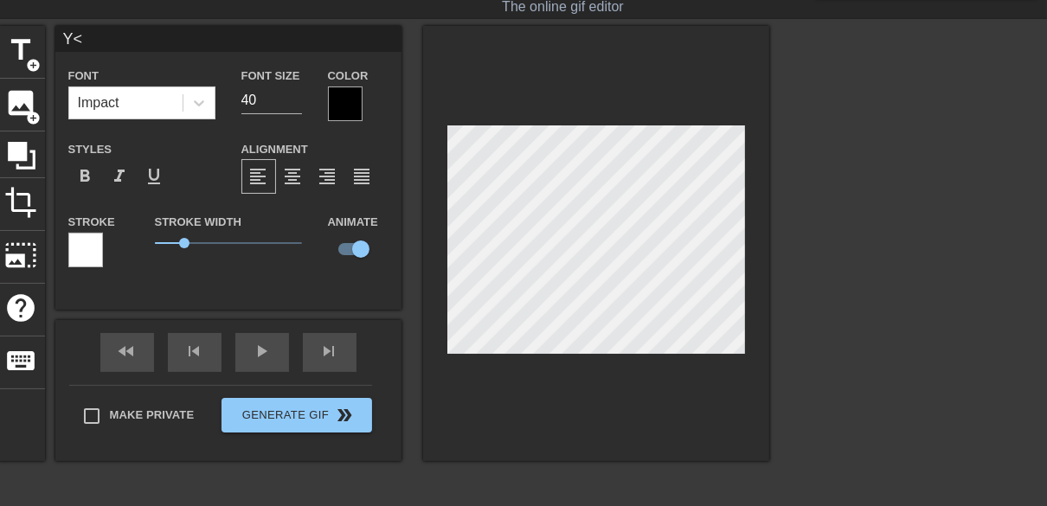
type input "Y<a"
type textarea "Y<a"
type input "Y<al"
type textarea "Y<al"
type input "Y<a"
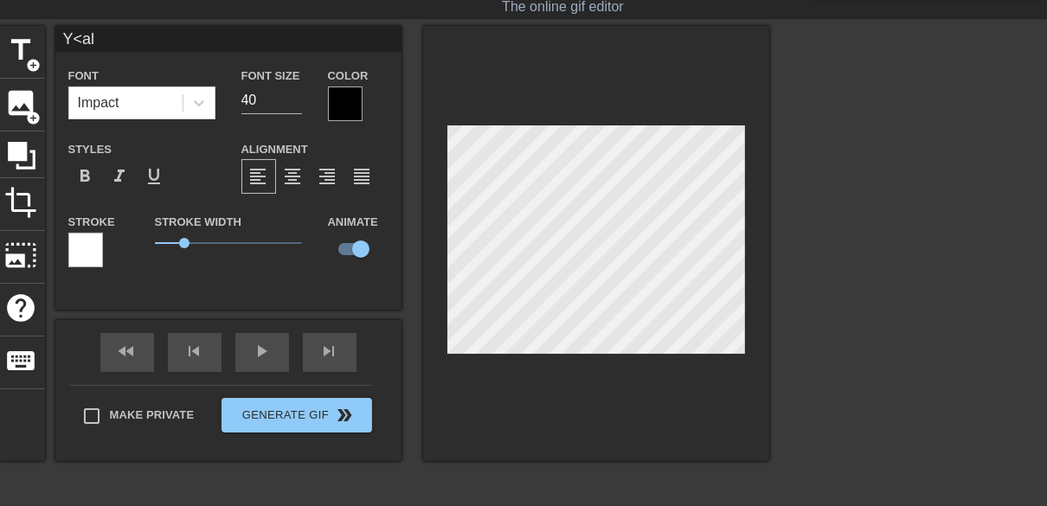
type textarea "Y<a"
type input "Y<"
type textarea "Y<"
type input "Y"
type textarea "Y"
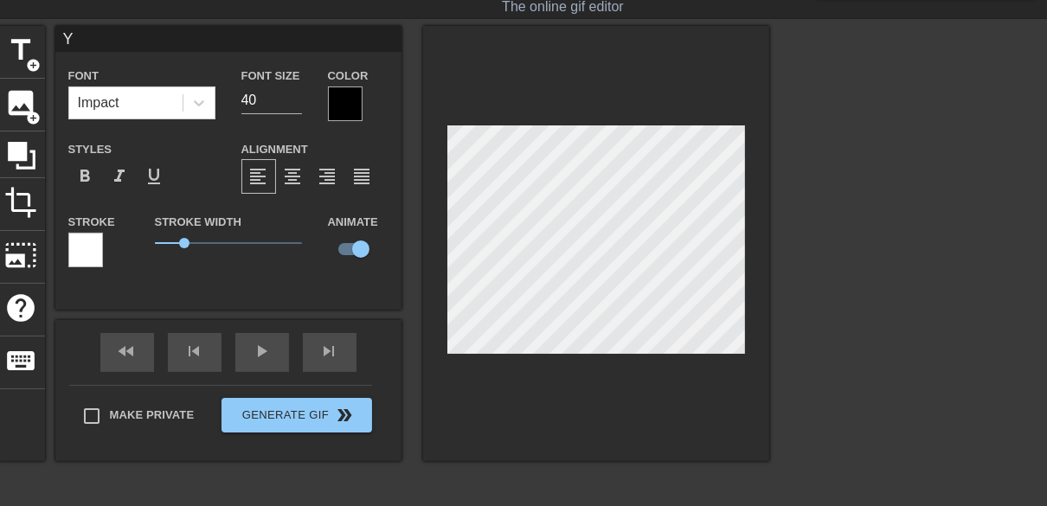
type input "Y<"
type textarea "Y<"
type input "Y<a"
type textarea "Y<a"
type input "Y<"
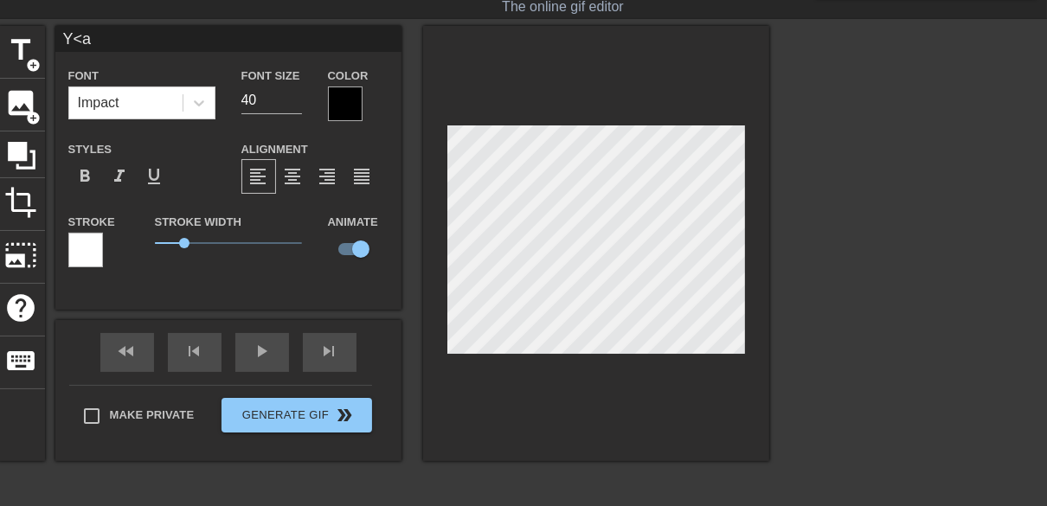
type textarea "Y<"
type input "Y"
type textarea "Y"
type input "Y'"
type textarea "Y'"
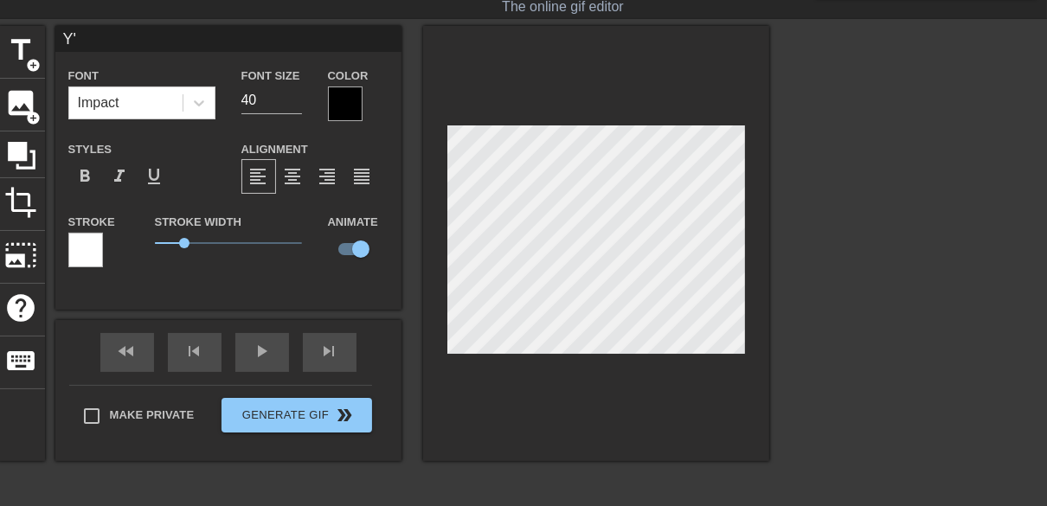
type input "Y'a"
type textarea "Y'a"
type input "Y'ak"
type textarea "Y'ak"
type input "Y'akk"
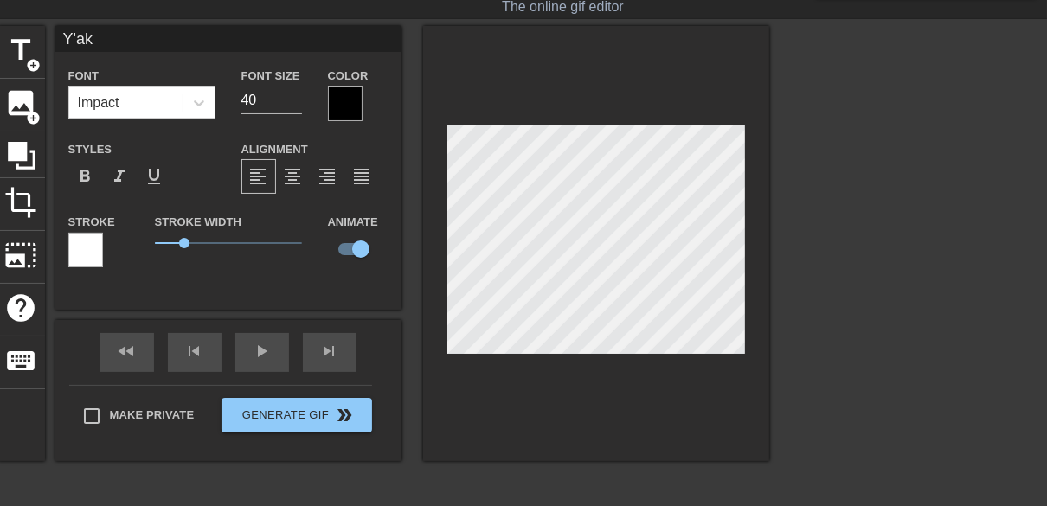
type textarea "Y'akk"
type input "Y'ak"
type textarea "Y'ak"
type input "Y'a"
type textarea "Y'a"
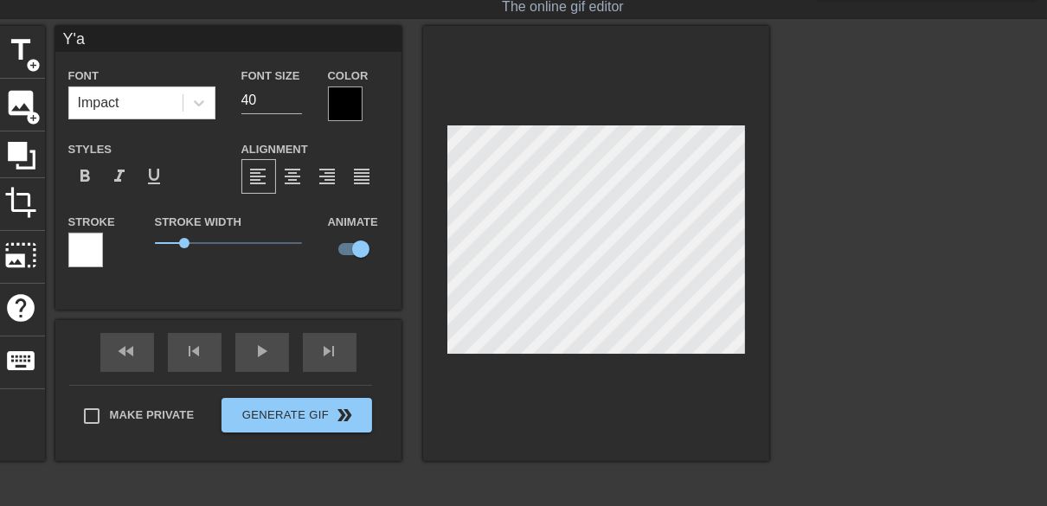
type input "Y'al"
type textarea "Y'al"
type input "Y'all"
type textarea "Y'all"
type input "Y'all"
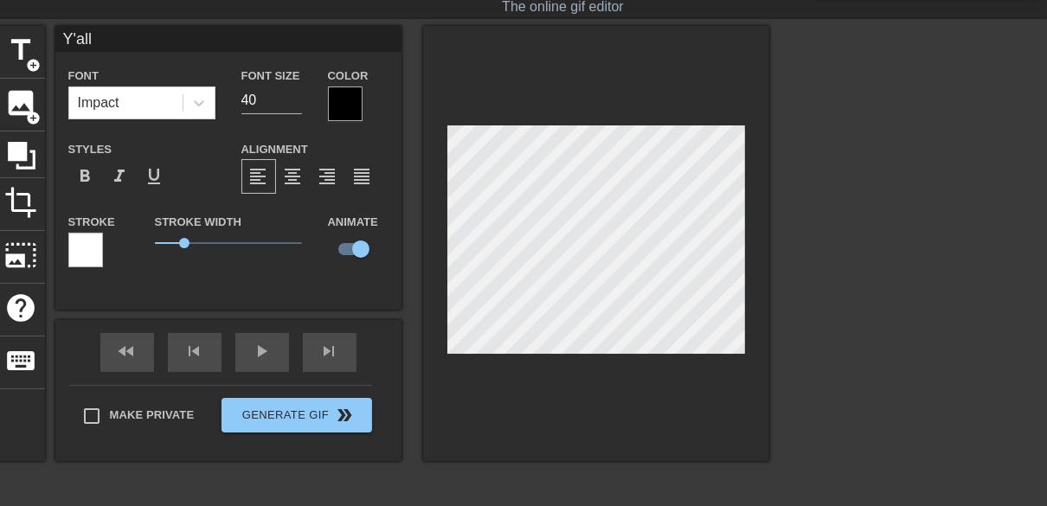
type textarea "Y'all"
type input "Y'all w"
type textarea "Y'all w"
type input "Y'all wa"
type textarea "Y'all wa"
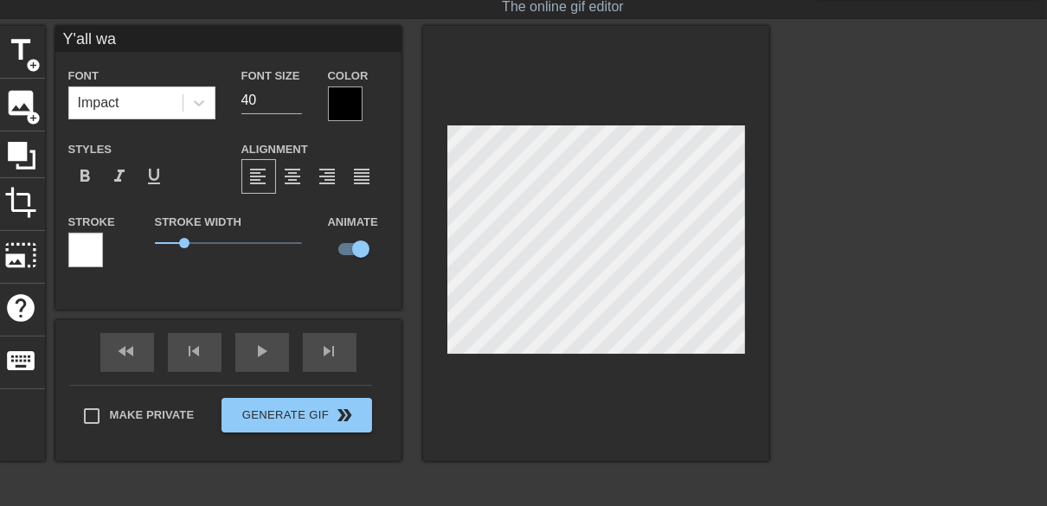
type input "Y'all wan"
type textarea "Y'all wan"
type input "Y'all want"
type textarea "Y'all want"
type input "Y'all want"
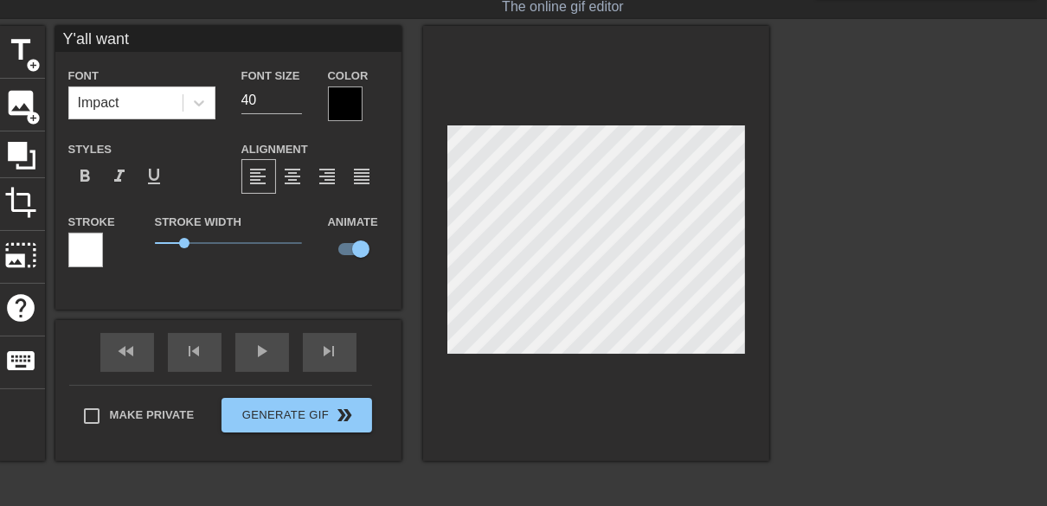
type textarea "Y'all want"
type input "Y'all want c"
type textarea "Y'all want c"
type input "Y'all want ch"
type textarea "Y'all want ch"
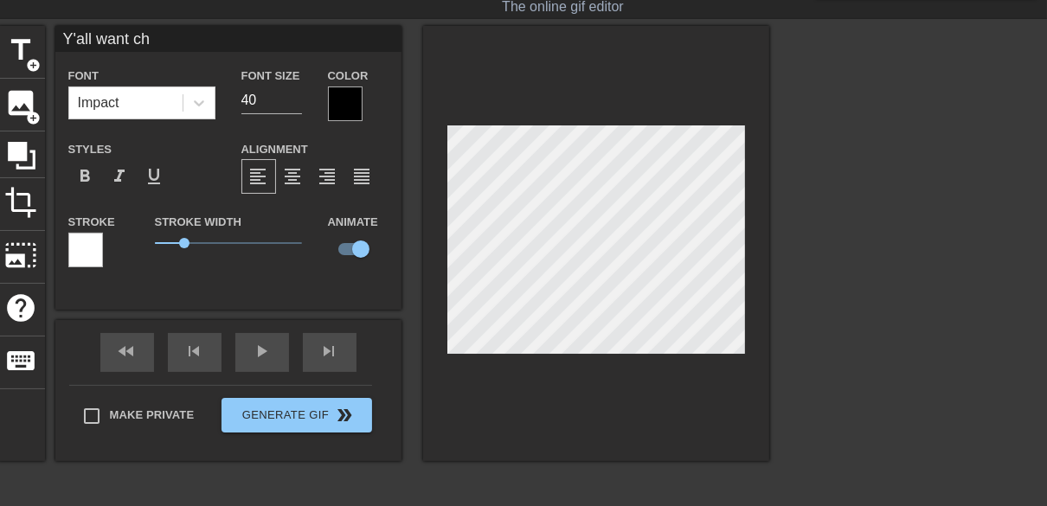
type input "Y'all want che"
type textarea "Y'all want che"
type input "Y'all want chee"
type textarea "Y'all want chee"
type input "Y'all want chees"
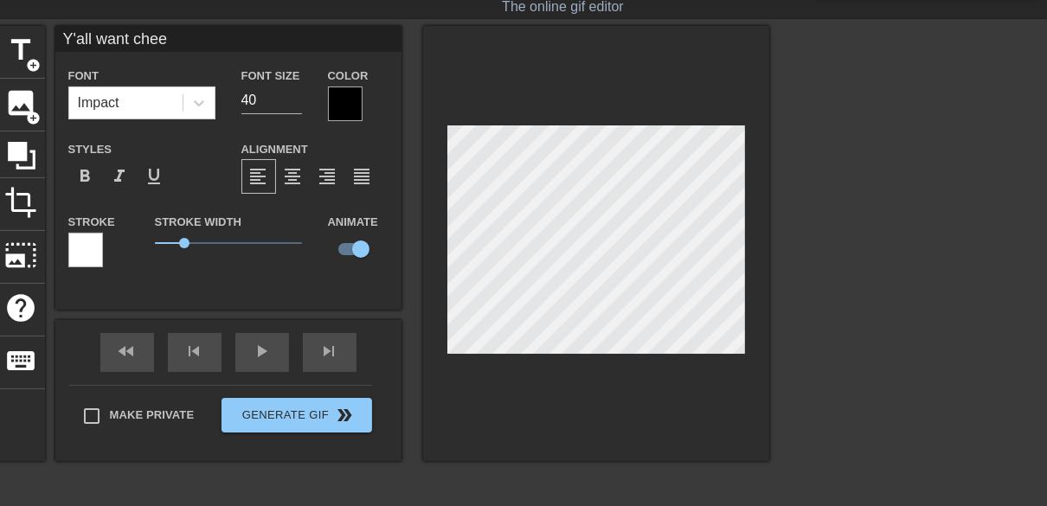
type textarea "Y'all want chees"
type input "Y'all want cheese"
type textarea "Y'all want cheese"
type input "Y'all want cheese?"
type textarea "Y'all want cheese?"
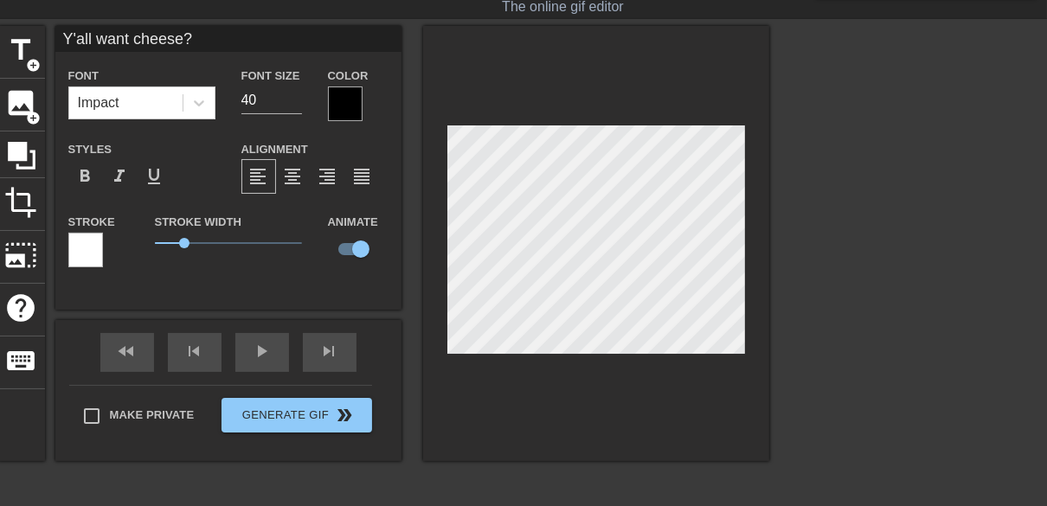
scroll to position [2, 7]
type input "Y'all want cheese?"
type textarea "Y'all want cheese?"
type input "Y'all [PERSON_NAME] cheese?"
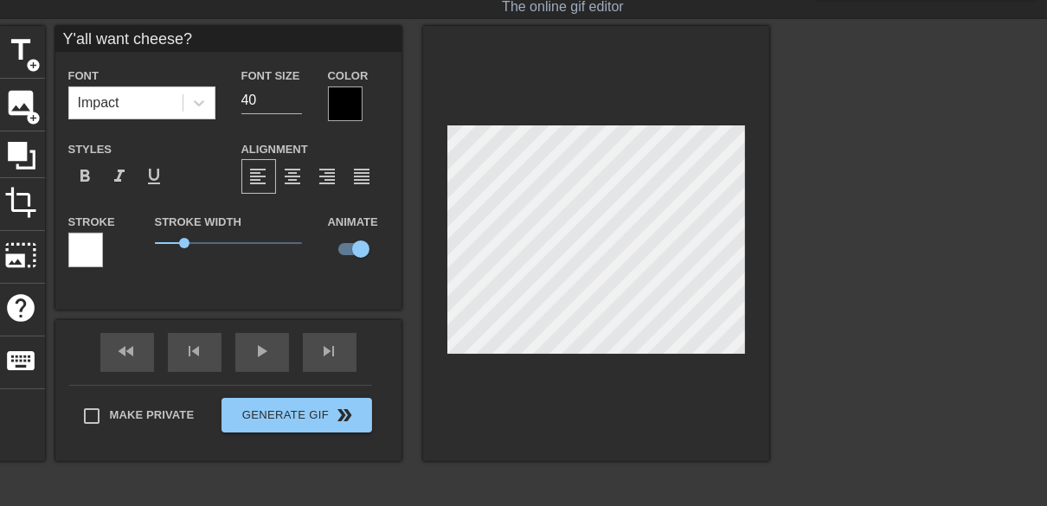
type textarea "Y'all want à cheese?"
type input "Y'all want cheese?"
type textarea "Y'all want cheese?"
type input "Y'all wan cheese?"
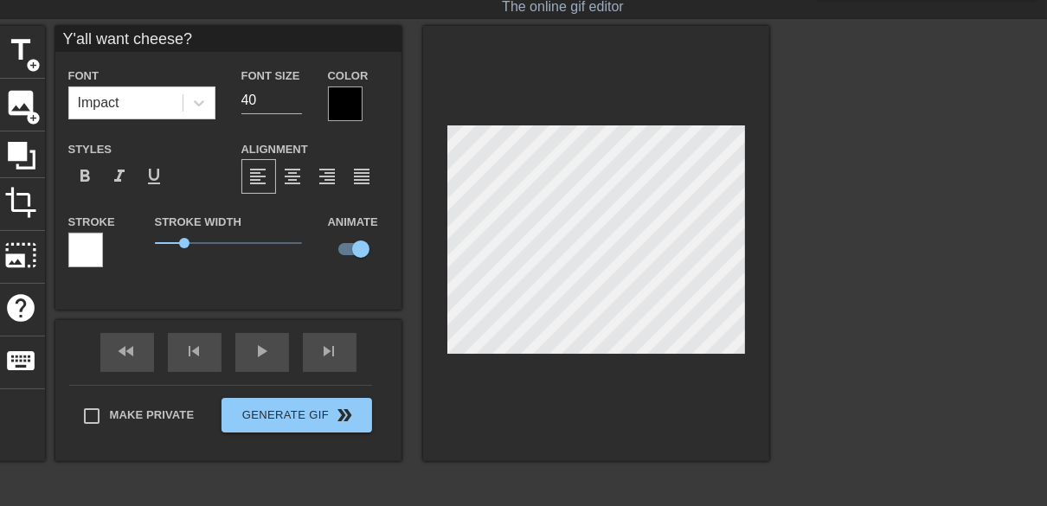
type textarea "Y'all wan cheese?"
type input "Y'all wa cheese?"
type textarea "Y'all wa cheese?"
type input "Y'all w cheese?"
type textarea "Y'all w cheese?"
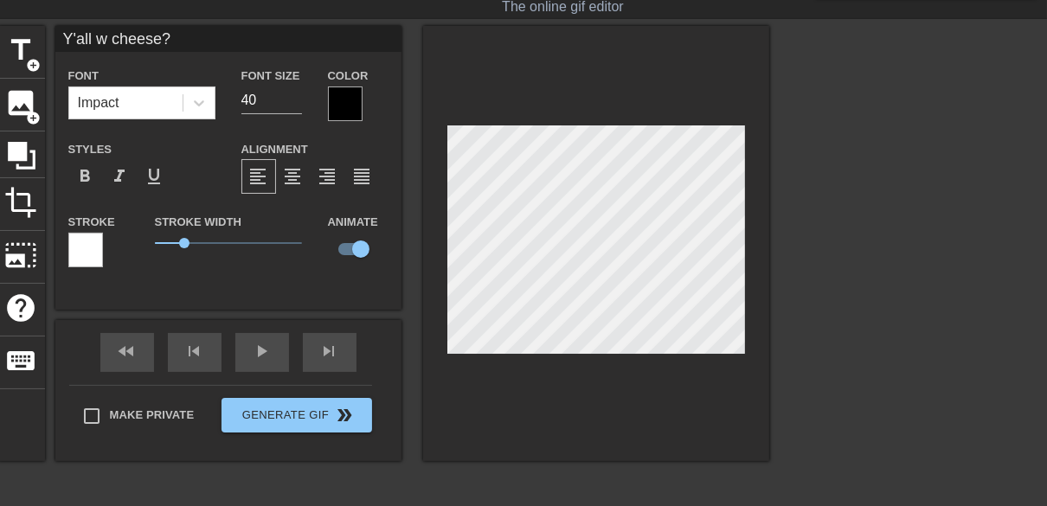
type input "Y'all cheese?"
type textarea "Y'all cheese?"
type input "Y'all cheese?"
type textarea "Y'all cheese?"
type input "Y'al cheese?"
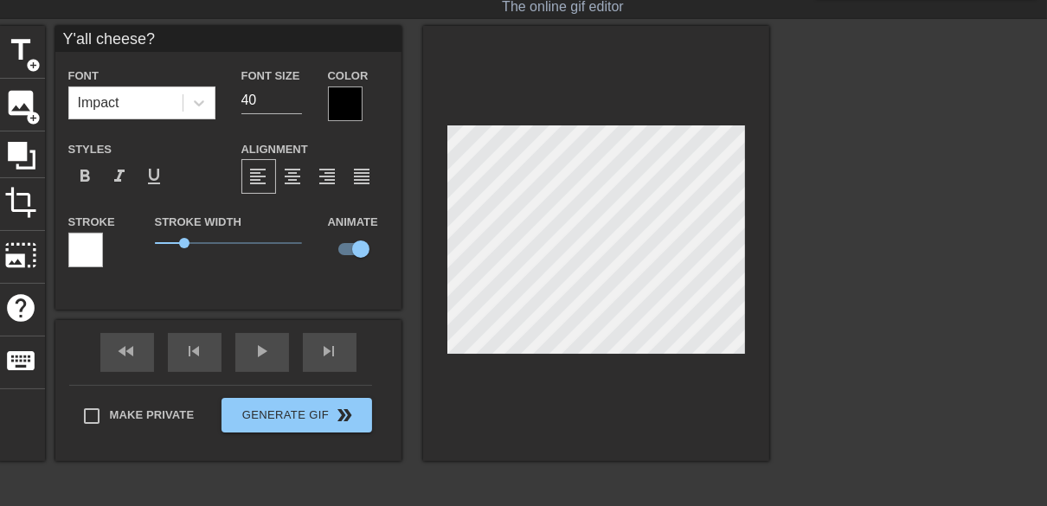
type textarea "Y'al cheese?"
type input "Y'a cheese?"
type textarea "Y'a cheese?"
type input "Y' cheese?"
type textarea "Y' cheese?"
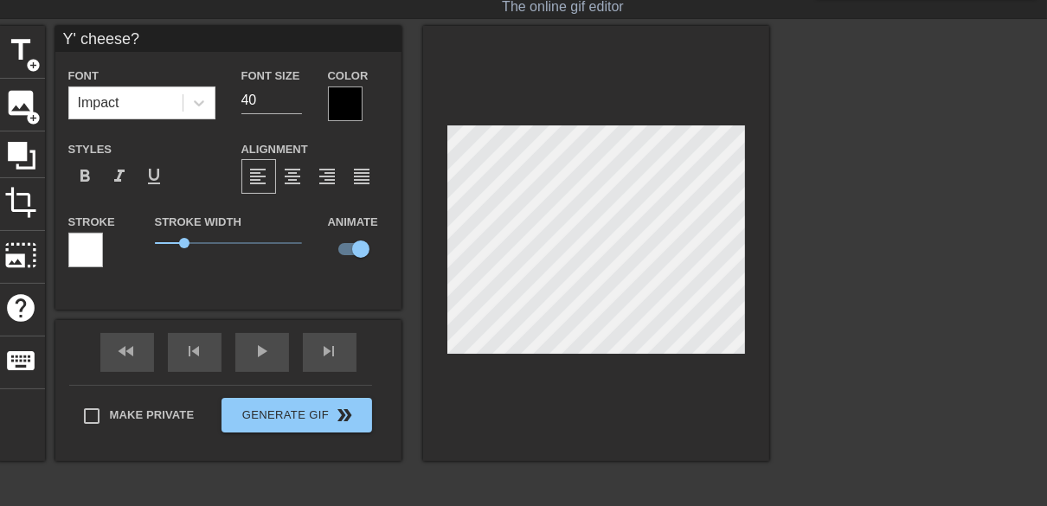
type input "Y cheese?"
type textarea "Y cheese?"
type input "cheese?"
type textarea "cheese?"
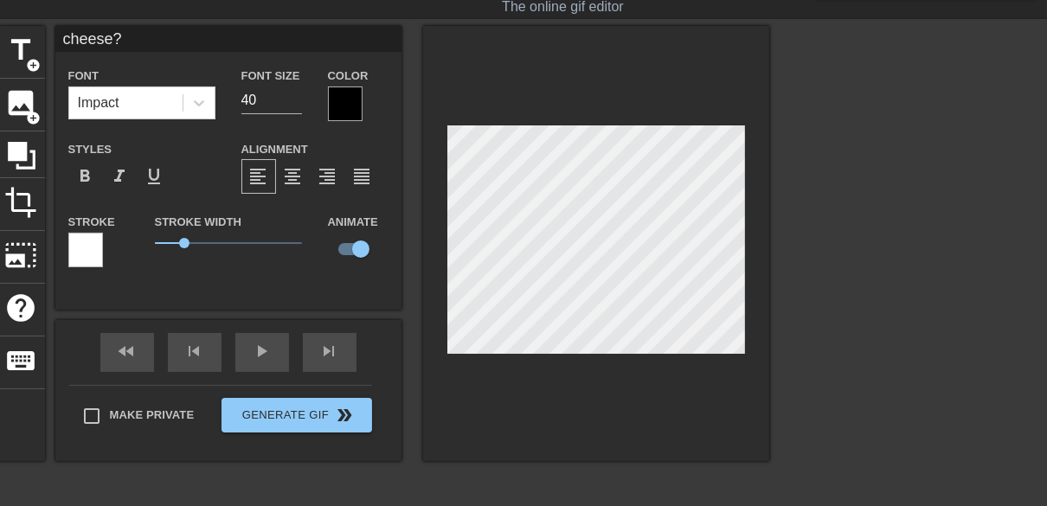
type input "ycheese?"
type textarea "ycheese?"
type input "y'cheese?"
type textarea "y'cheese?"
type input "y'Acheese?"
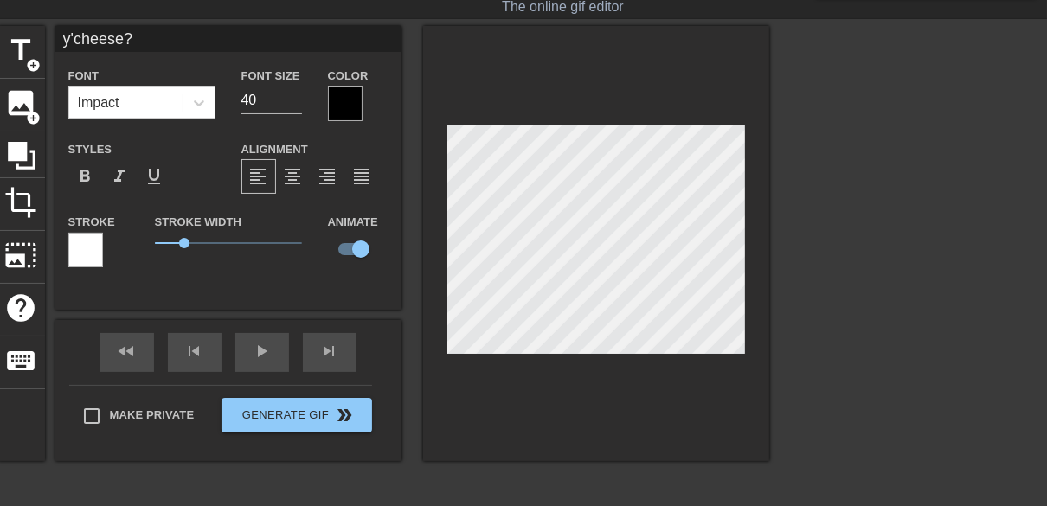
type textarea "y'Acheese?"
type input "y'Alcheese?"
type textarea "y'Alcheese?"
type input "y'Allcheese?"
type textarea "y'Allcheese?"
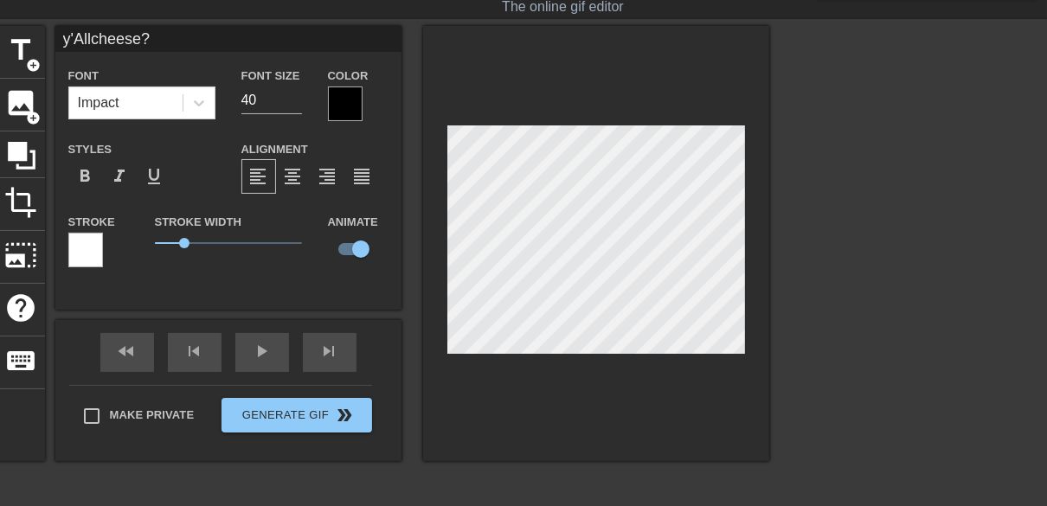
scroll to position [2, 3]
type input "y'All cheese?"
type textarea "y'All cheese?"
type input "y'Allcheese?"
type textarea "y'Allcheese?"
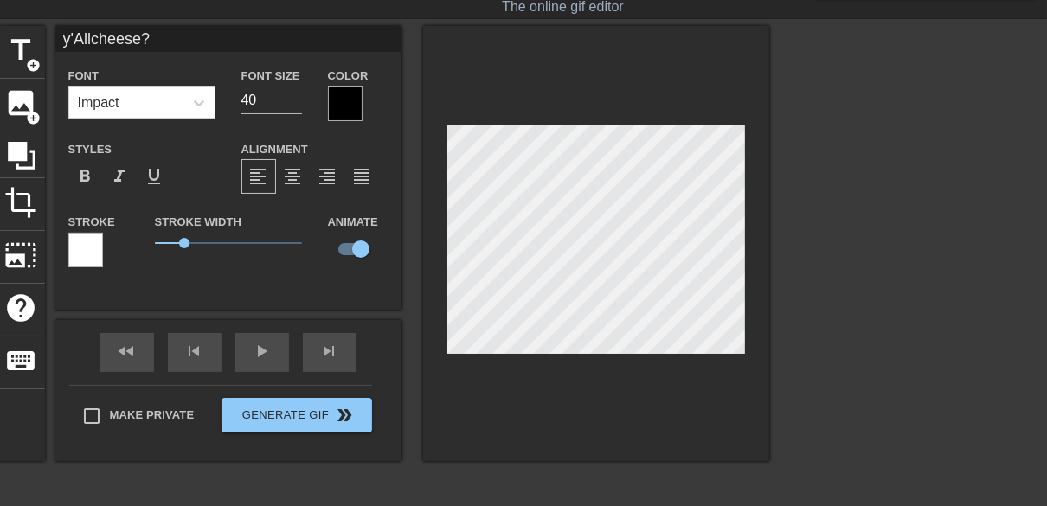
type input "y'Alcheese?"
type textarea "y'Alcheese?"
type input "y'Acheese?"
type textarea "y'Acheese?"
type input "y'cheese?"
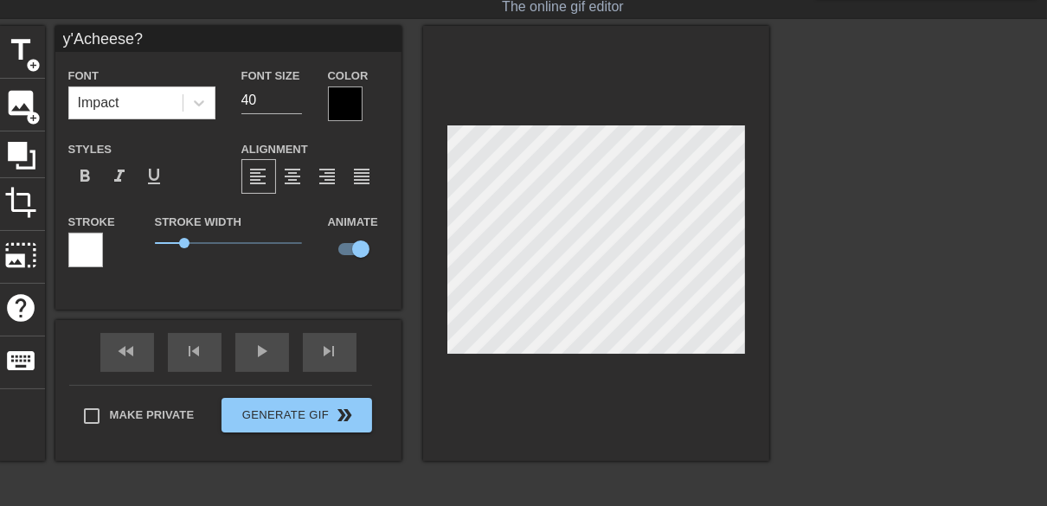
type textarea "y'cheese?"
type input "y'acheese?"
type textarea "y'acheese?"
type input "y'alcheese?"
type textarea "y'alcheese?"
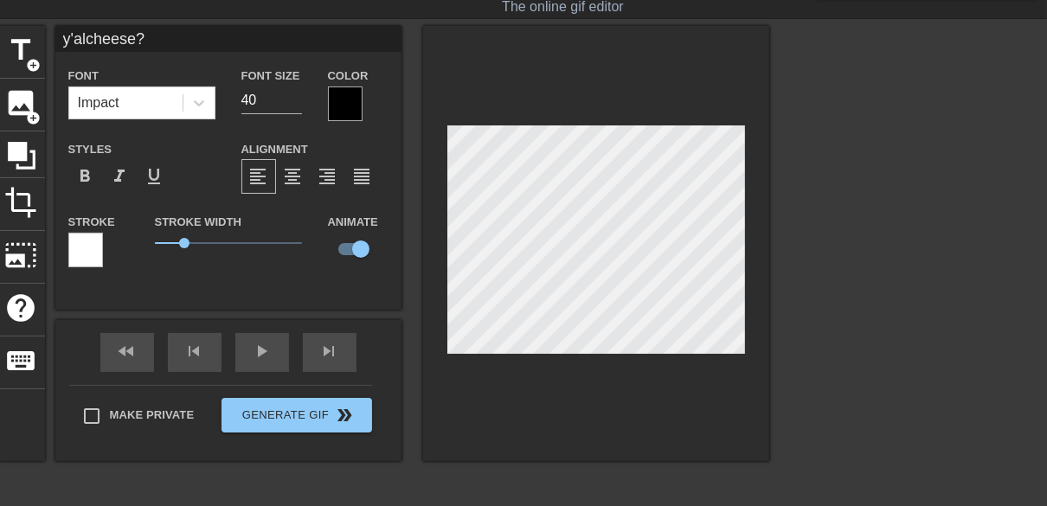
type input "y'allcheese?"
type textarea "y'allcheese?"
type input "y'all cheese?"
type textarea "y'all cheese?"
type input "y'all wcheese?"
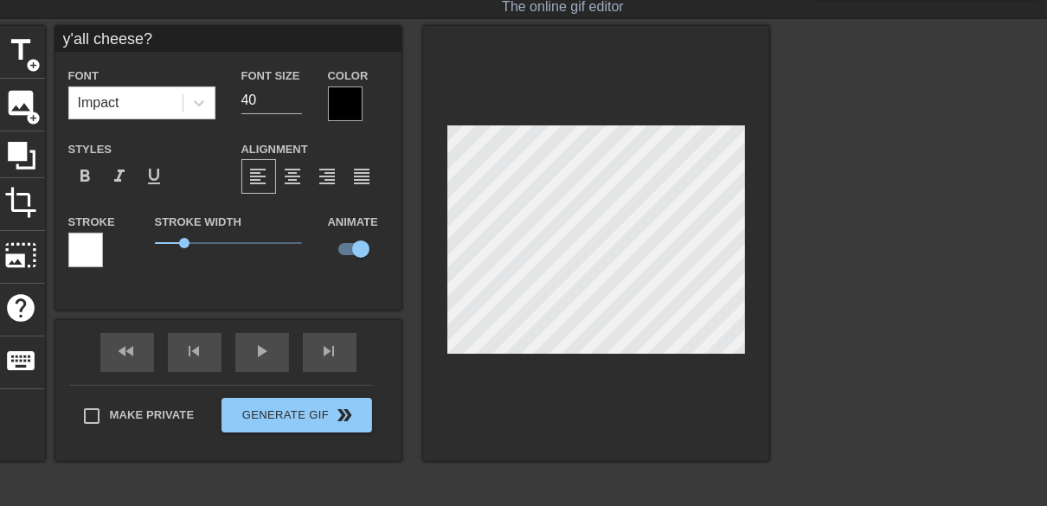
type textarea "y'all wcheese?"
type input "y'all wacheese?"
type textarea "y'all wacheese?"
type input "y'all wancheese?"
type textarea "y'all wancheese?"
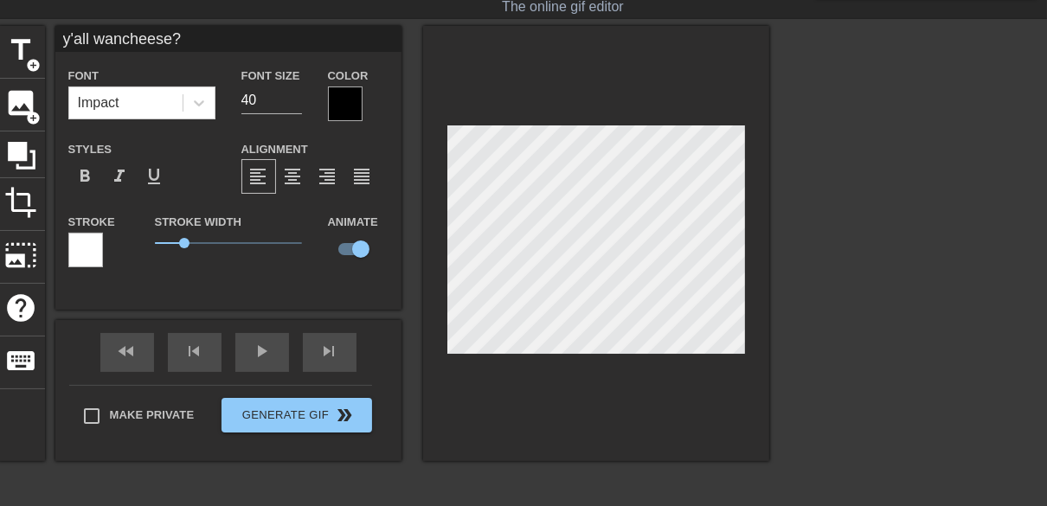
type input "y'all wantcheese?"
type textarea "y'all wantcheese?"
type input "y'all want cheese?"
type textarea "y'all want cheese?"
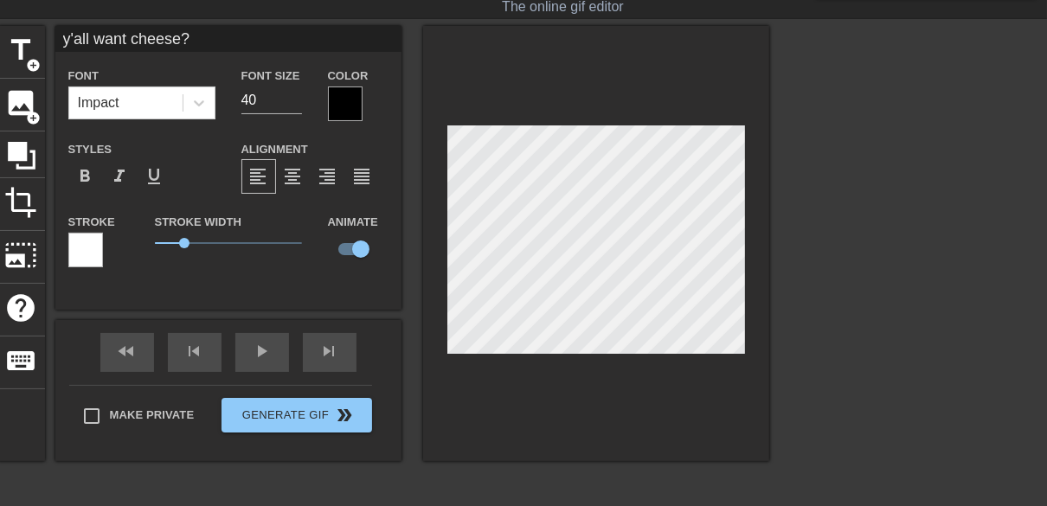
click at [230, 277] on div "title add_circle image add_circle crop photo_size_select_large help keyboard y'…" at bounding box center [383, 243] width 771 height 435
click at [20, 48] on span "title" at bounding box center [21, 50] width 33 height 33
type input "New text 5"
checkbox input "false"
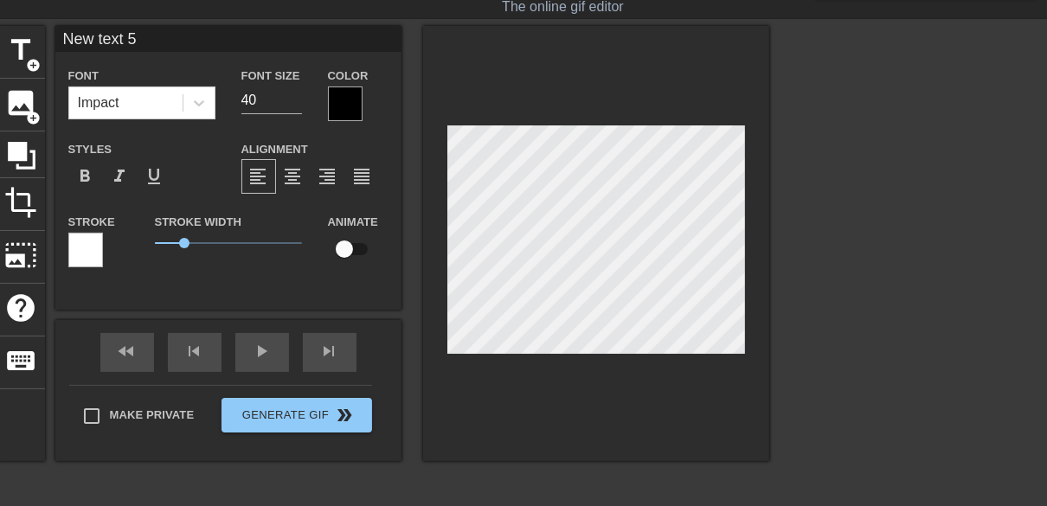
type input "n"
type textarea "n"
type input "no"
type textarea "no"
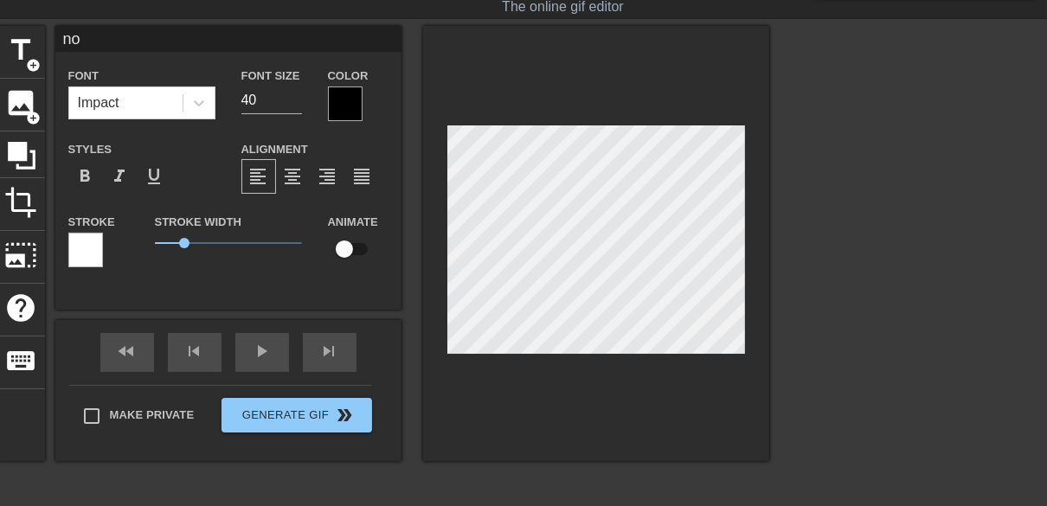
type input "n"
type textarea "n"
type input "N"
type textarea "N"
type input "NO"
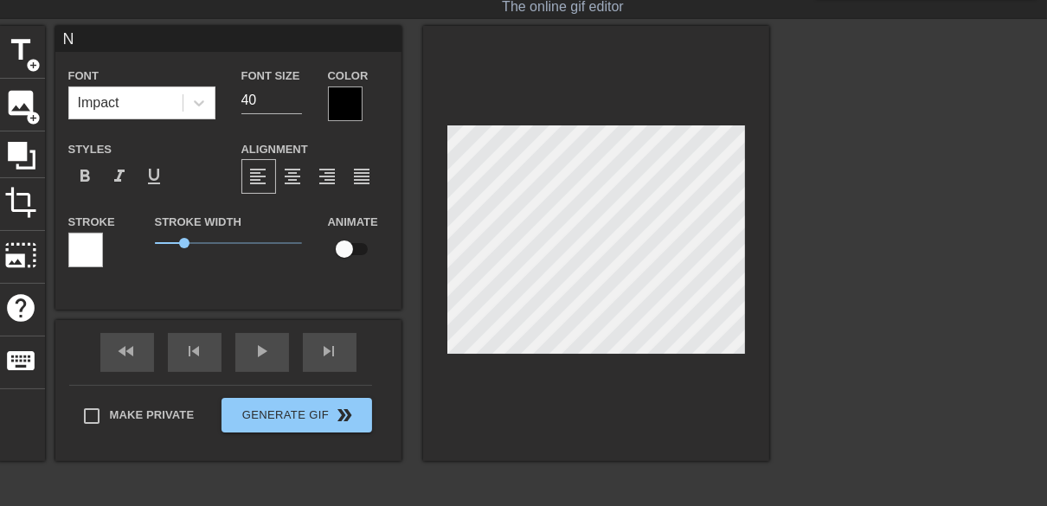
type textarea "NO"
type input "NO"
type textarea "NO"
type input "NO"
type textarea "NO"
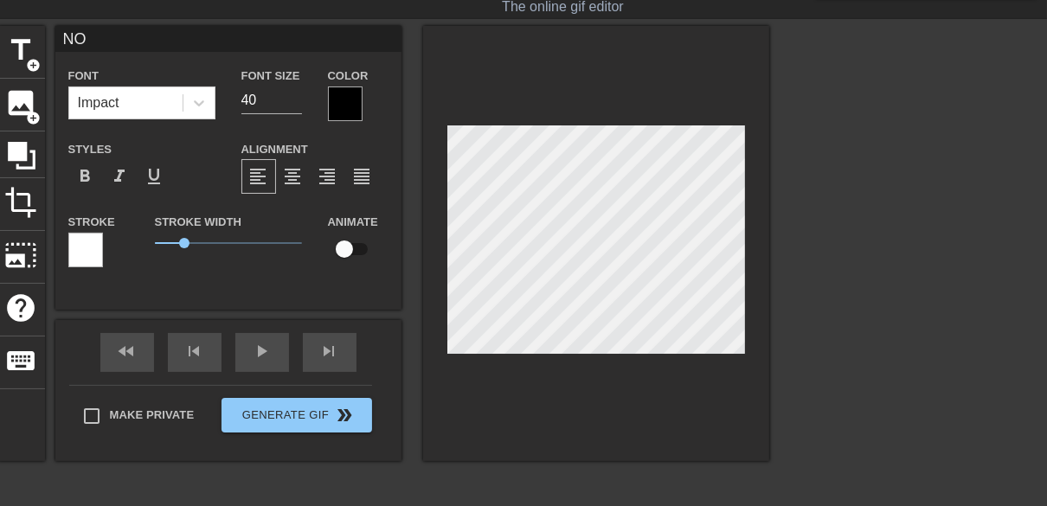
type input "N"
type textarea "N"
type input "No"
type textarea "No"
type input "No"
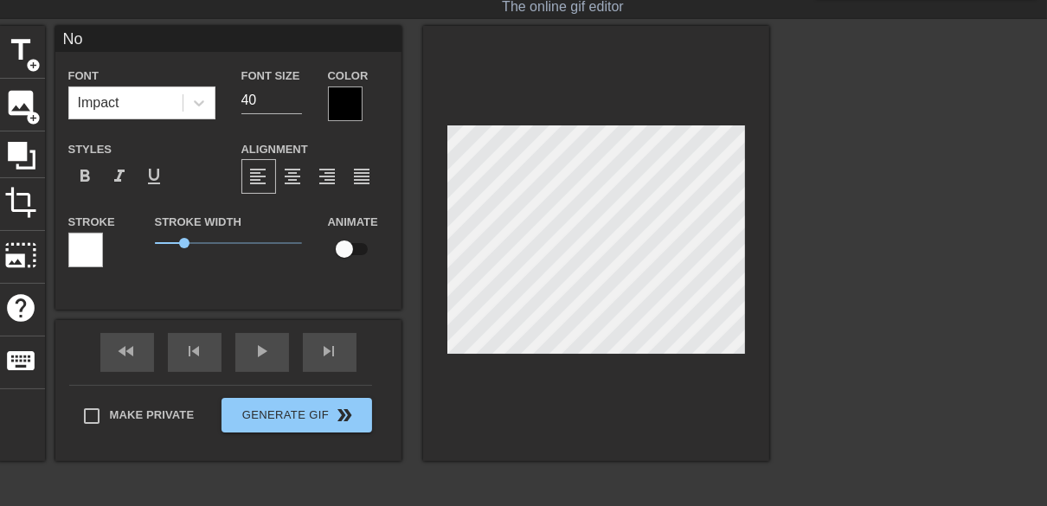
type textarea "No"
type input "No C"
type textarea "No C"
type input "No Ca"
type textarea "No Ca"
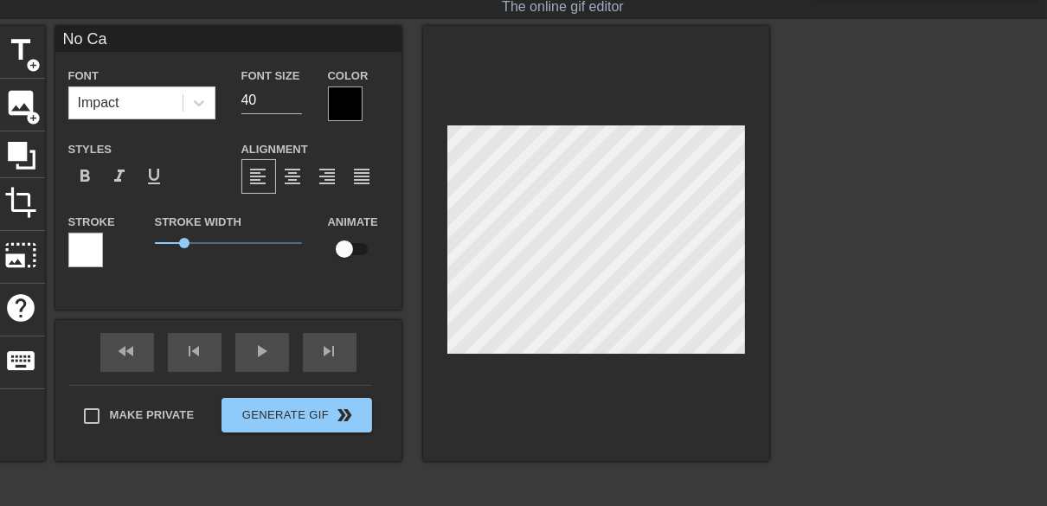
type input "No Caf"
type textarea "No Caf"
type input "No Caff"
type textarea "No Caff"
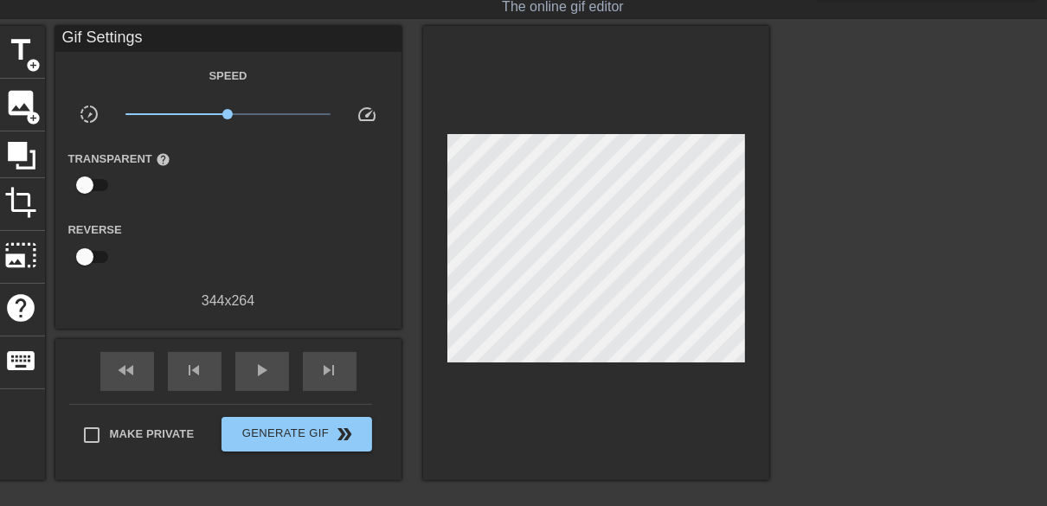
click at [656, 373] on div at bounding box center [596, 253] width 346 height 454
click at [581, 397] on div at bounding box center [596, 253] width 346 height 454
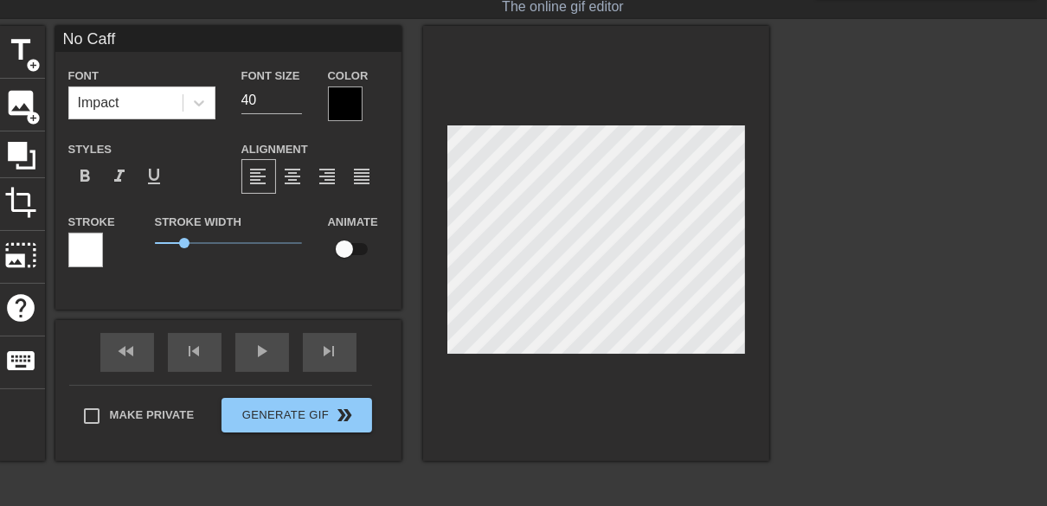
scroll to position [2, 1]
click at [354, 252] on input "checkbox" at bounding box center [344, 249] width 99 height 33
checkbox input "true"
click at [574, 430] on div at bounding box center [596, 243] width 346 height 435
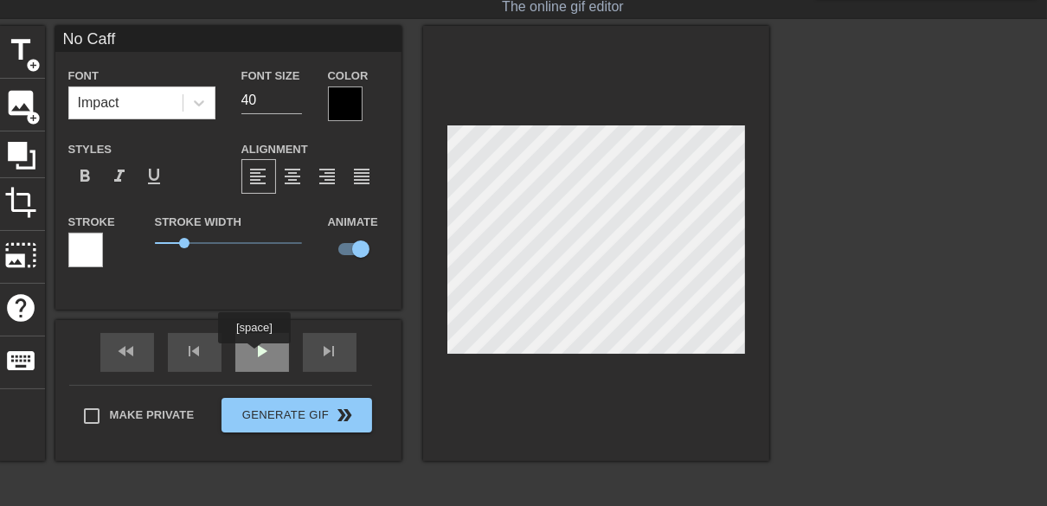
click at [253, 355] on div "play_arrow" at bounding box center [262, 352] width 54 height 39
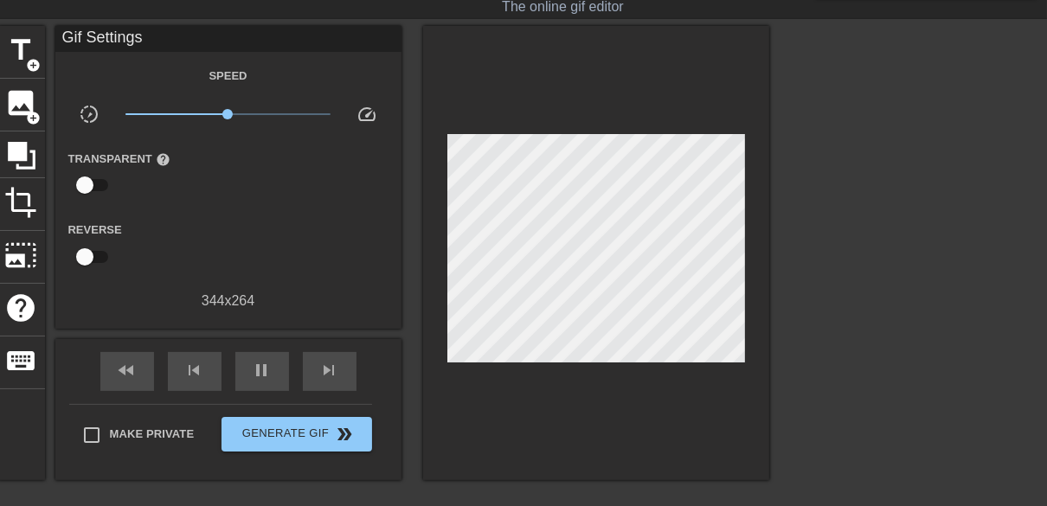
click at [905, 378] on div at bounding box center [920, 285] width 260 height 519
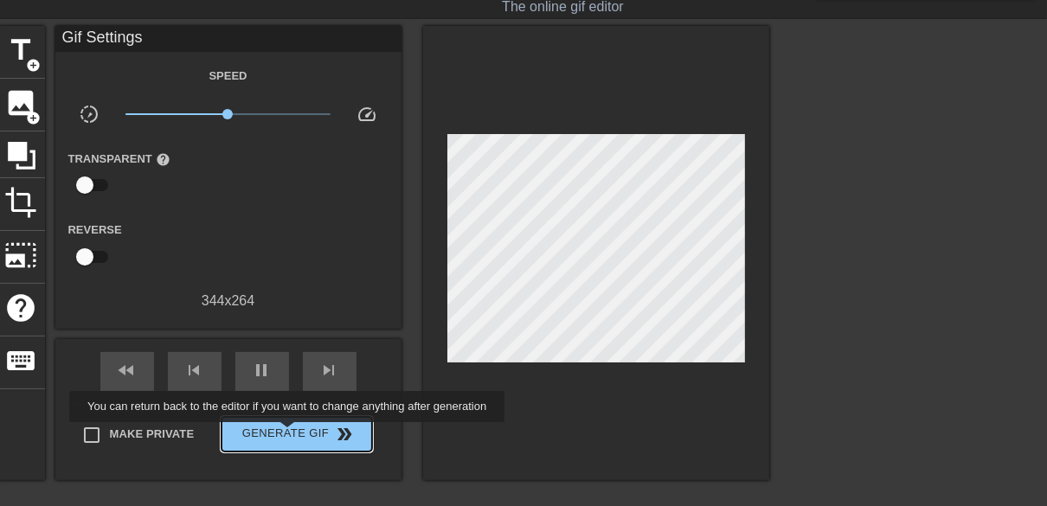
click at [289, 434] on span "Generate Gif double_arrow" at bounding box center [296, 434] width 136 height 21
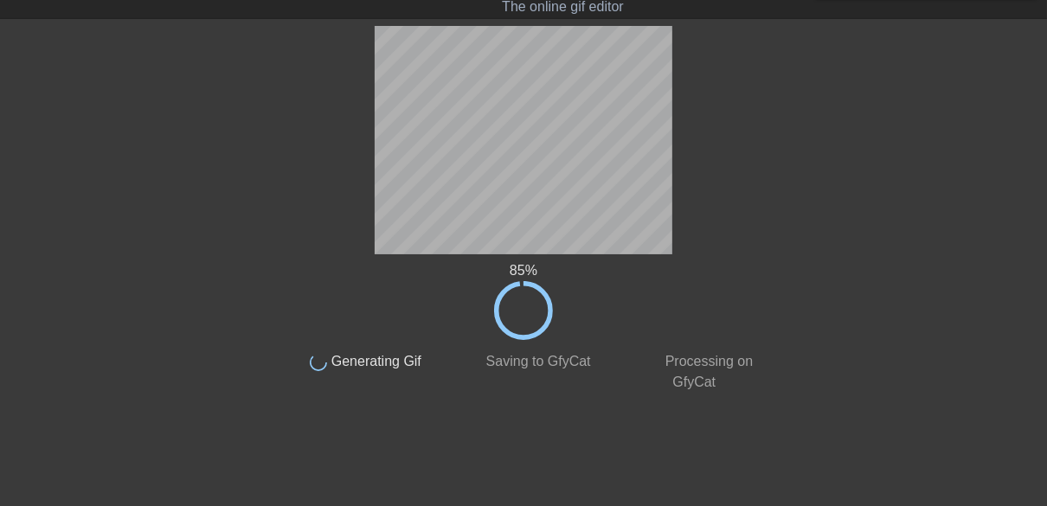
click at [811, 340] on div at bounding box center [917, 285] width 260 height 519
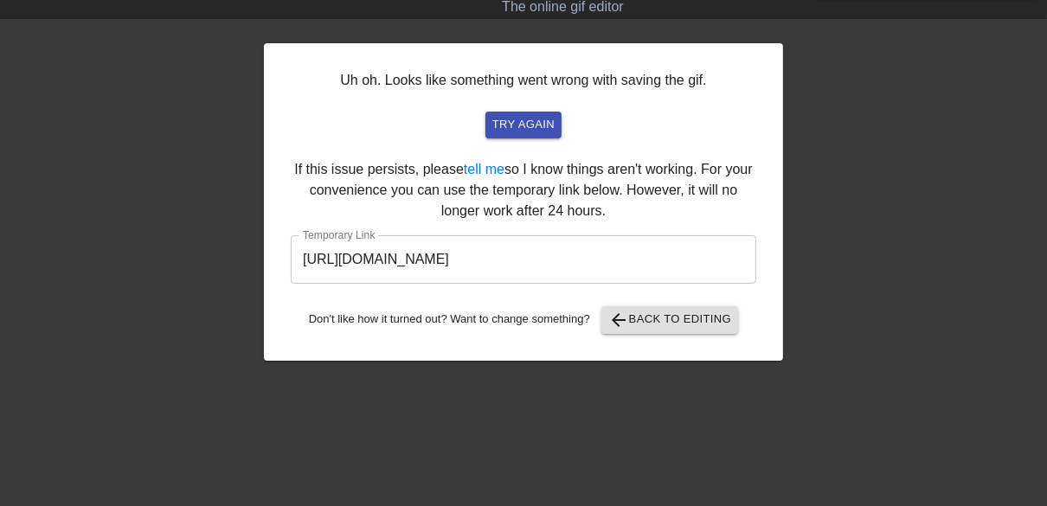
drag, startPoint x: 643, startPoint y: 254, endPoint x: 859, endPoint y: 353, distance: 237.7
click at [859, 353] on div at bounding box center [934, 285] width 260 height 519
click at [509, 124] on span "try again" at bounding box center [523, 125] width 62 height 20
click at [670, 336] on div "Uh oh. Looks like something went wrong with saving the gif. try again If this i…" at bounding box center [523, 202] width 519 height 318
click at [665, 324] on span "arrow_back Back to Editing" at bounding box center [670, 320] width 124 height 21
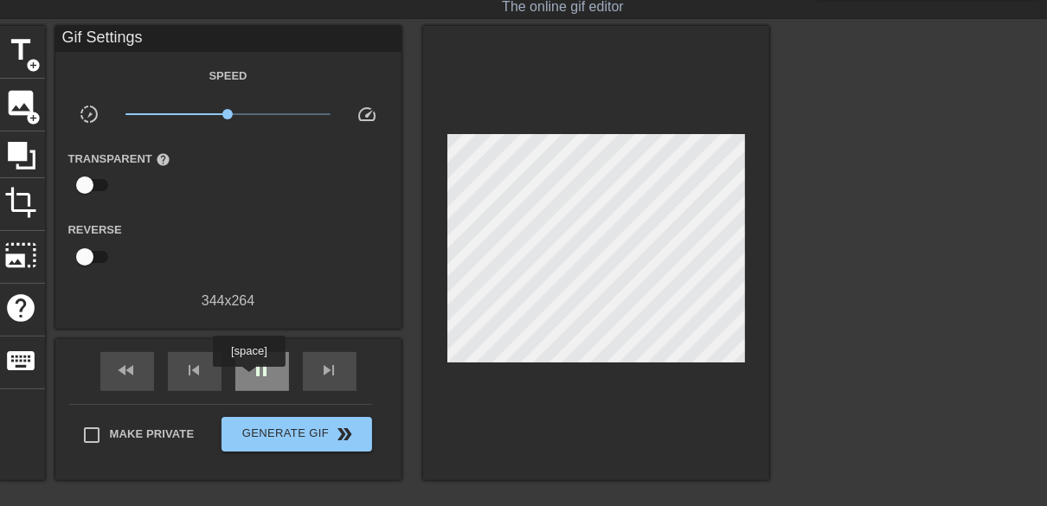
click at [248, 379] on div "pause" at bounding box center [262, 371] width 54 height 39
click at [197, 375] on span "skip_previous" at bounding box center [194, 370] width 21 height 21
click at [250, 382] on div "play_arrow" at bounding box center [262, 371] width 54 height 39
click at [250, 381] on div "pause" at bounding box center [262, 371] width 54 height 39
